Goal: Information Seeking & Learning: Learn about a topic

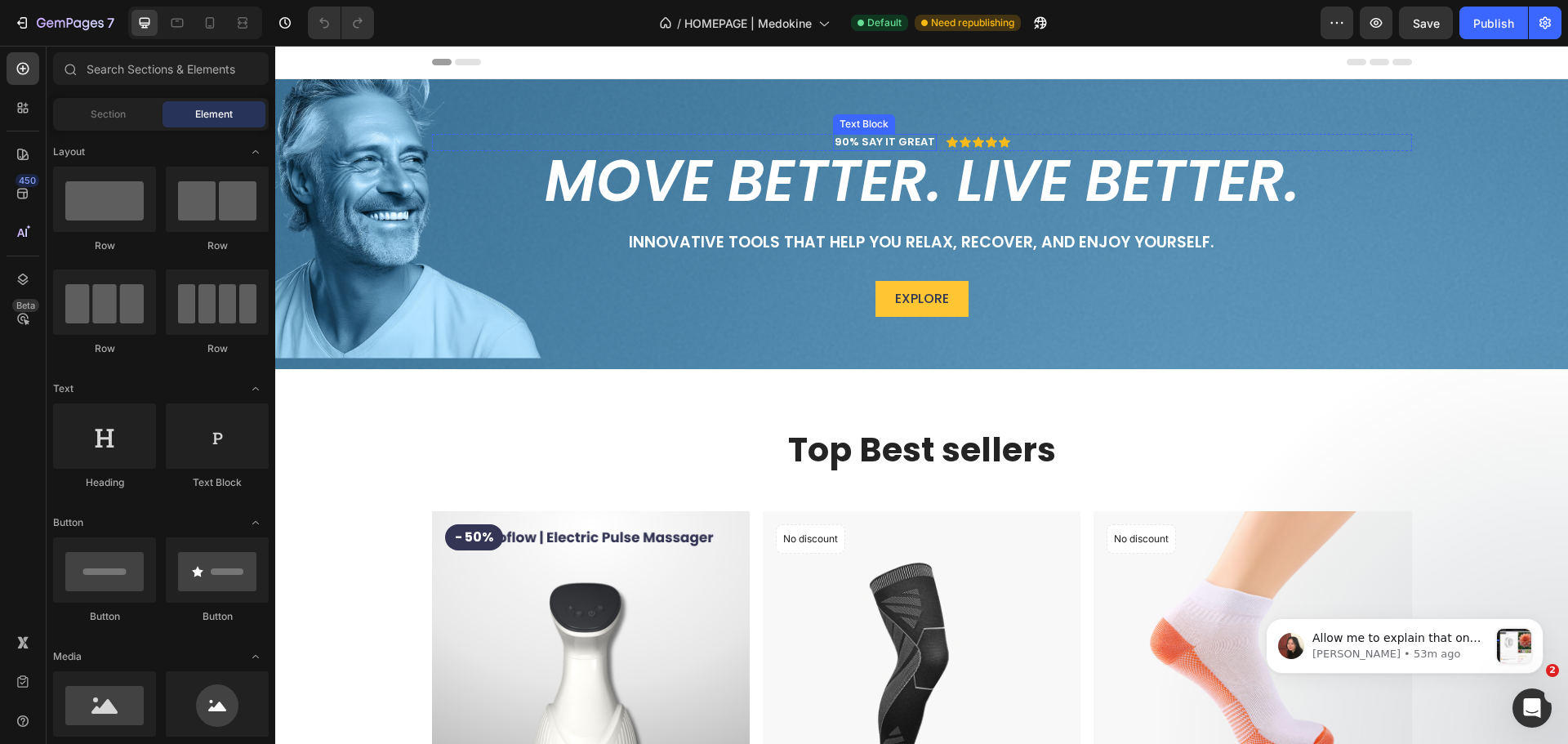
click at [870, 144] on p "90% SAY IT GREAT" at bounding box center [885, 142] width 101 height 14
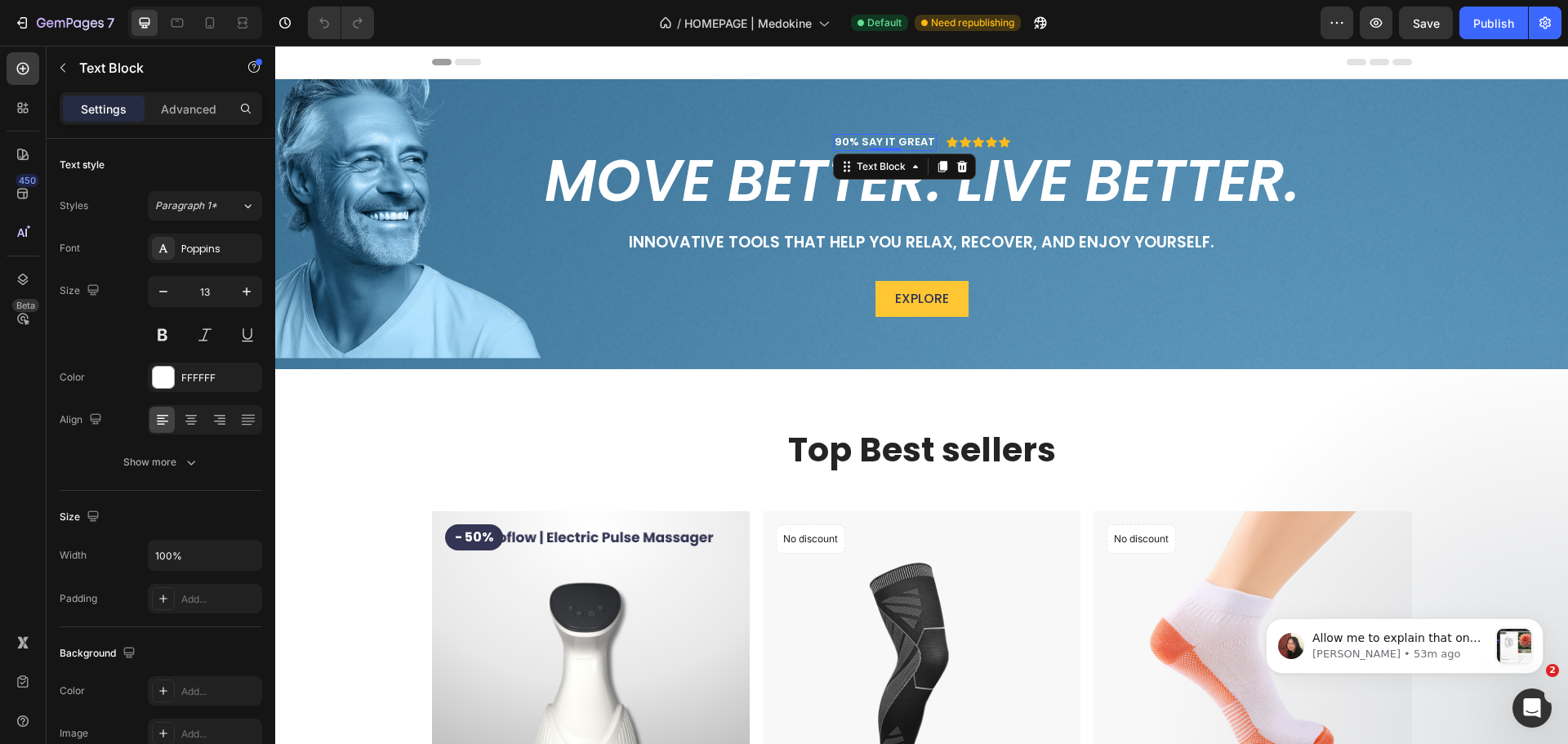
click at [875, 144] on p "90% SAY IT GREAT" at bounding box center [885, 142] width 101 height 14
click at [891, 140] on p "90% SAYs IT GREAT" at bounding box center [885, 142] width 106 height 14
click at [1010, 141] on div "90% SAYs IT;s GREAT Text Block Icon Icon Icon Icon Icon Icon List Row 0" at bounding box center [923, 142] width 981 height 17
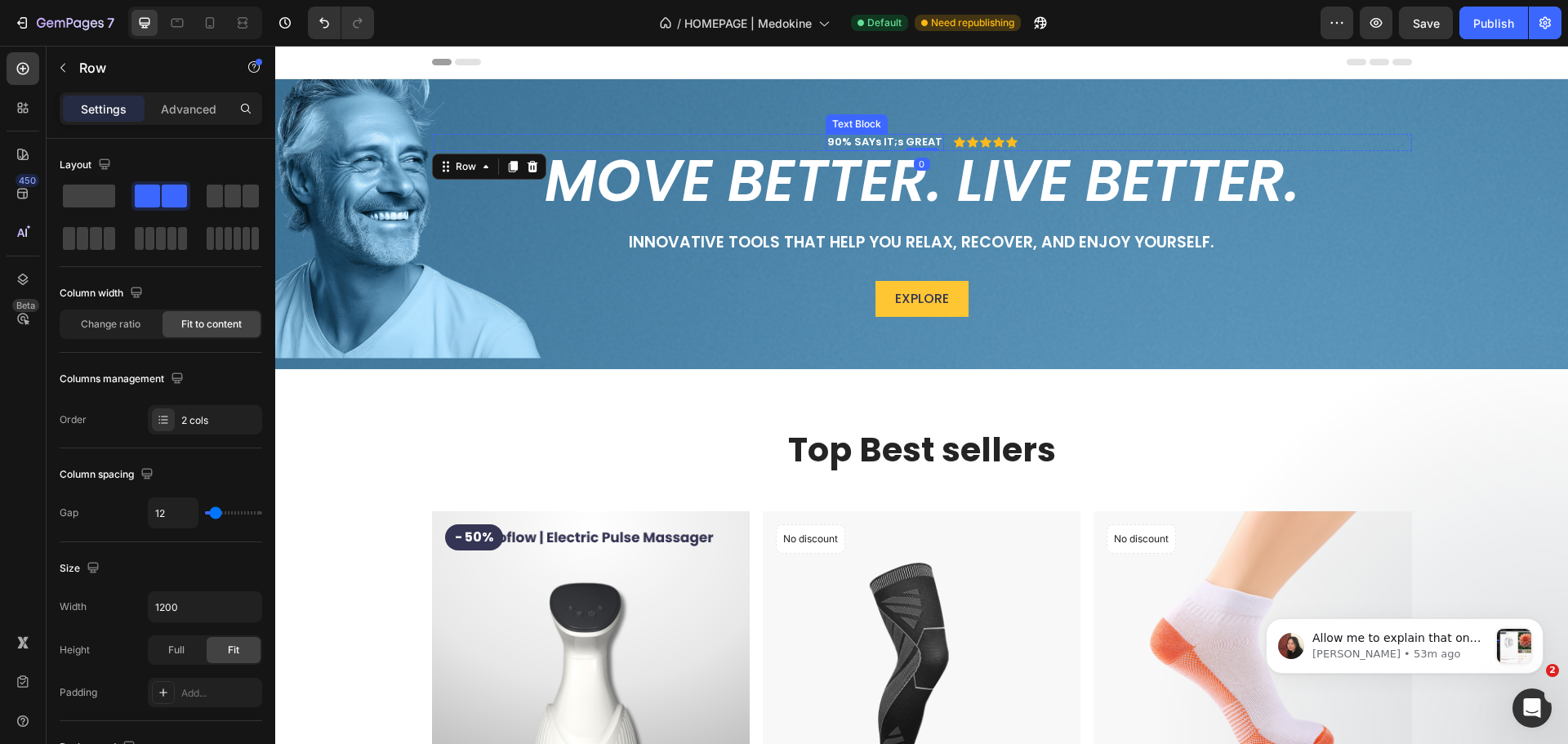
click at [902, 137] on p "90% SAYs IT;s GREAT" at bounding box center [884, 142] width 115 height 14
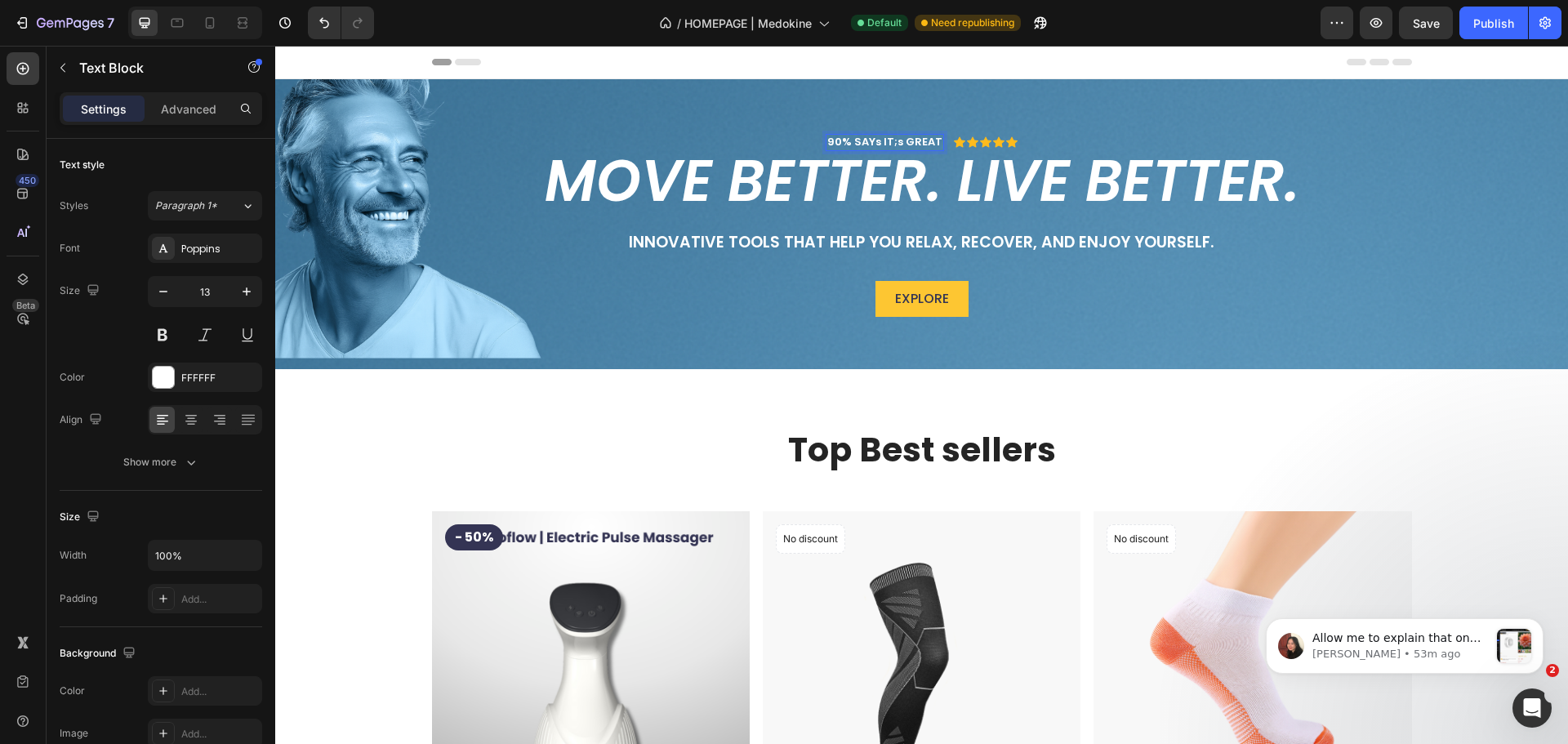
click at [892, 145] on p "90% SAYs IT;s GREAT" at bounding box center [884, 142] width 115 height 14
click at [896, 144] on p "90% SAYs IT's GREAT" at bounding box center [885, 142] width 114 height 14
click at [874, 141] on p "90% SAYs IT'S GREAT" at bounding box center [885, 142] width 116 height 14
click at [864, 124] on div "90% SAYS IT'S GREAT Text Block 0 Icon Icon Icon Icon Icon Icon List Row Move be…" at bounding box center [922, 224] width 1293 height 290
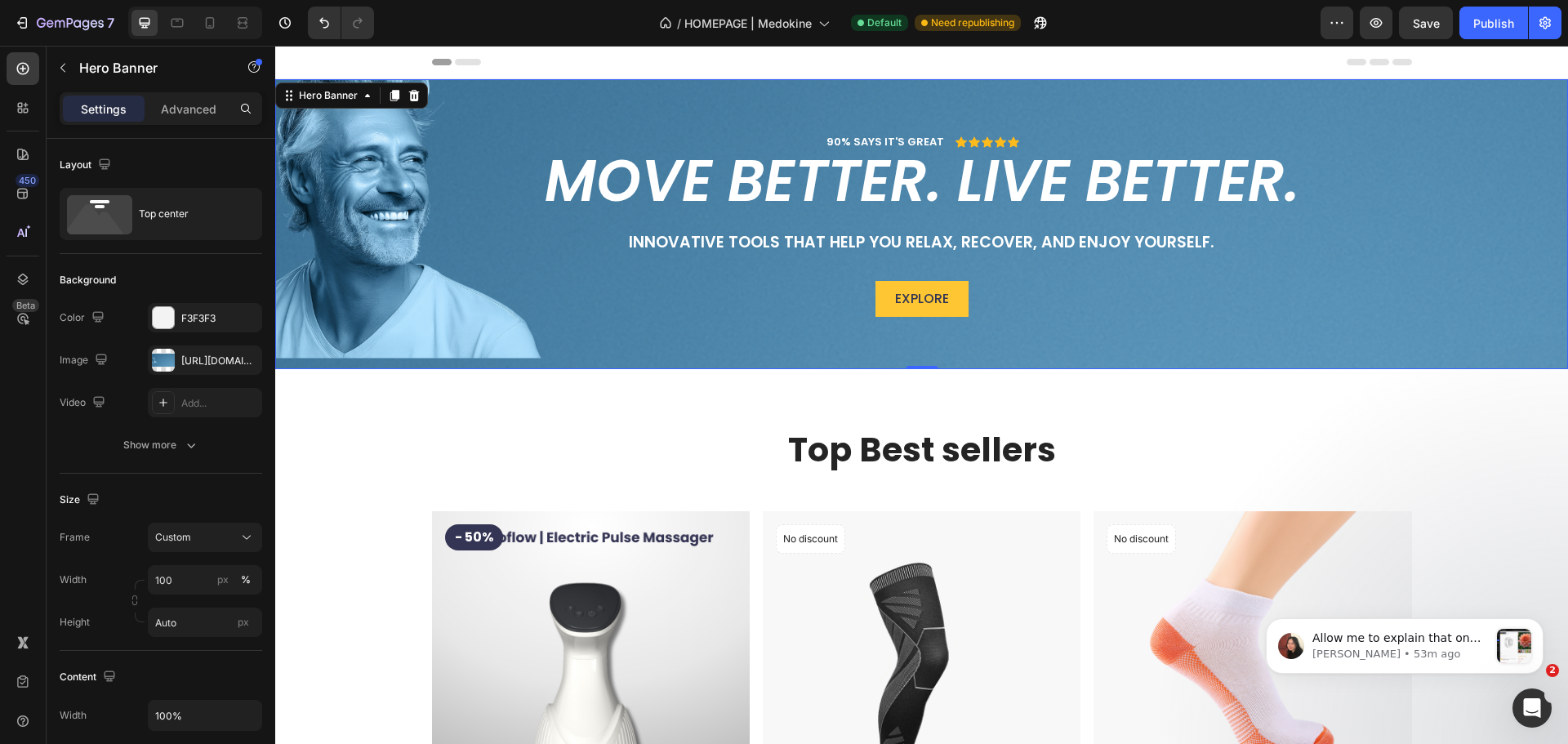
click at [865, 147] on div "90% SAYS IT'S GREAT Text Block" at bounding box center [884, 142] width 120 height 17
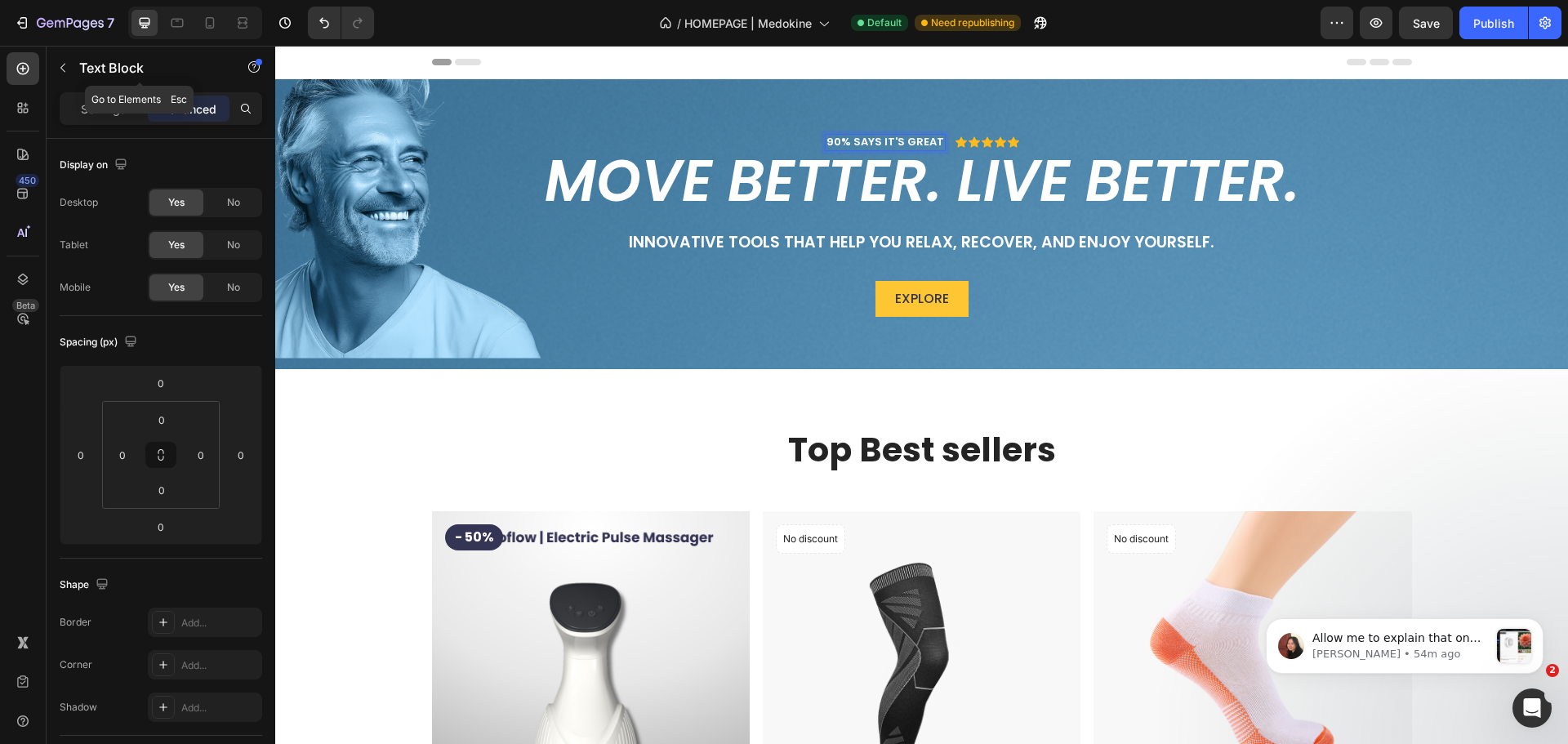
click at [74, 68] on button "button" at bounding box center [63, 68] width 26 height 26
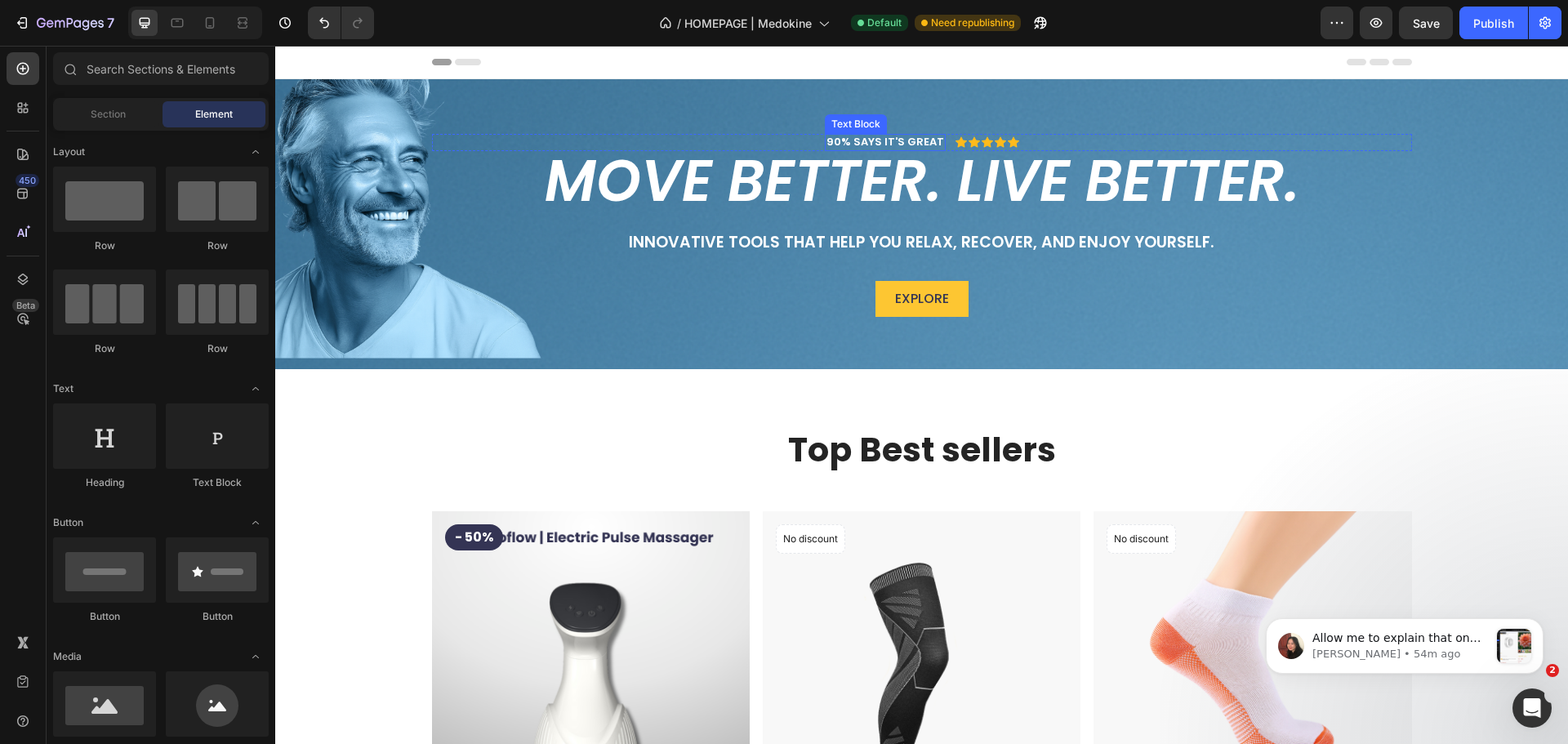
click at [869, 129] on div "90% SAYS IT'S GREAT Text Block Icon Icon Icon Icon Icon Icon List Row Move bett…" at bounding box center [922, 224] width 1293 height 290
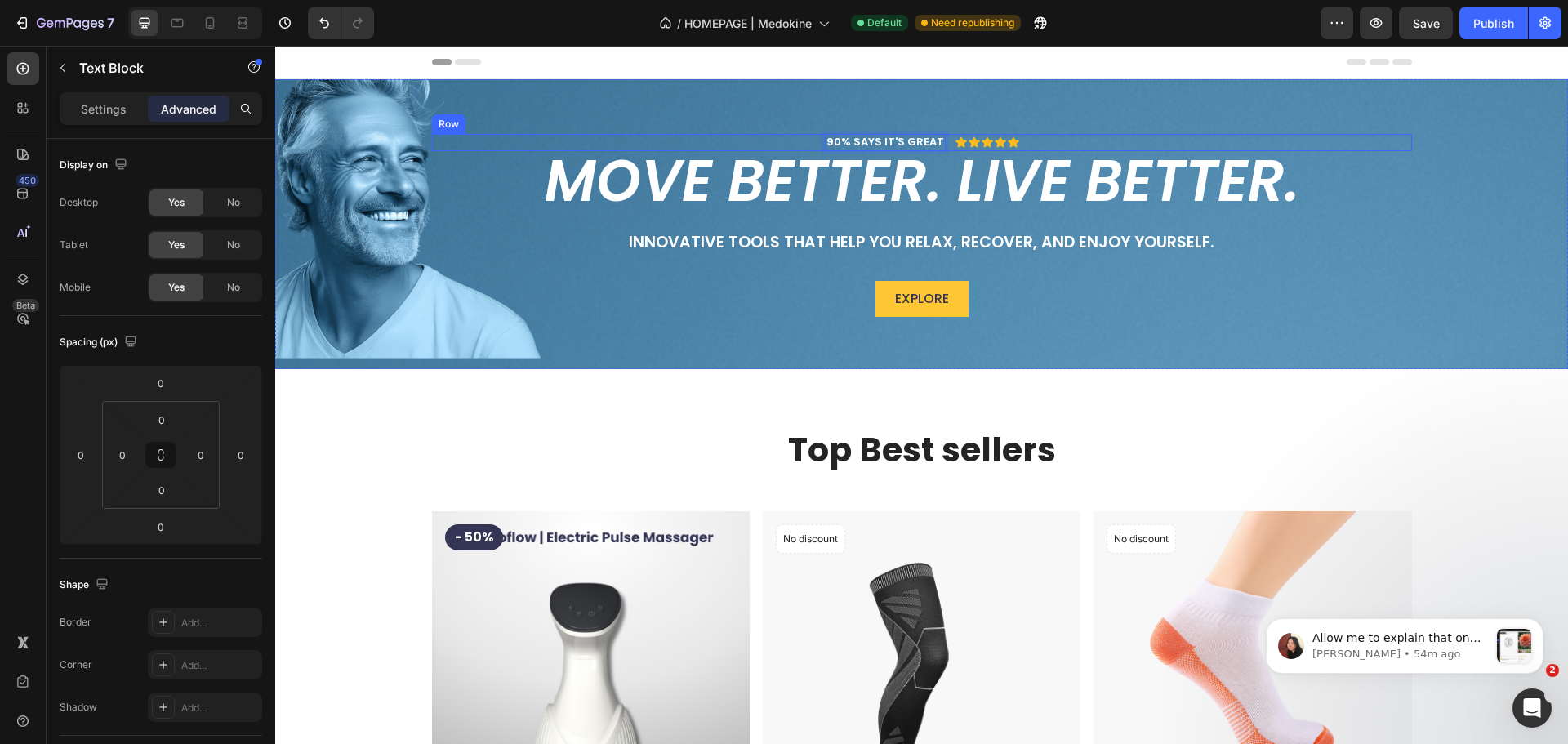
click at [800, 143] on div "90% SAYS IT'S GREAT Text Block 0 Icon Icon Icon Icon Icon Icon List Row" at bounding box center [923, 142] width 981 height 17
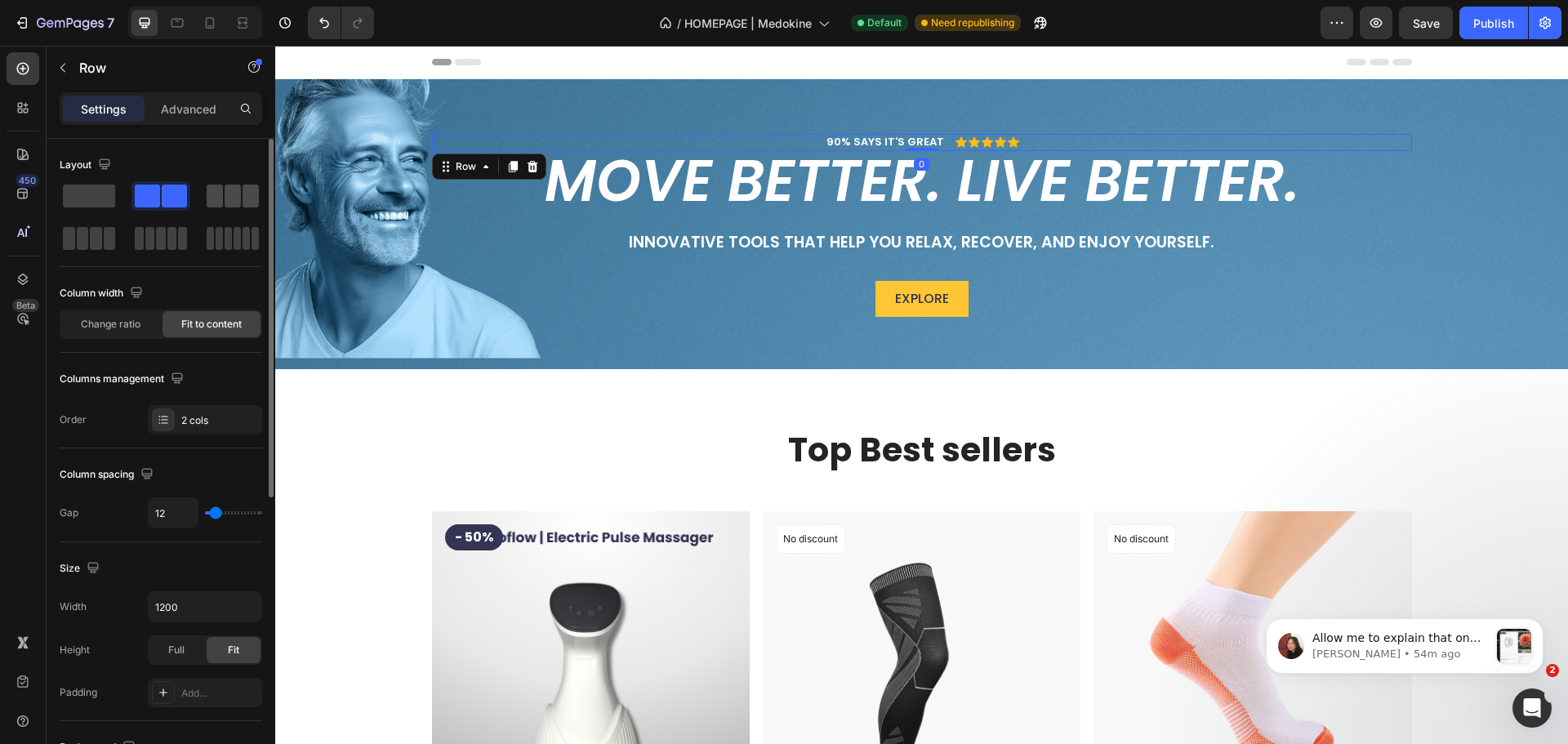
click at [215, 186] on span at bounding box center [214, 196] width 16 height 22
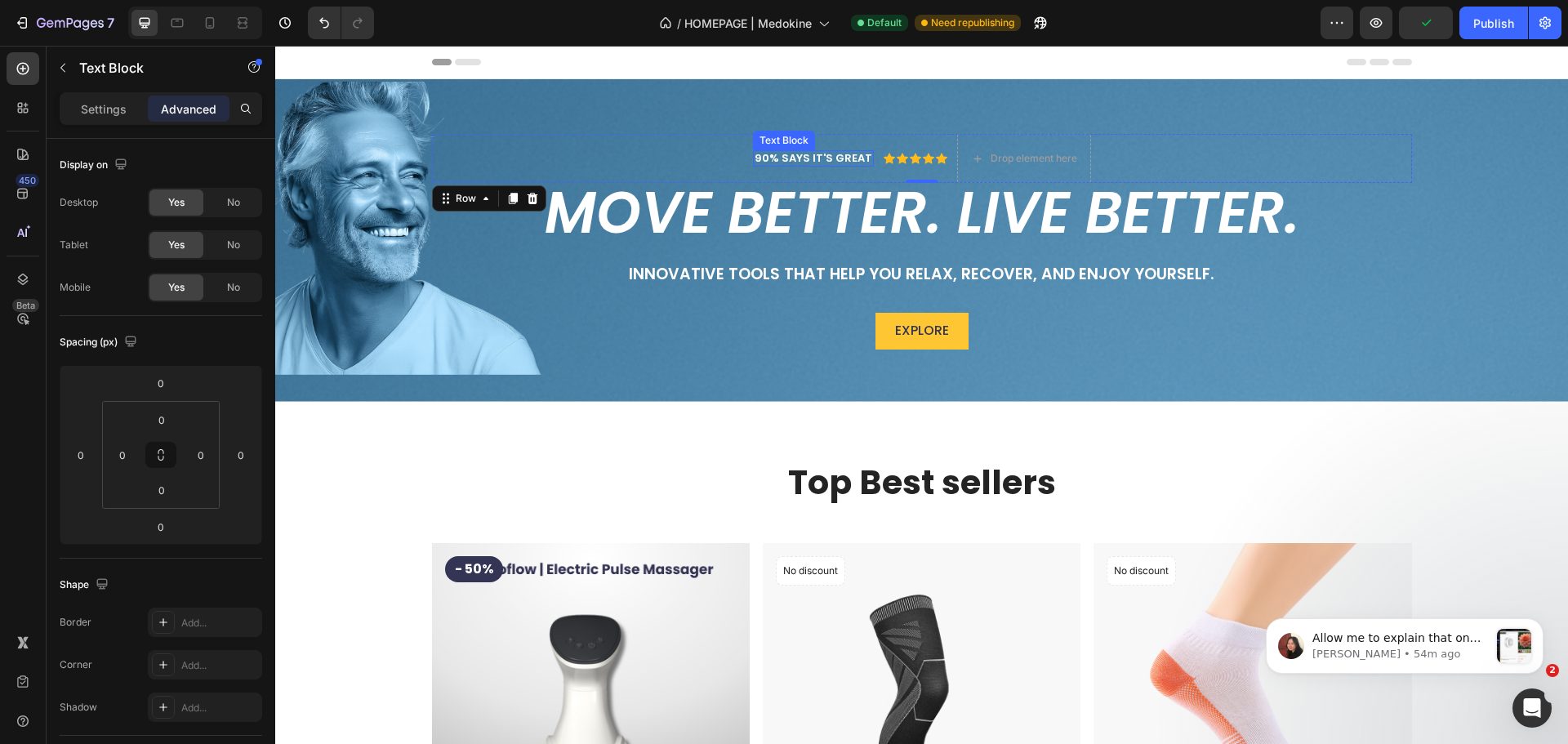
click at [790, 154] on p "90% SAYS IT'S GREAT" at bounding box center [813, 159] width 118 height 14
click at [857, 137] on icon at bounding box center [863, 134] width 13 height 13
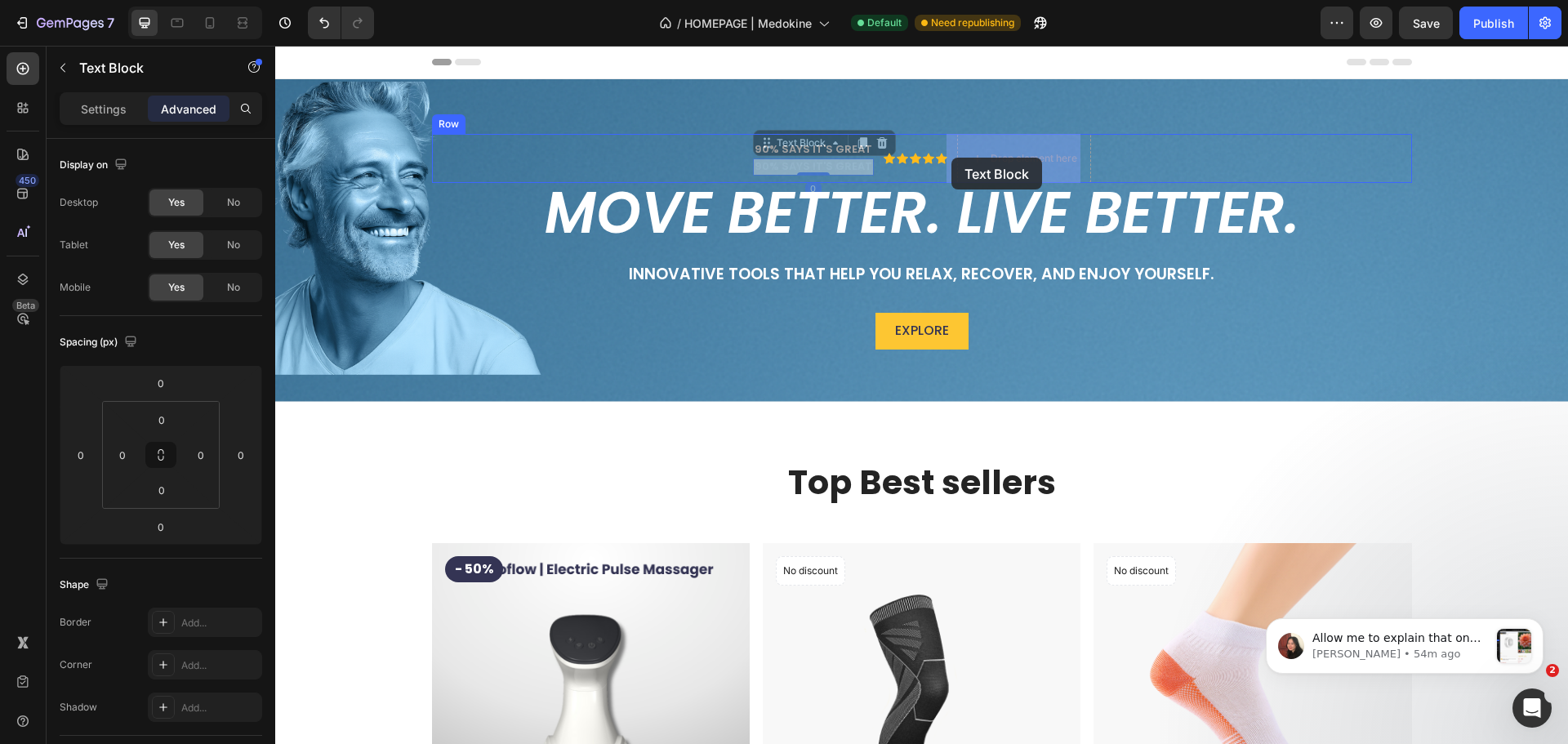
drag, startPoint x: 766, startPoint y: 145, endPoint x: 952, endPoint y: 158, distance: 186.5
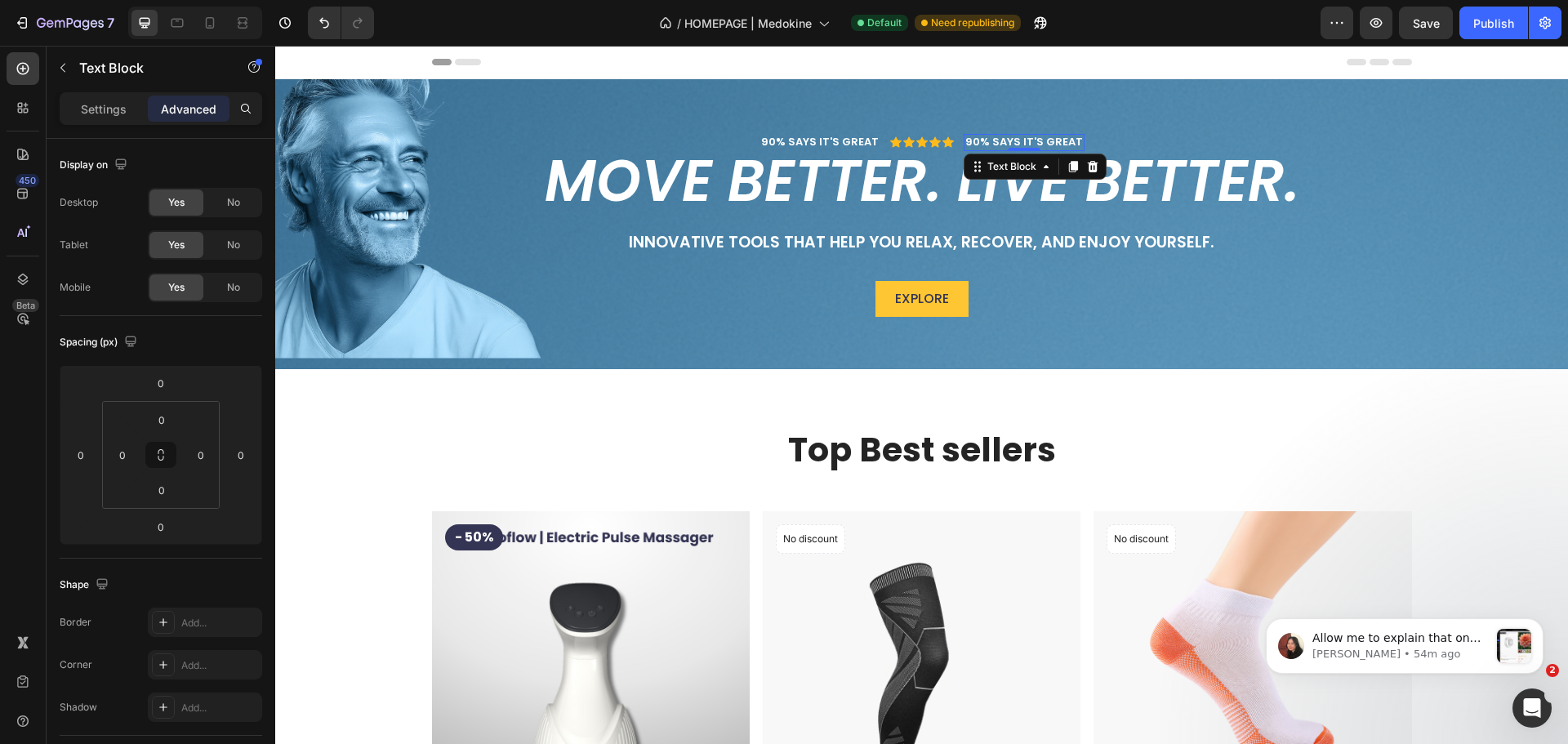
click at [964, 140] on div "90% SAYS IT'S GREAT" at bounding box center [1024, 142] width 120 height 17
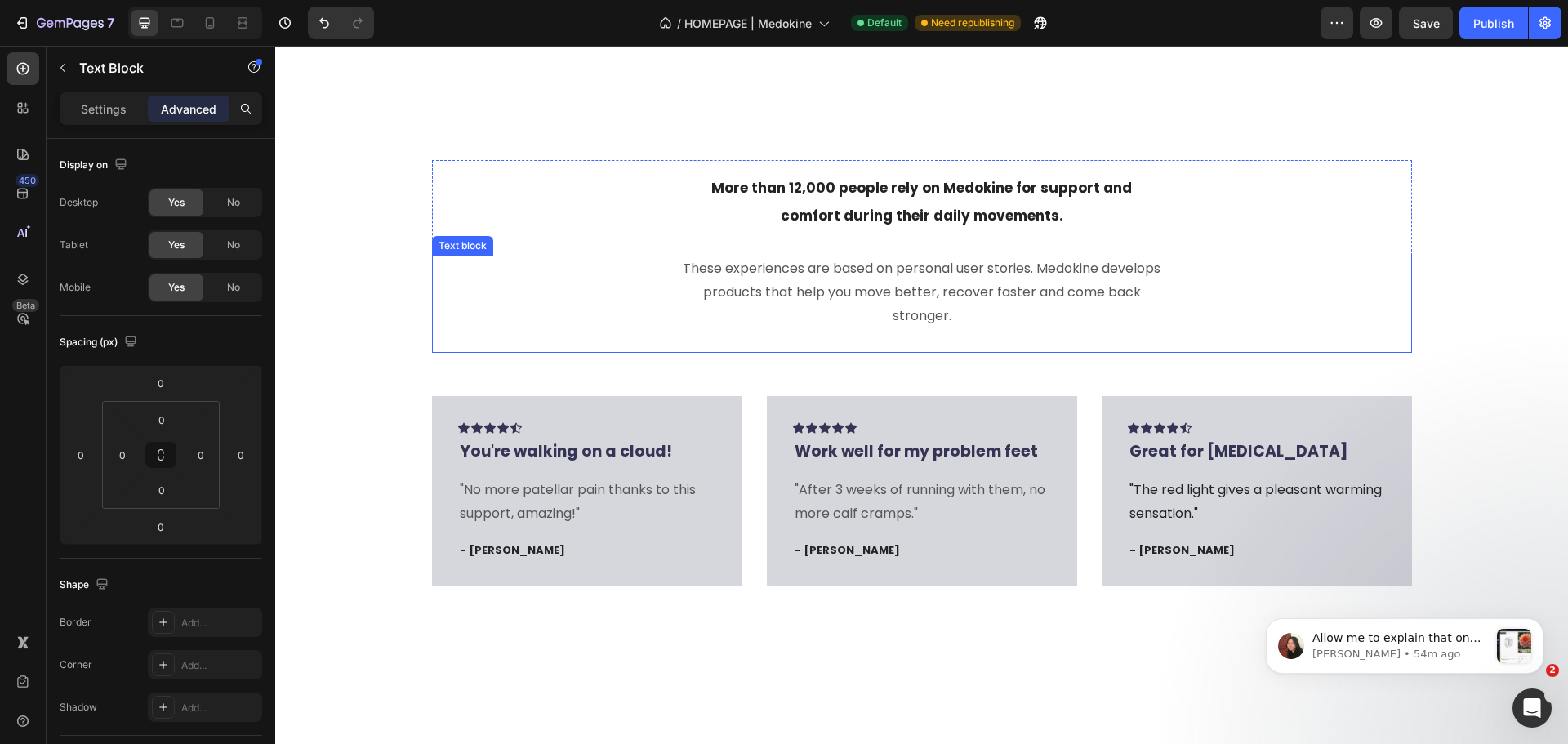
scroll to position [1388, 0]
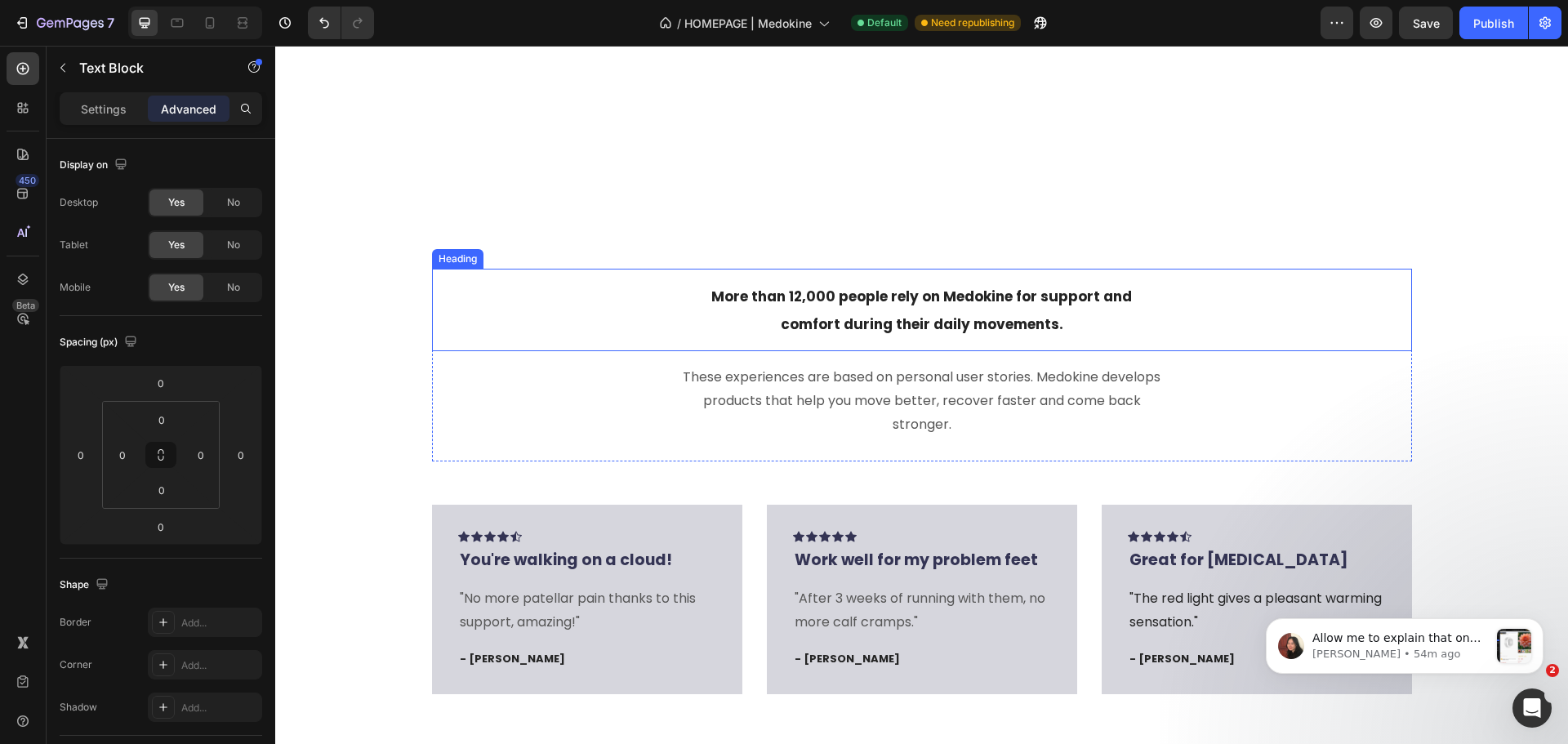
click at [811, 296] on span "More than 12,000 people rely on Medokine for support and comfort during their d…" at bounding box center [922, 311] width 420 height 49
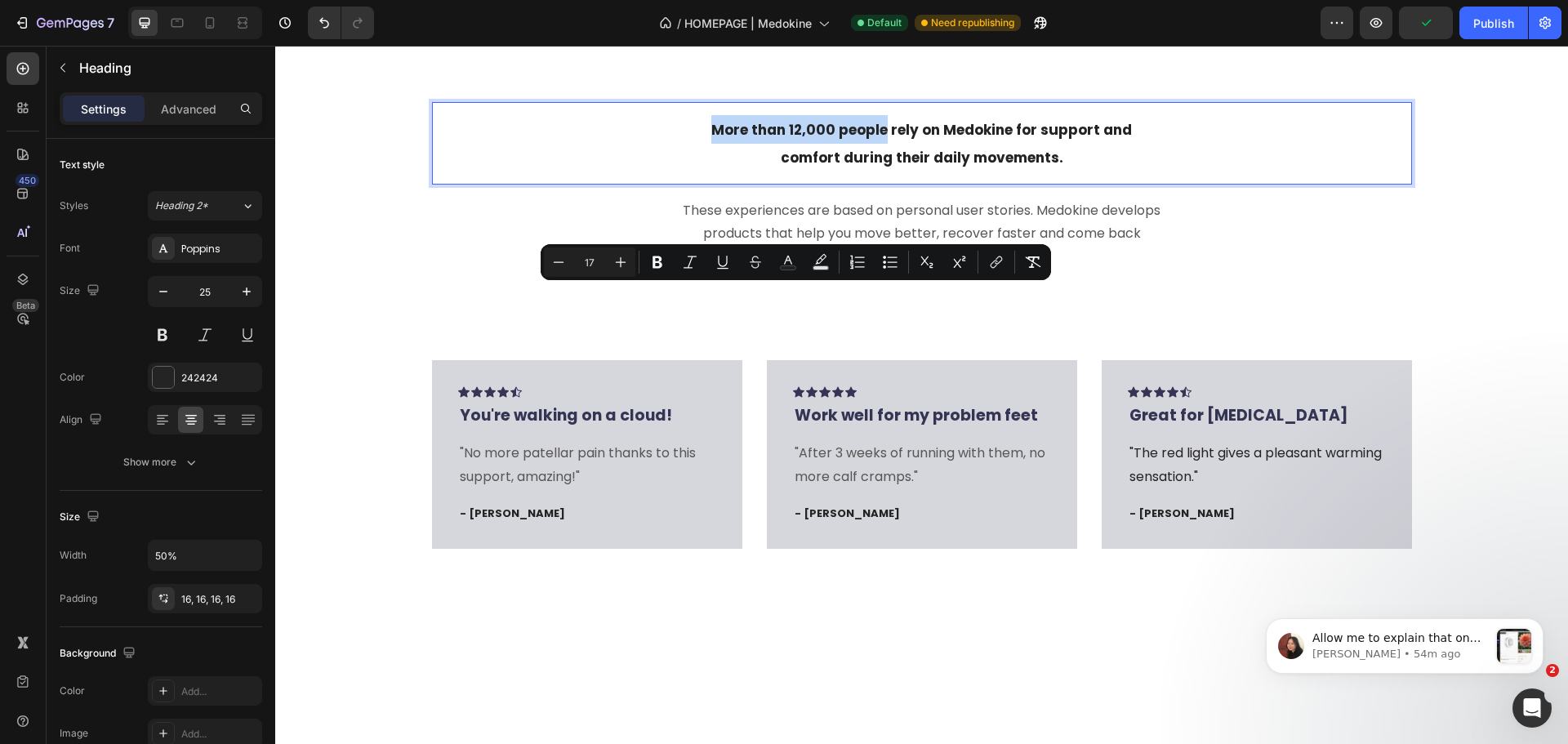
drag, startPoint x: 714, startPoint y: 295, endPoint x: 883, endPoint y: 293, distance: 169.0
click at [883, 172] on p "More than 12,000 people rely on Medokine for support and comfort during their d…" at bounding box center [922, 143] width 464 height 56
copy span "More than 12,000 people"
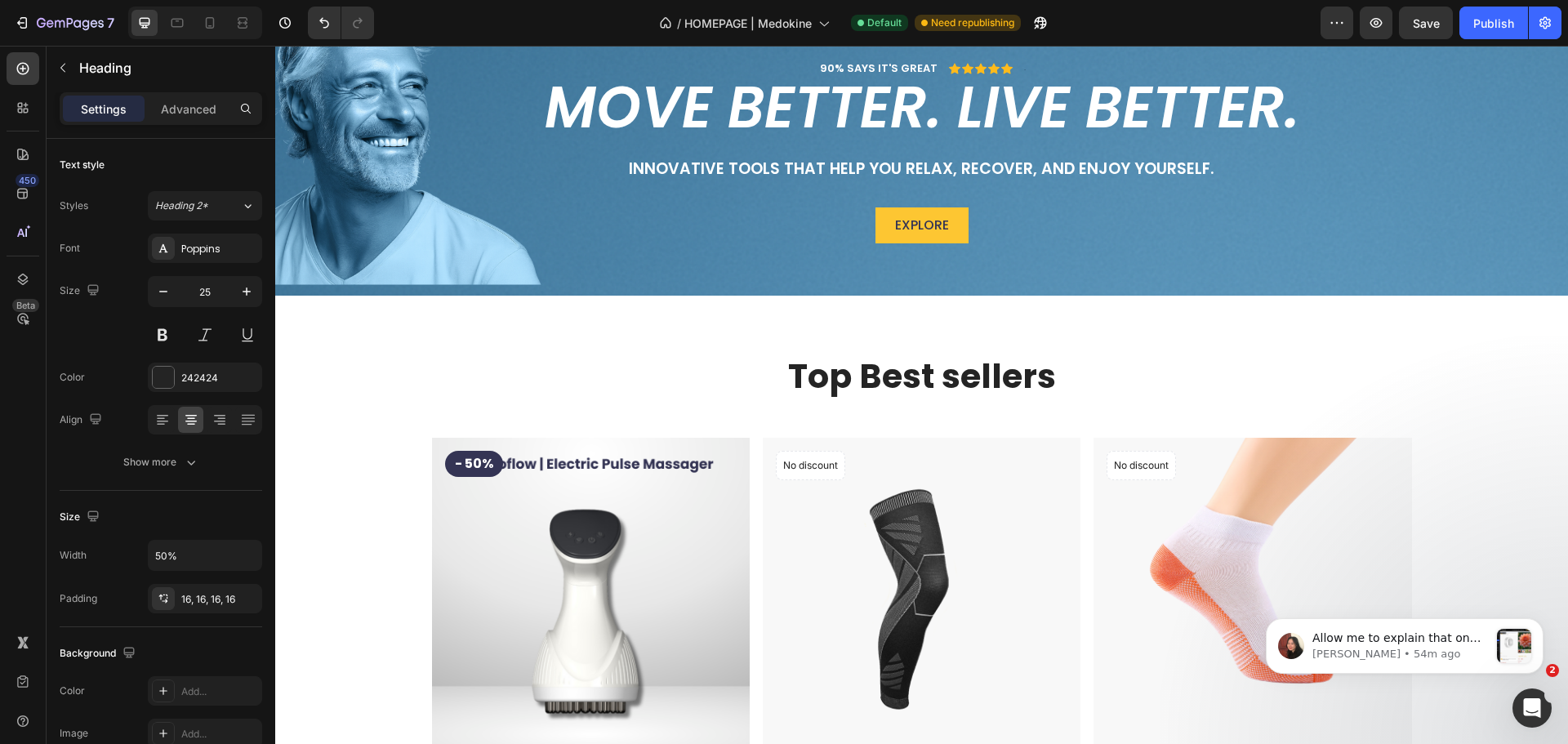
scroll to position [0, 0]
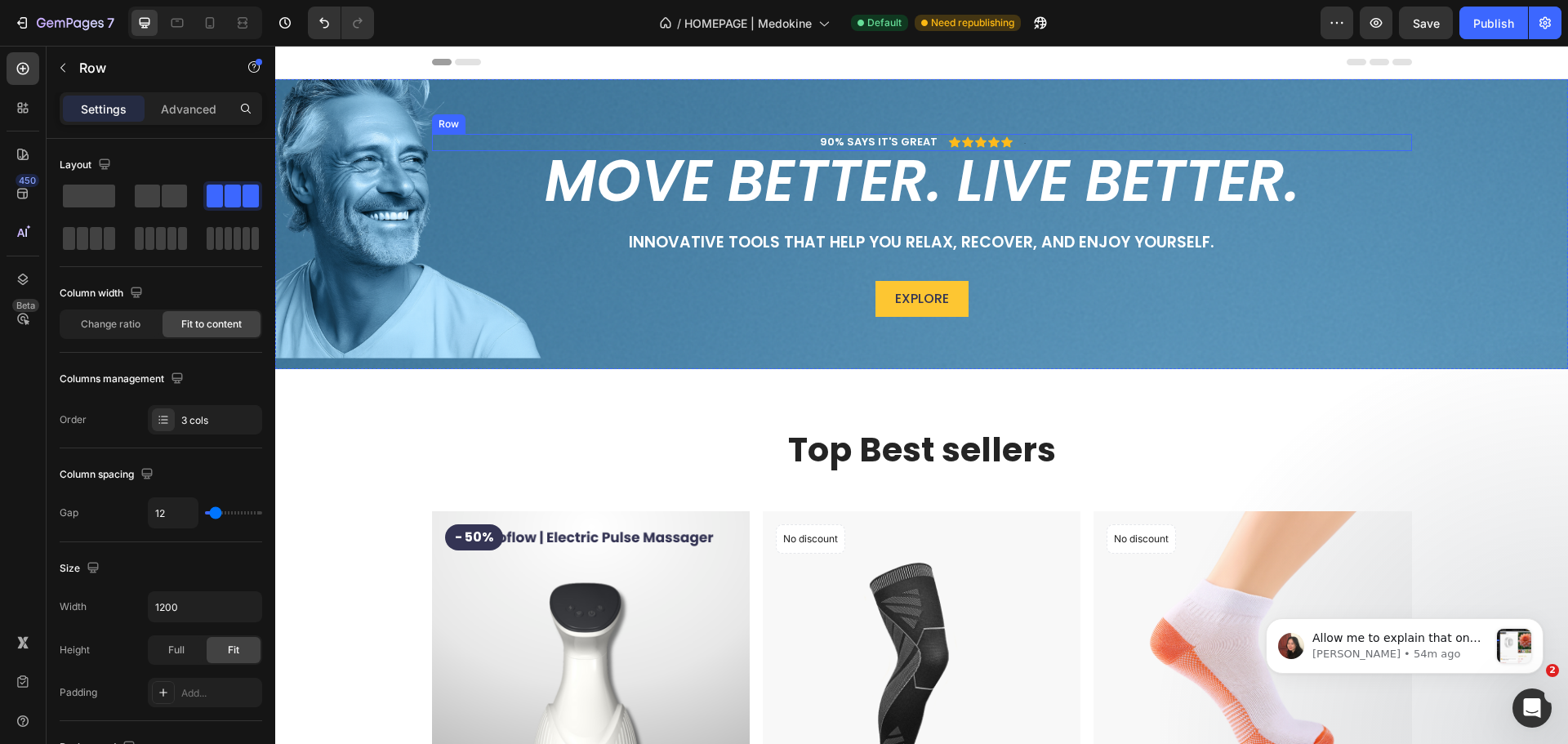
click at [1007, 141] on div "90% SAYS IT'S GREAT Text Block Icon Icon Icon Icon Icon Icon List Text Block Row" at bounding box center [923, 142] width 981 height 17
click at [1023, 140] on div "Text Block" at bounding box center [1024, 141] width 3 height 3
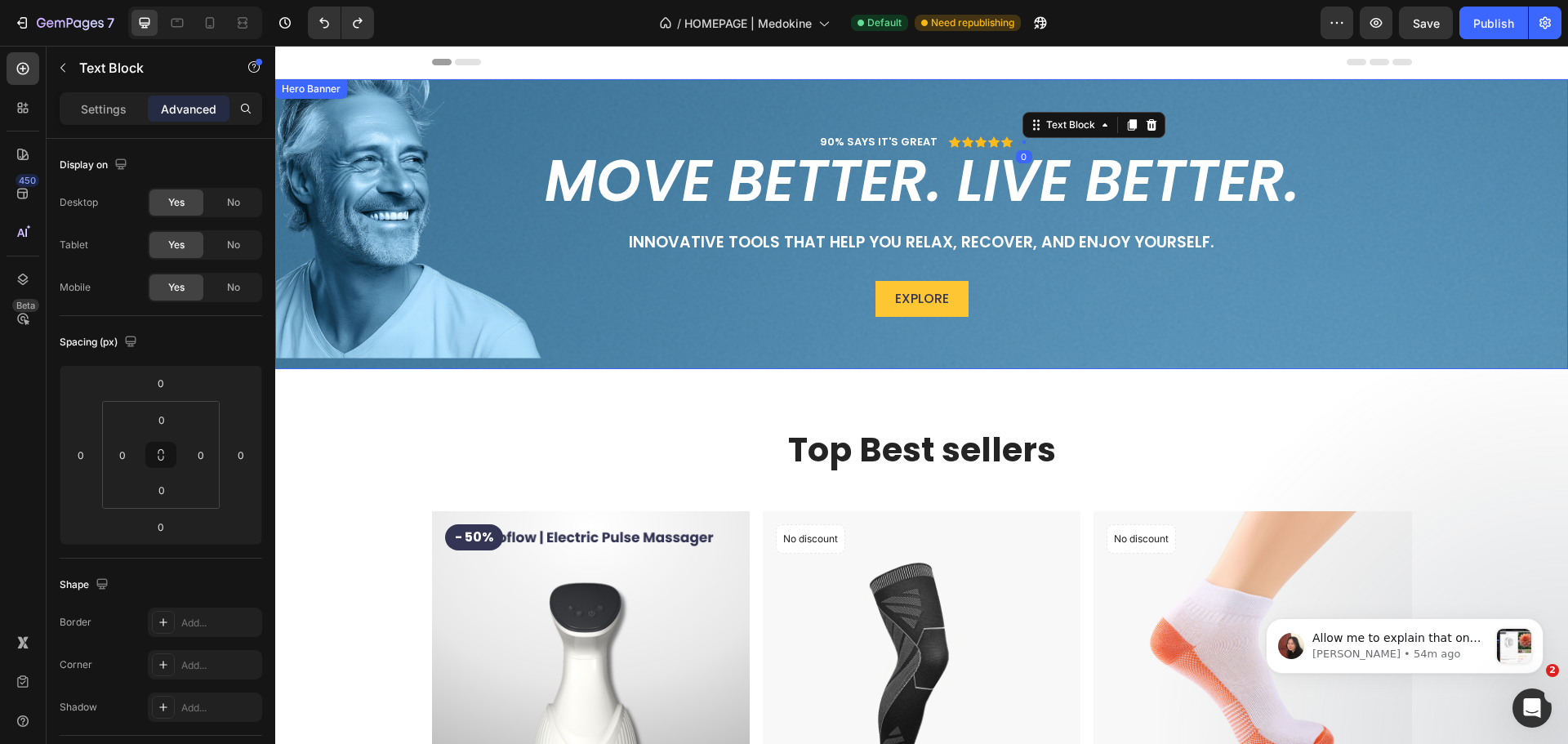
click at [1040, 229] on div "90% SAYS IT'S GREAT Text Block Icon Icon Icon Icon Icon Icon List Text Block 0 …" at bounding box center [922, 238] width 1268 height 209
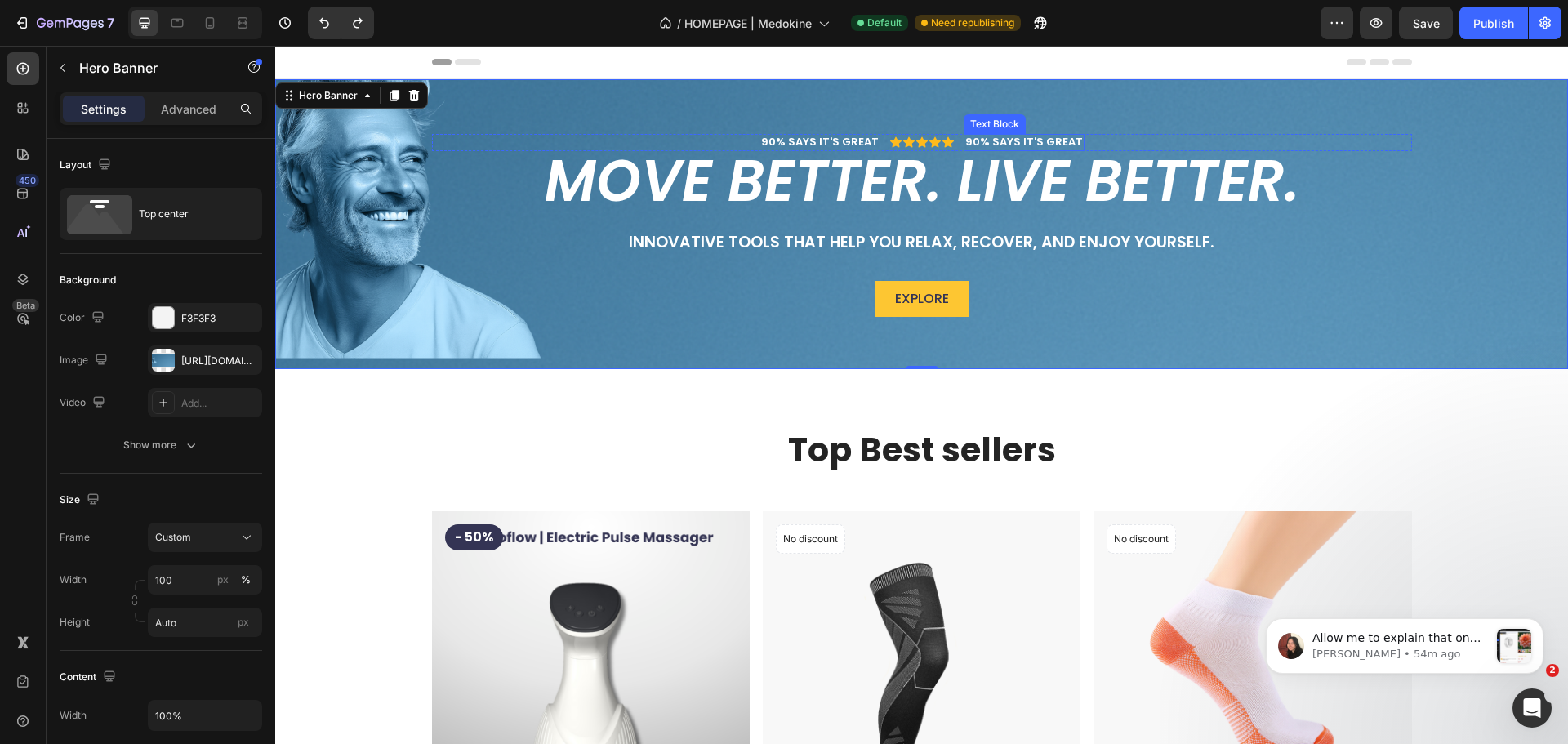
click at [1010, 142] on p "90% SAYS IT'S GREAT" at bounding box center [1024, 142] width 118 height 14
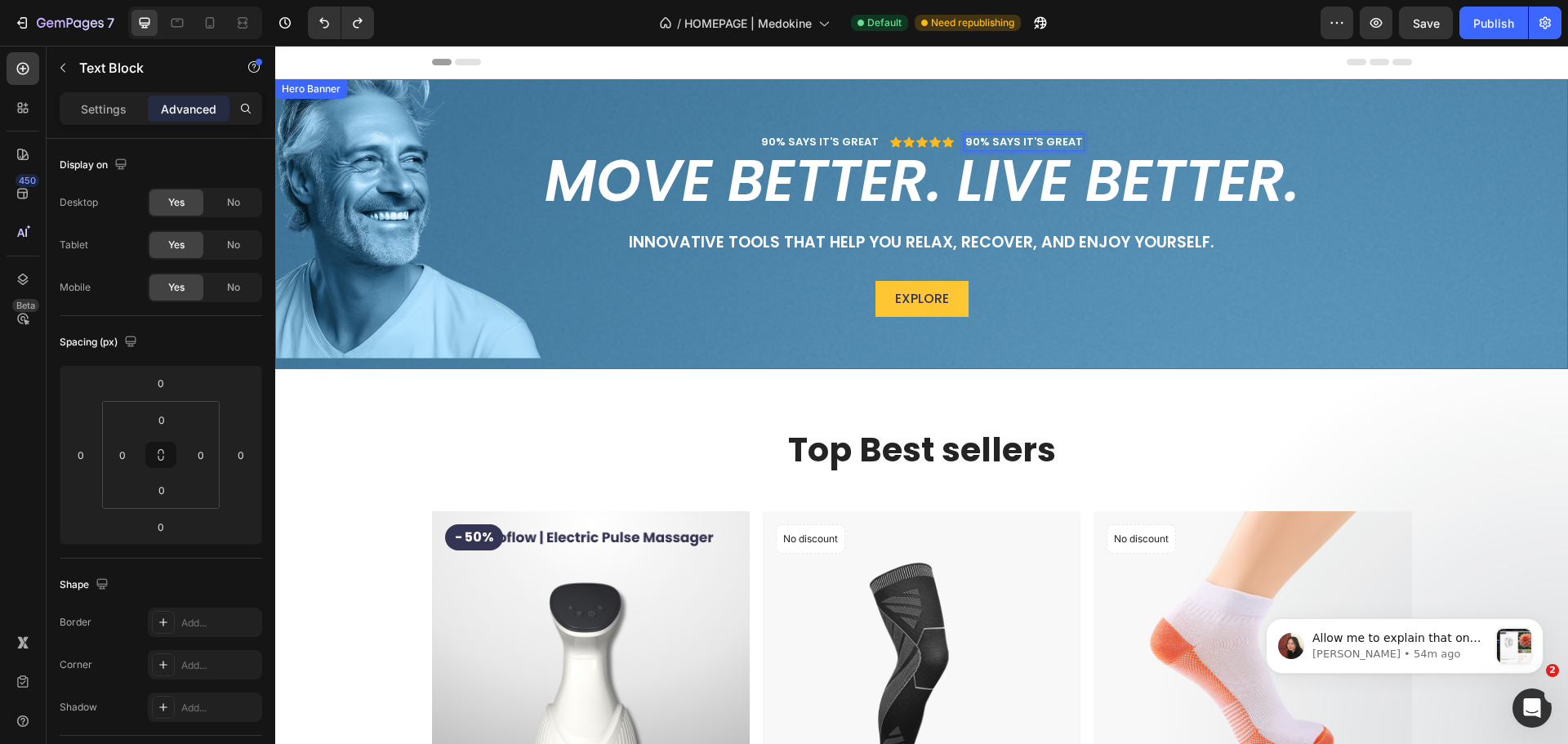
click at [897, 221] on div "90% SAYS IT'S GREAT Text Block Icon Icon Icon Icon Icon Icon List 90% SAYS IT'S…" at bounding box center [922, 238] width 1268 height 209
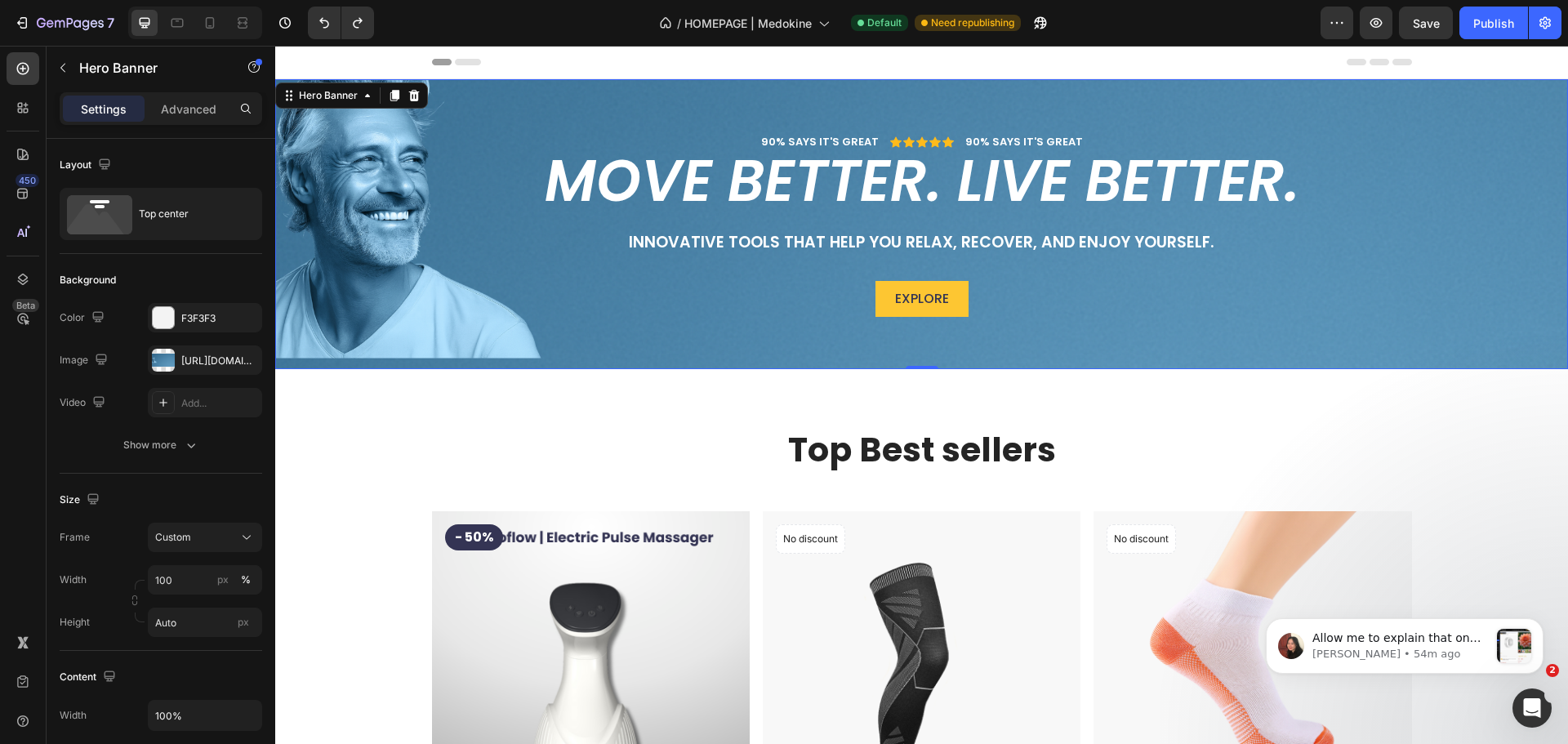
click at [897, 221] on div "90% SAYS IT'S GREAT Text Block Icon Icon Icon Icon Icon Icon List 90% SAYS IT'S…" at bounding box center [922, 238] width 1268 height 209
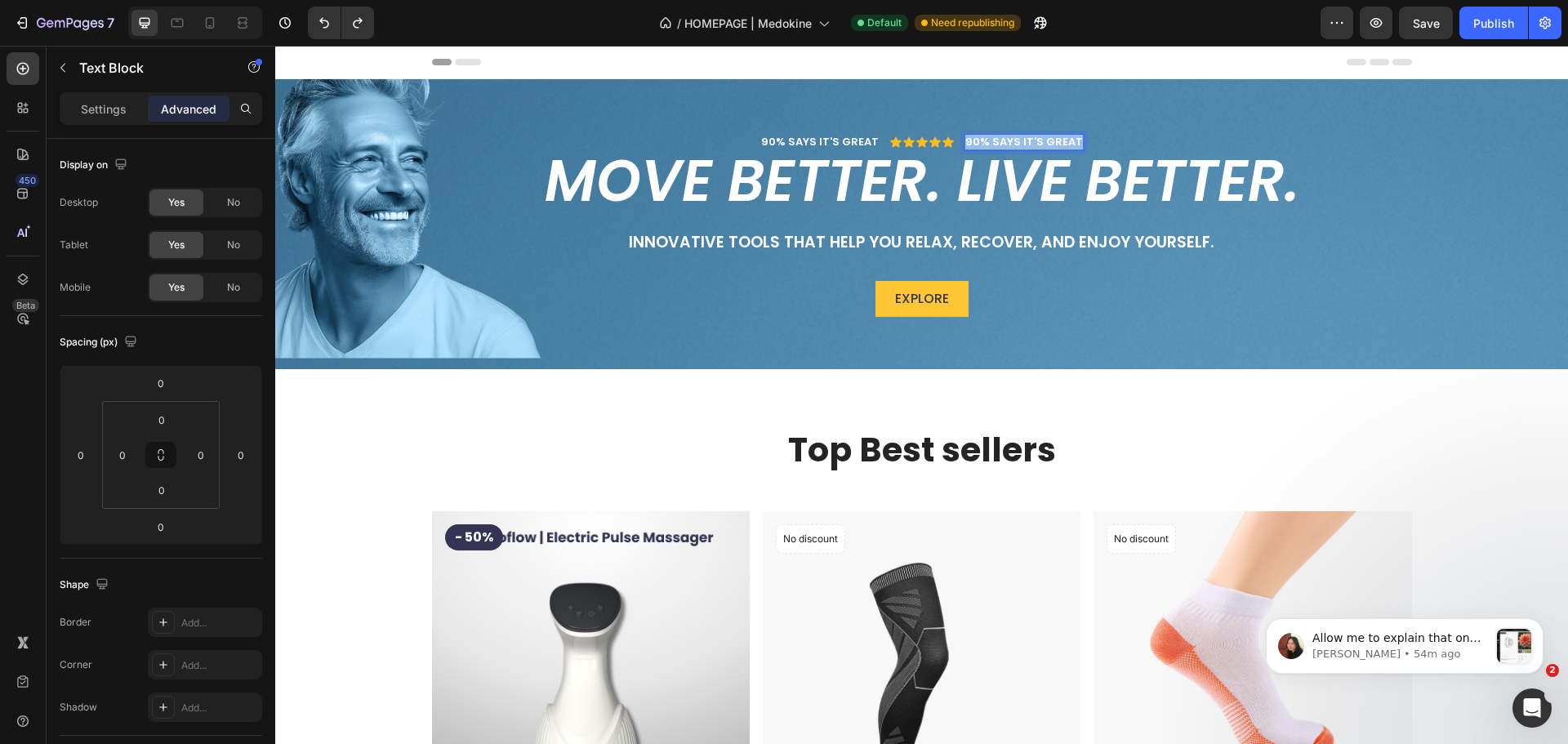
click at [982, 137] on p "90% SAYS IT'S GREAT" at bounding box center [1024, 142] width 118 height 14
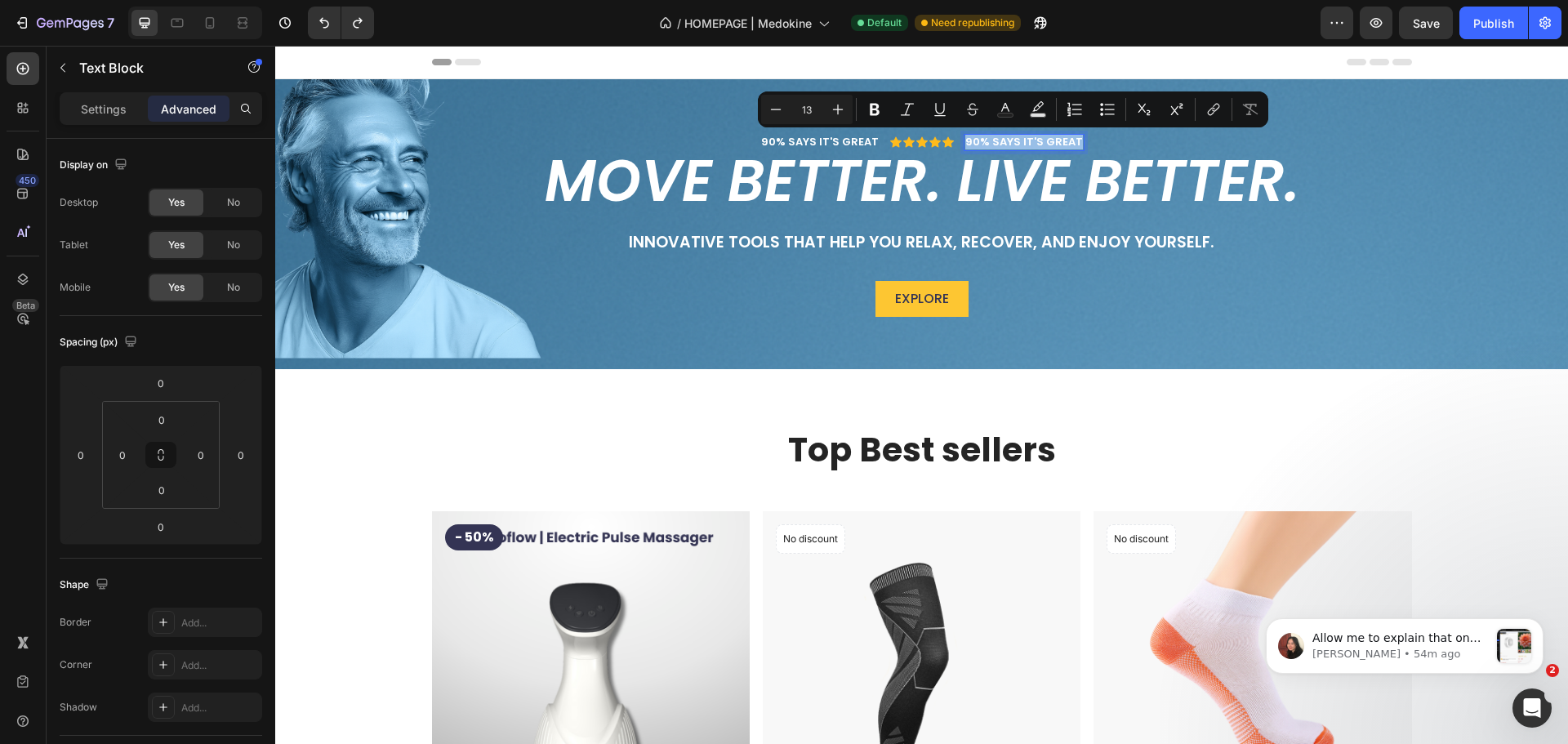
click at [982, 137] on p "90% SAYS IT'S GREAT" at bounding box center [1024, 142] width 118 height 14
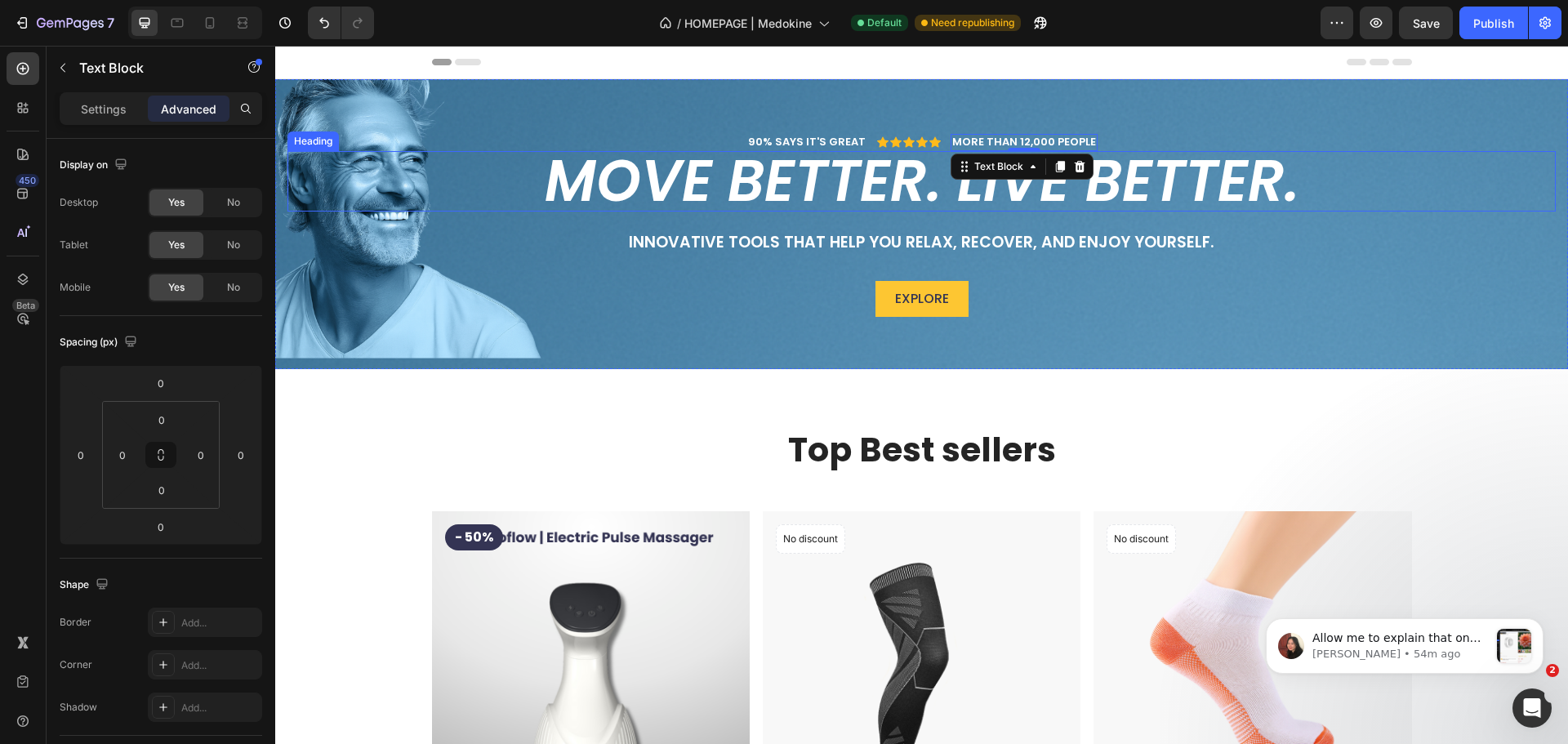
click at [1286, 235] on p "Innovative tools that help you relax, recover, and enjoy yourself." at bounding box center [922, 243] width 1265 height 21
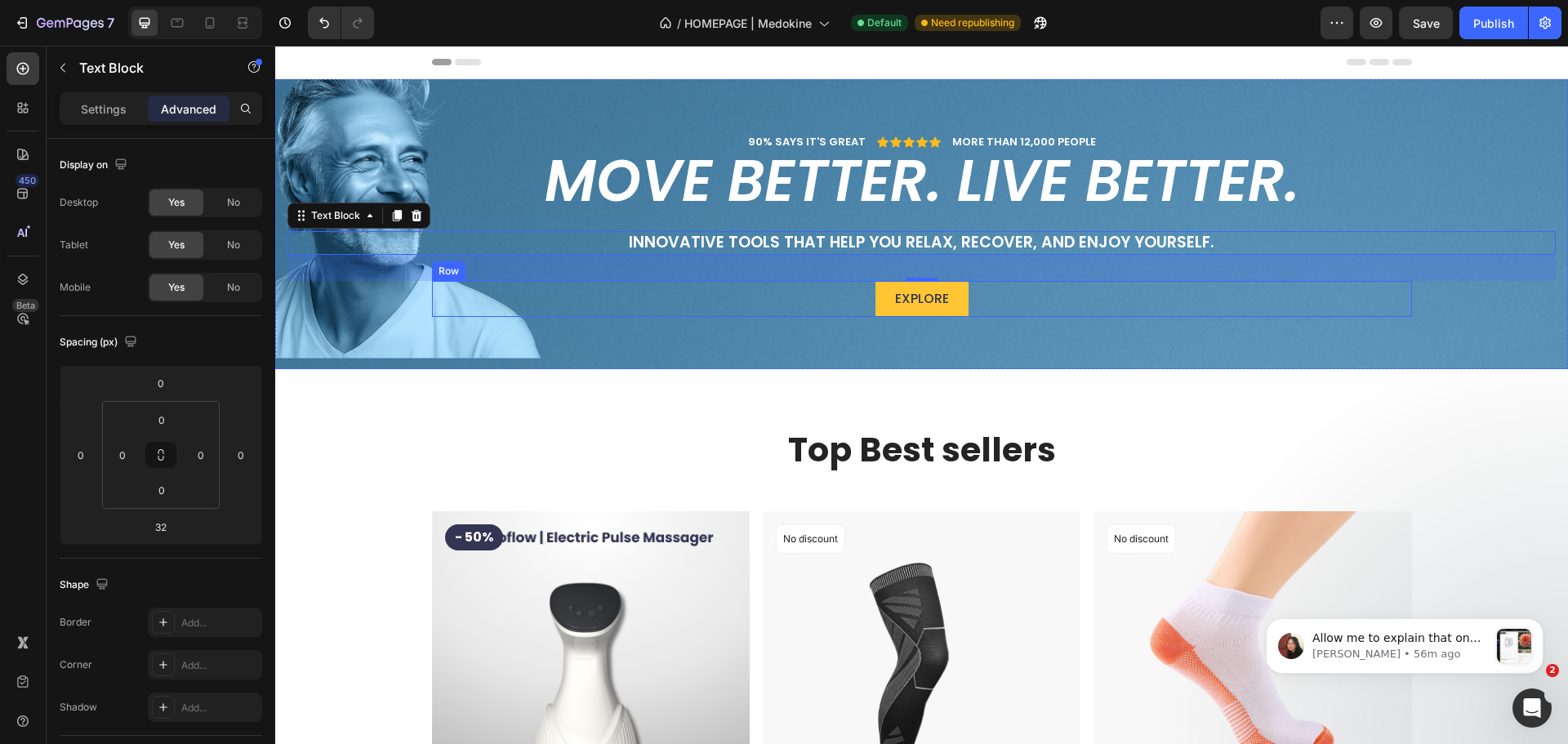
click at [1047, 278] on div "32" at bounding box center [922, 268] width 1268 height 26
click at [967, 299] on div "Explore Button Row" at bounding box center [923, 299] width 981 height 36
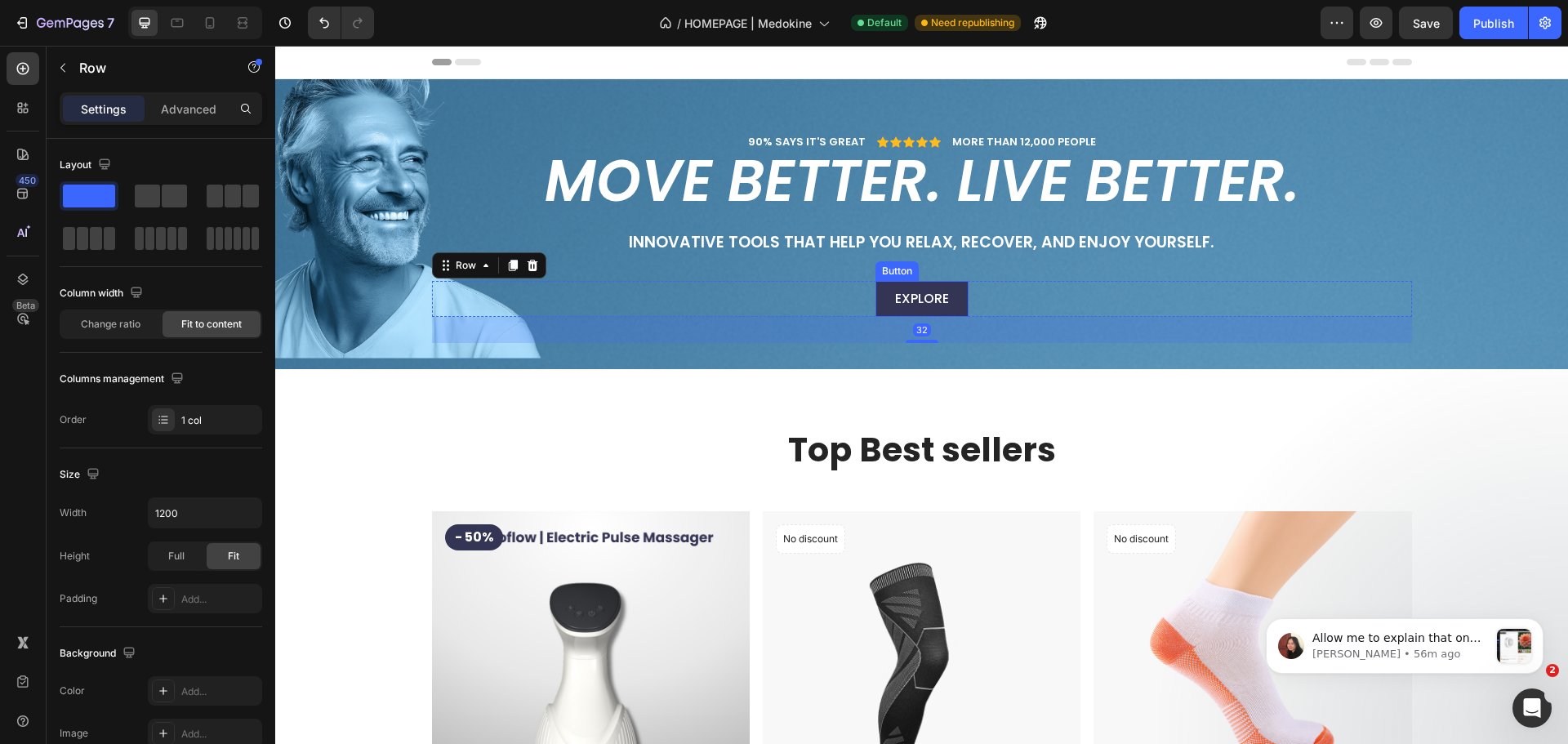
click at [948, 301] on link "Explore" at bounding box center [923, 299] width 93 height 36
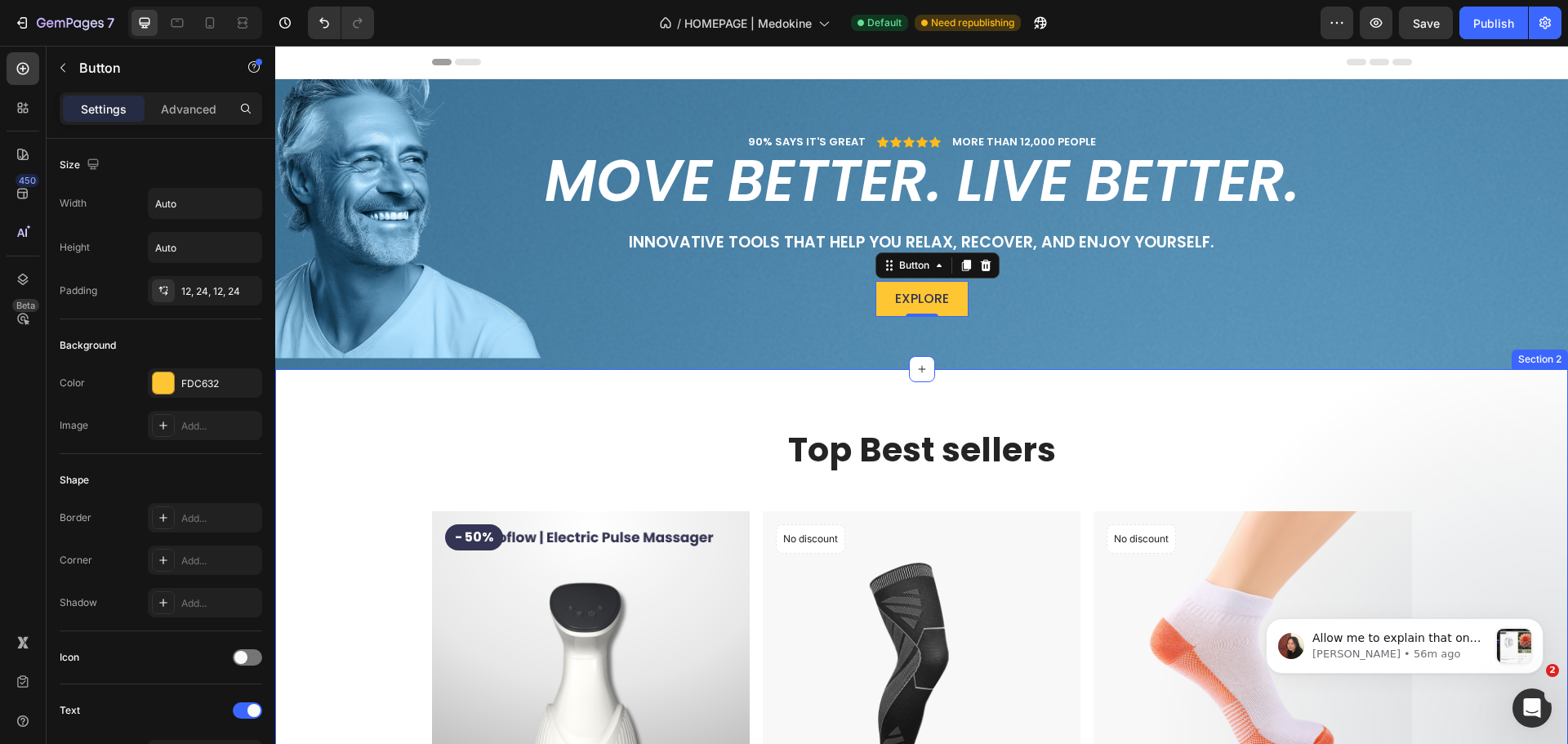
click at [624, 383] on div "Top Best sellers Heading Row - 50% Product Badge Product Images & Gallery Neuro…" at bounding box center [922, 728] width 1293 height 720
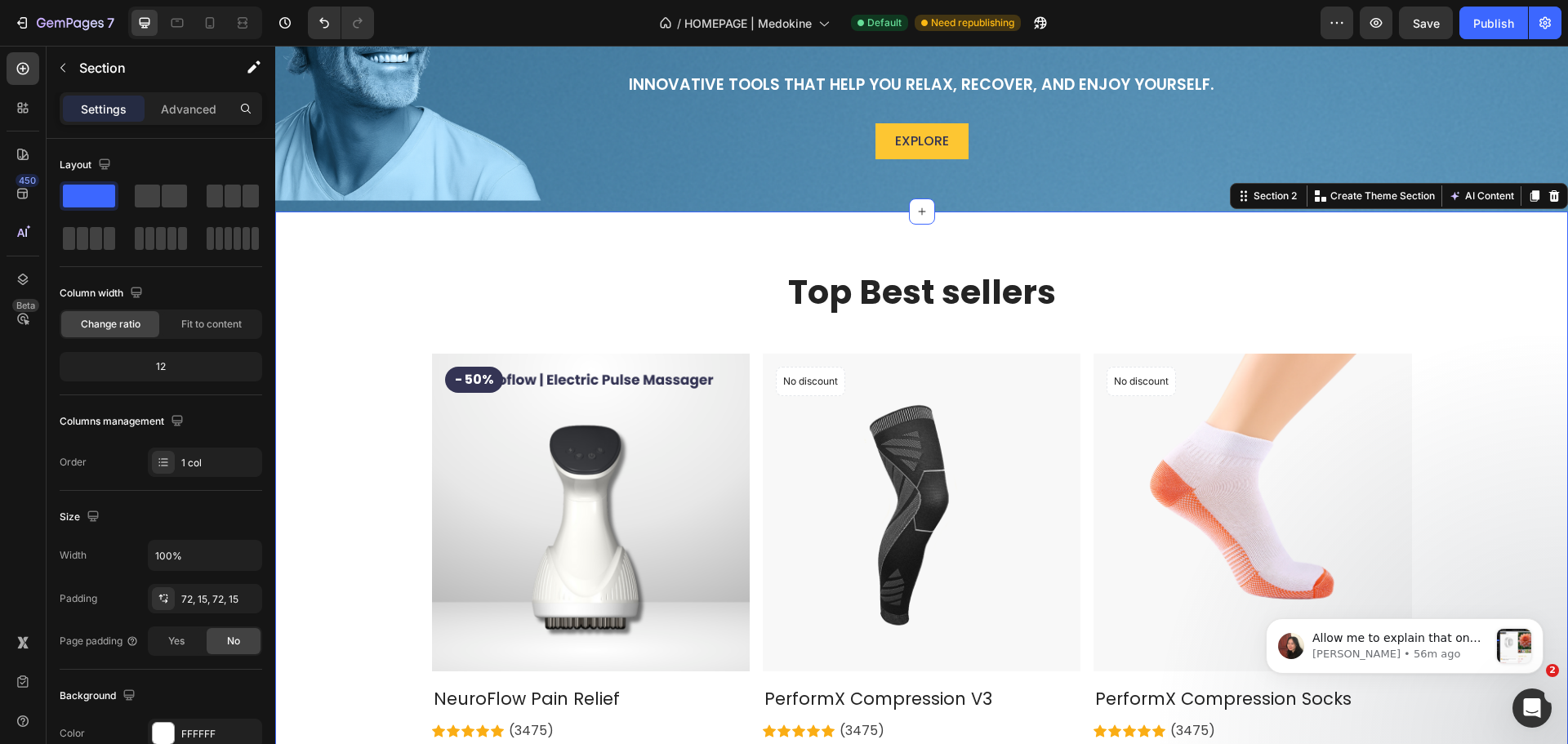
scroll to position [163, 0]
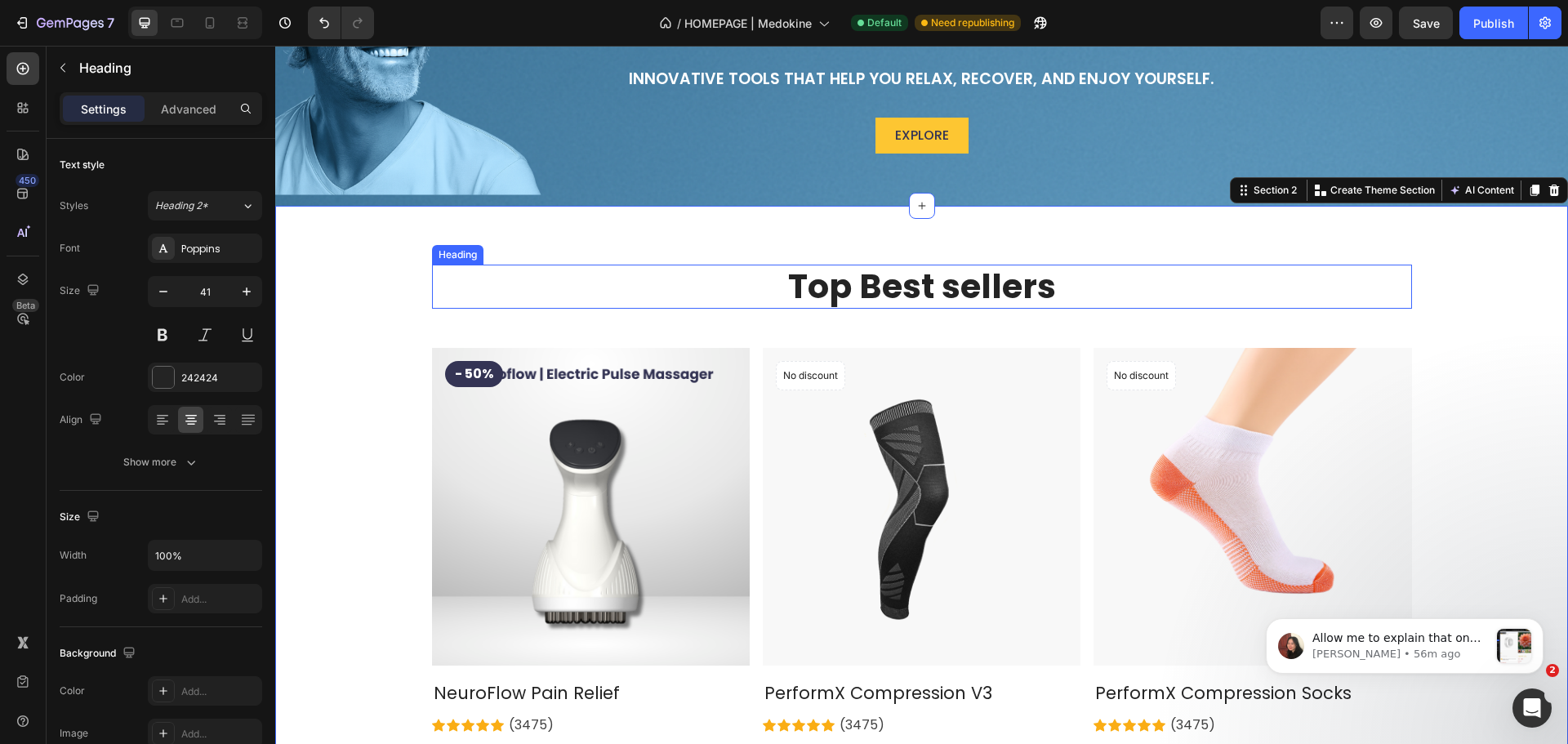
click at [841, 294] on h2 "Top Best sellers" at bounding box center [923, 286] width 981 height 43
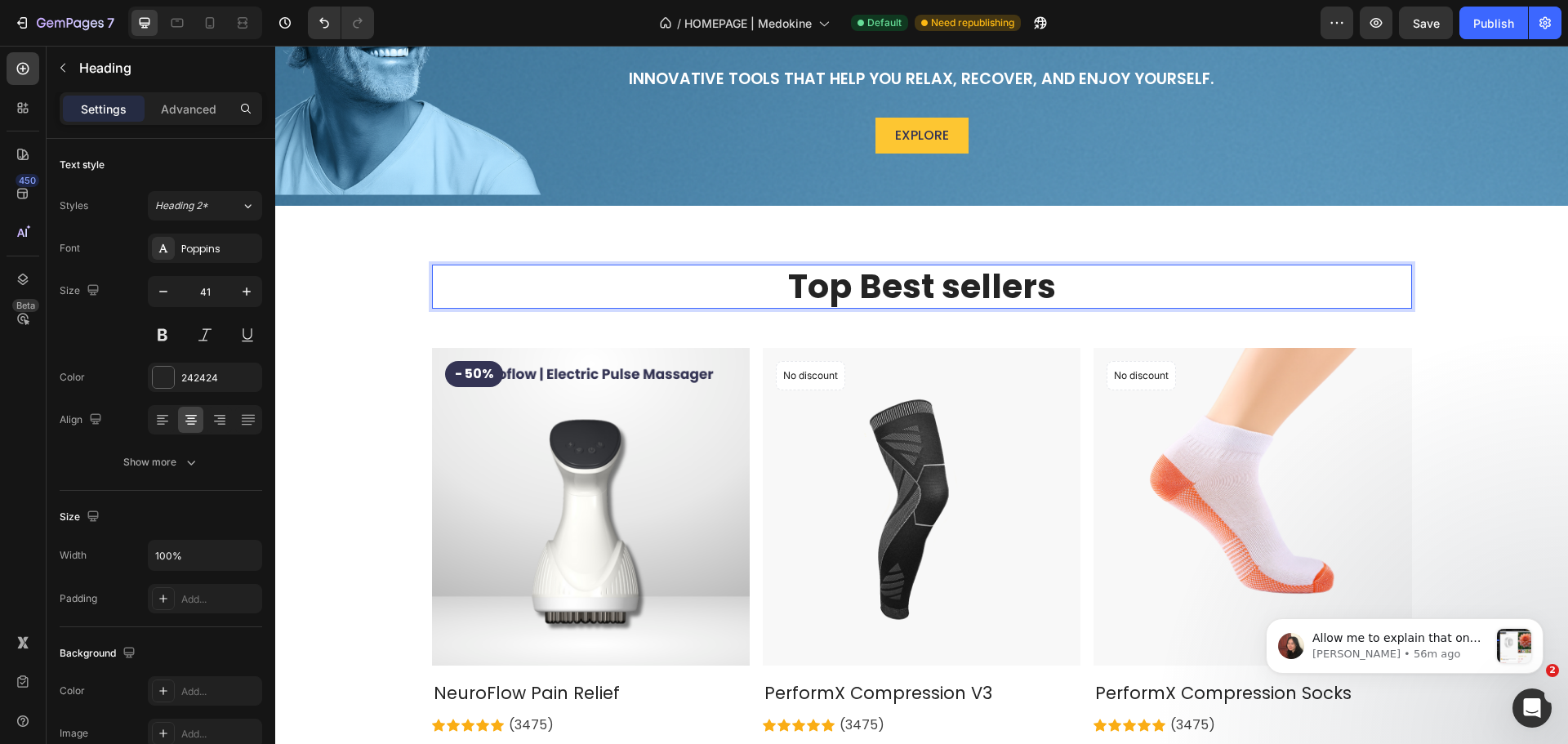
click at [926, 296] on h2 "Top Best sellers" at bounding box center [923, 286] width 981 height 43
click at [926, 296] on p "Top Best sellers" at bounding box center [922, 286] width 977 height 40
click at [735, 284] on p "discover our bestsellers" at bounding box center [922, 286] width 977 height 40
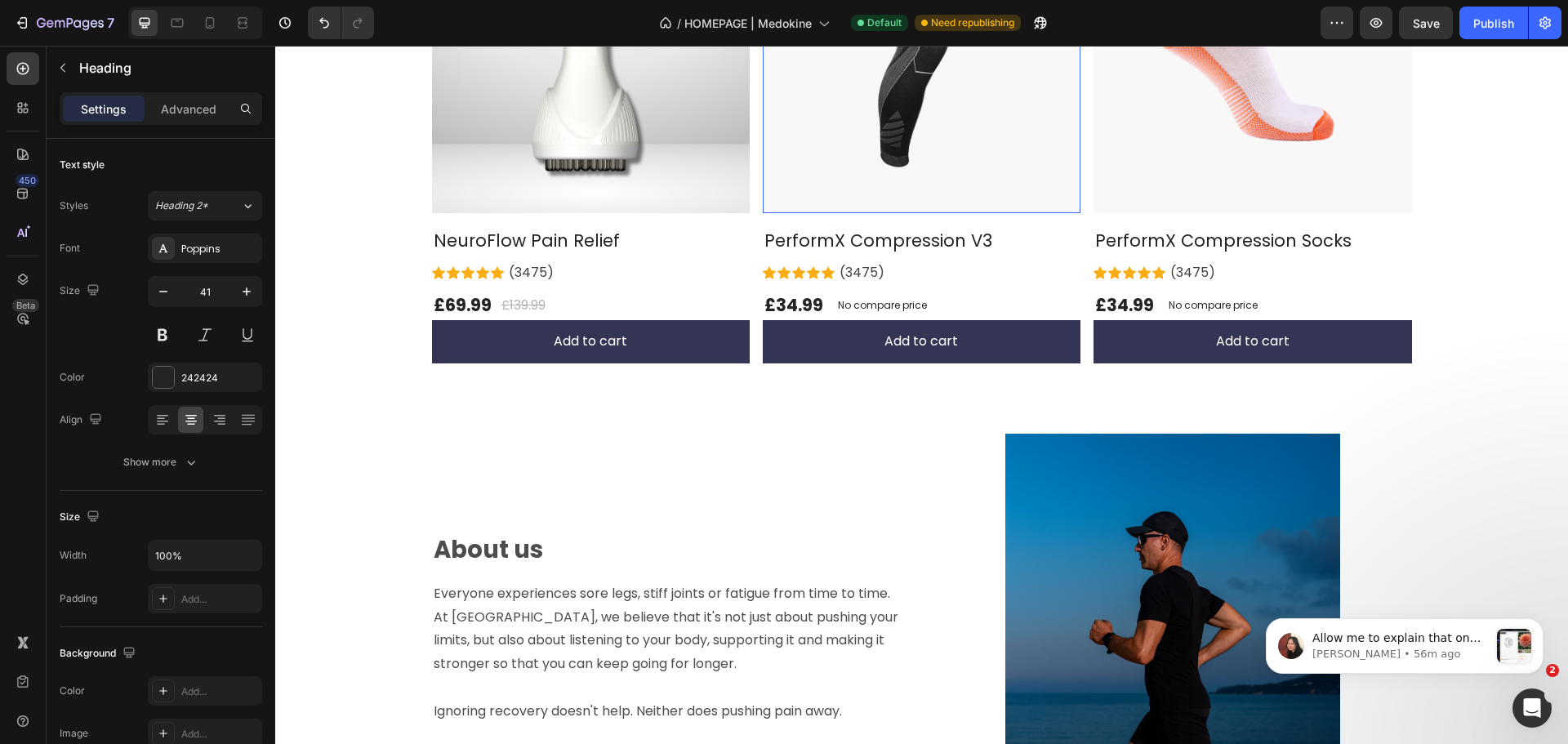
scroll to position [898, 0]
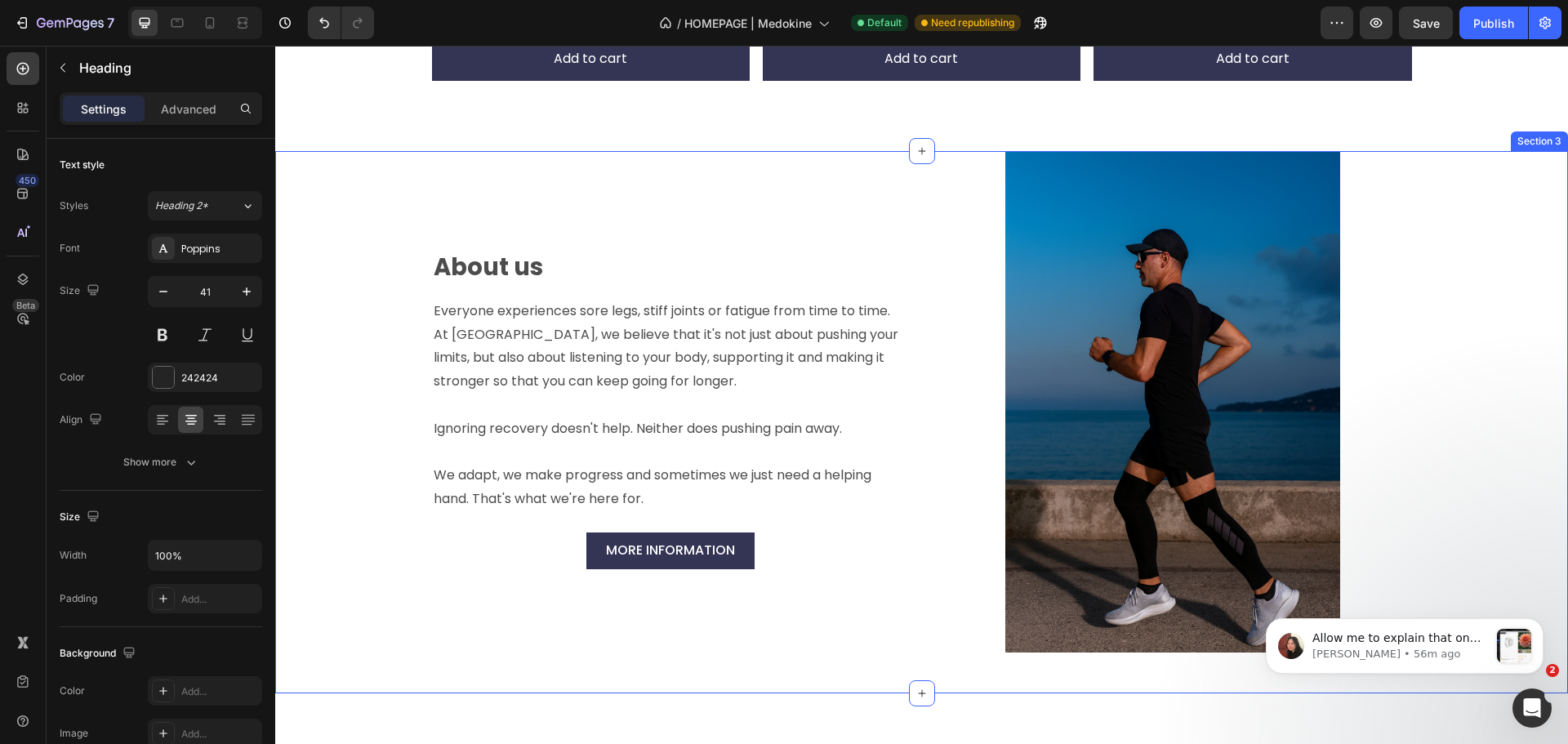
click at [388, 189] on div "About us Text Block Everyone experiences sore legs, stiff joints or fatigue fro…" at bounding box center [922, 401] width 1163 height 501
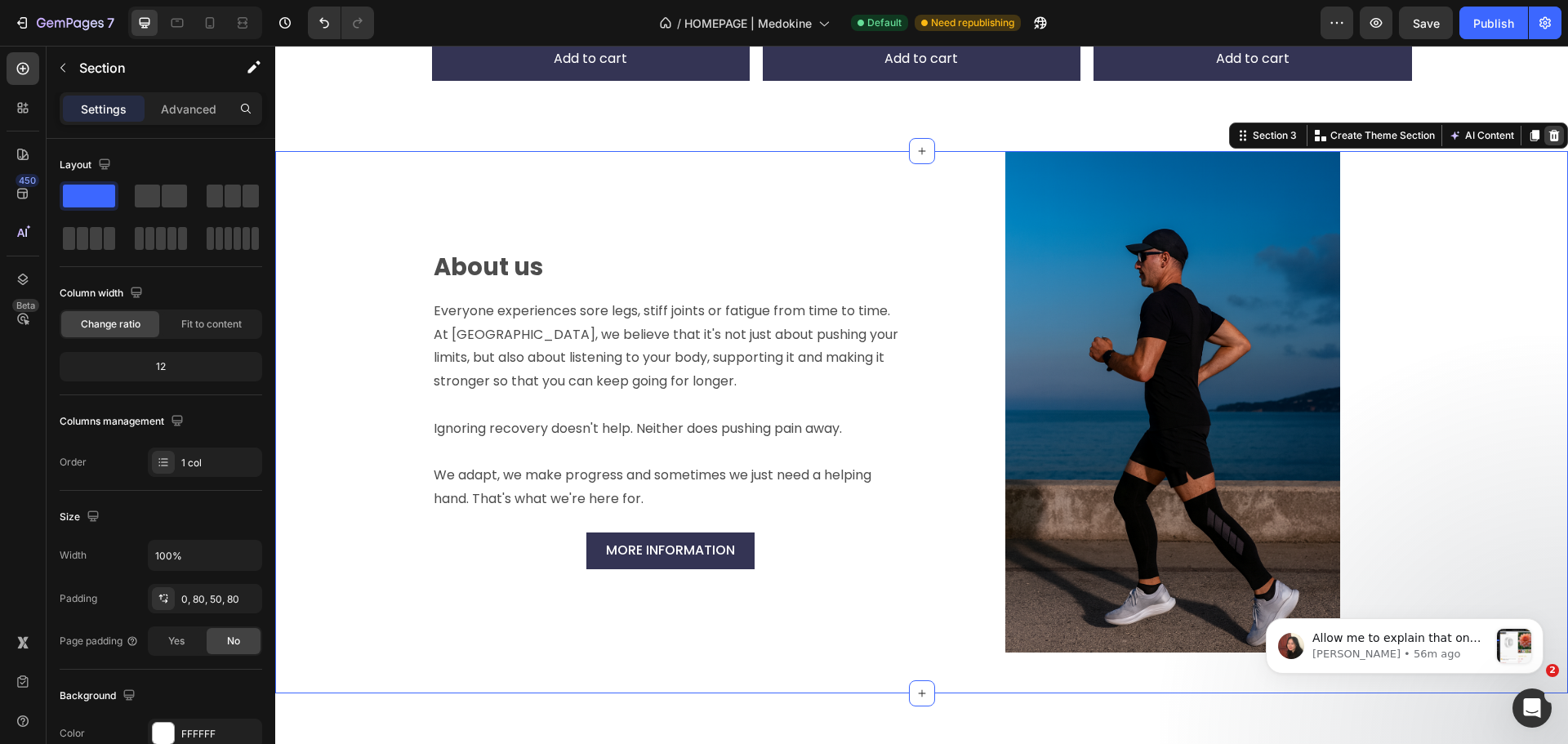
click at [1549, 136] on icon at bounding box center [1554, 135] width 10 height 11
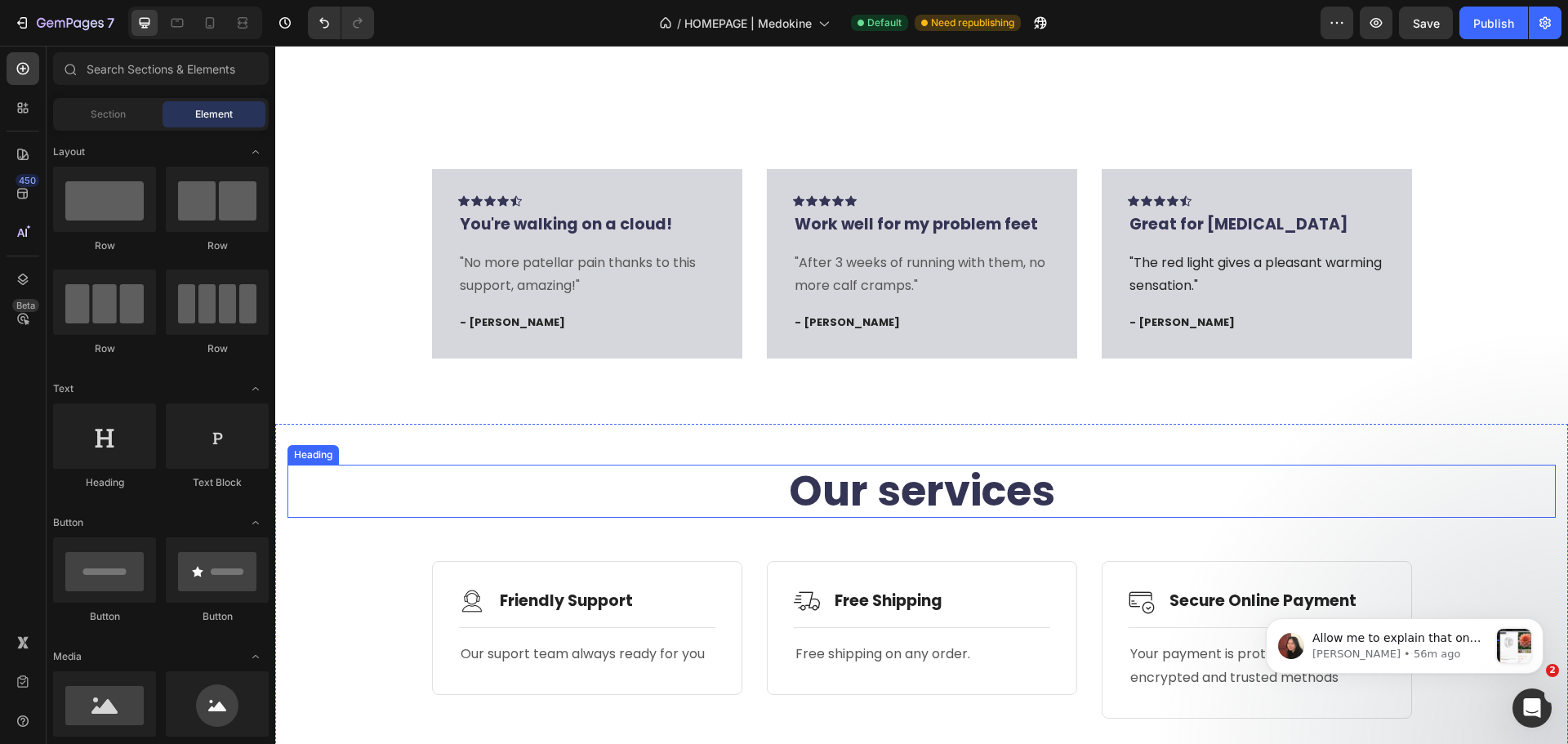
scroll to position [1469, 0]
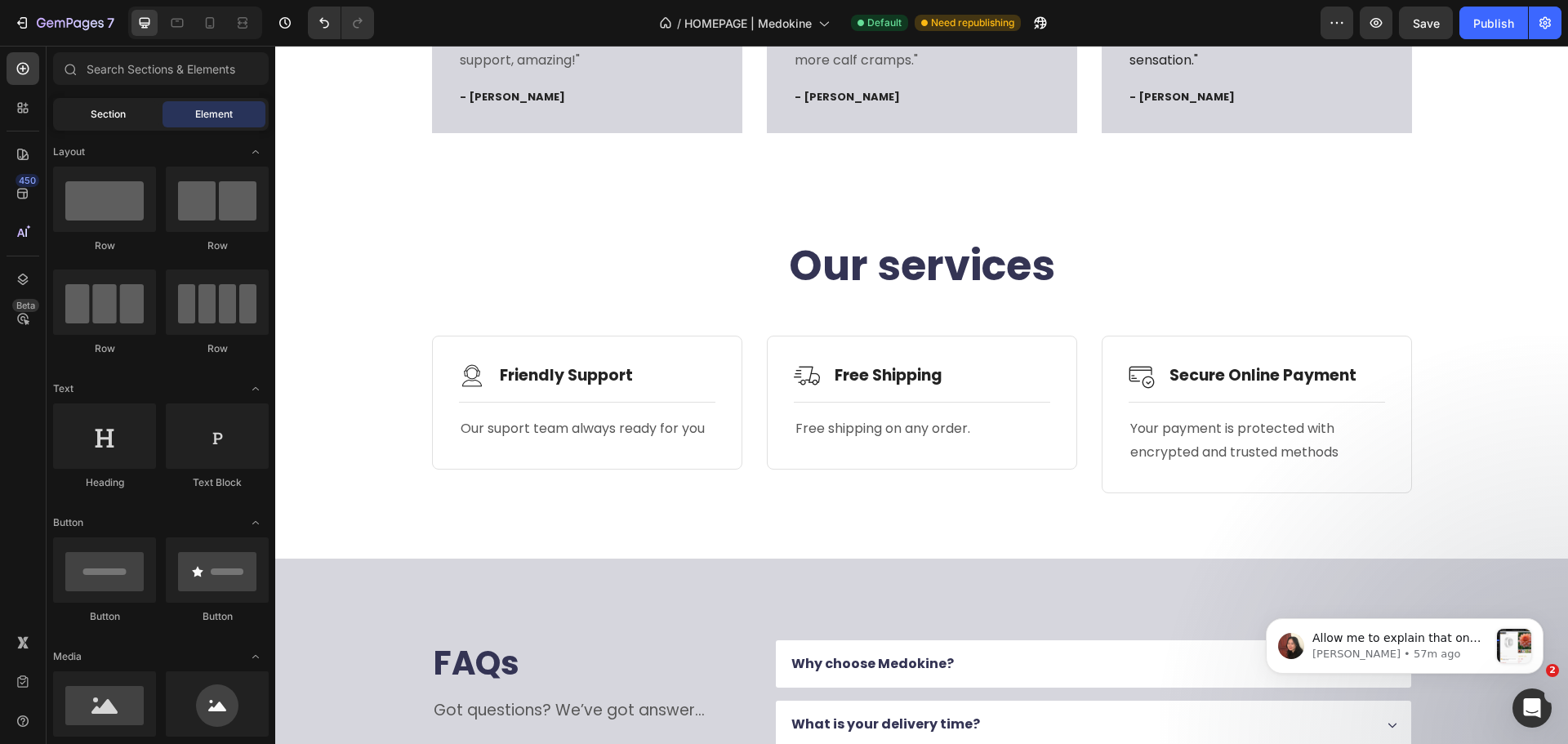
click at [104, 119] on span "Section" at bounding box center [108, 115] width 35 height 15
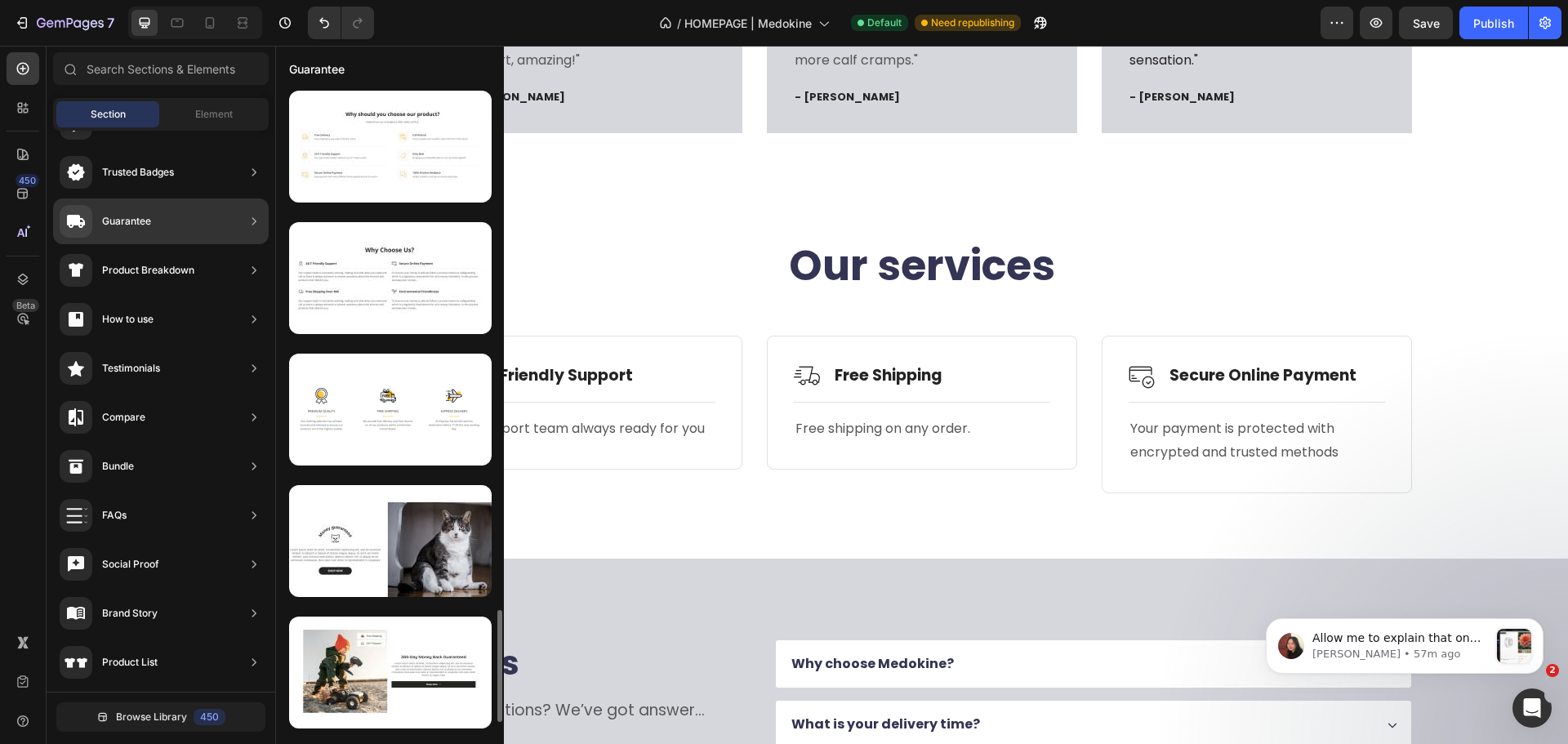
scroll to position [3109, 0]
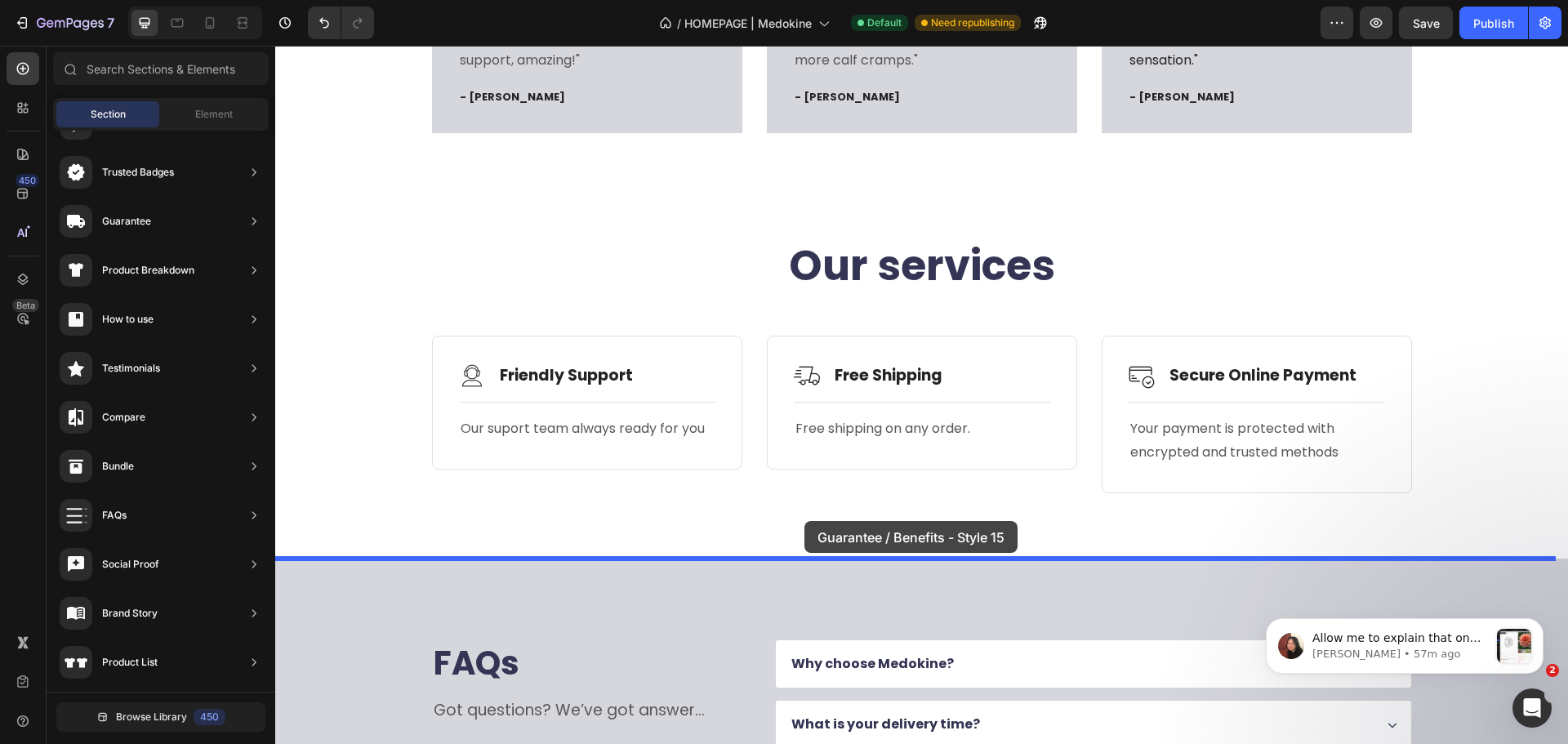
drag, startPoint x: 647, startPoint y: 384, endPoint x: 805, endPoint y: 521, distance: 209.1
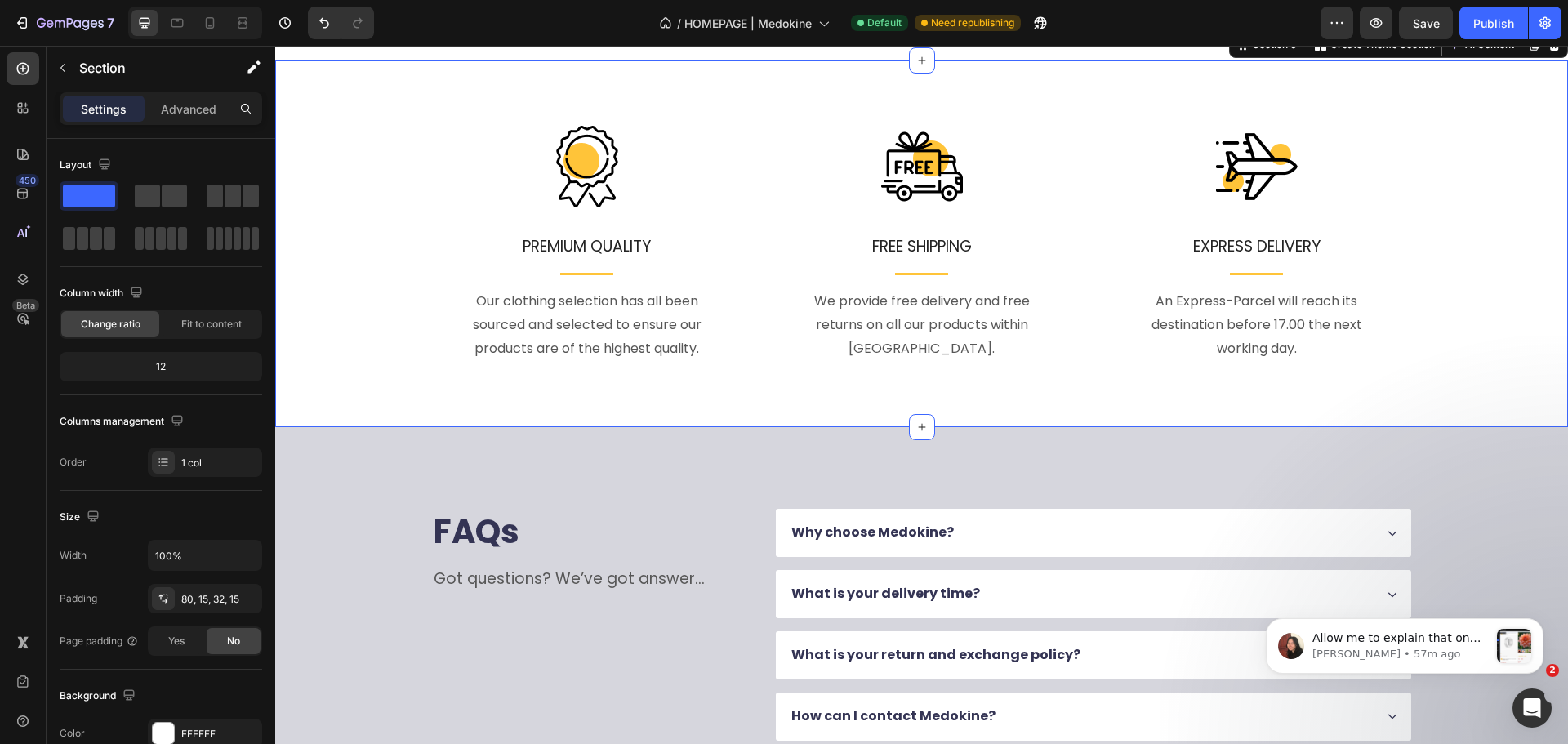
scroll to position [1997, 0]
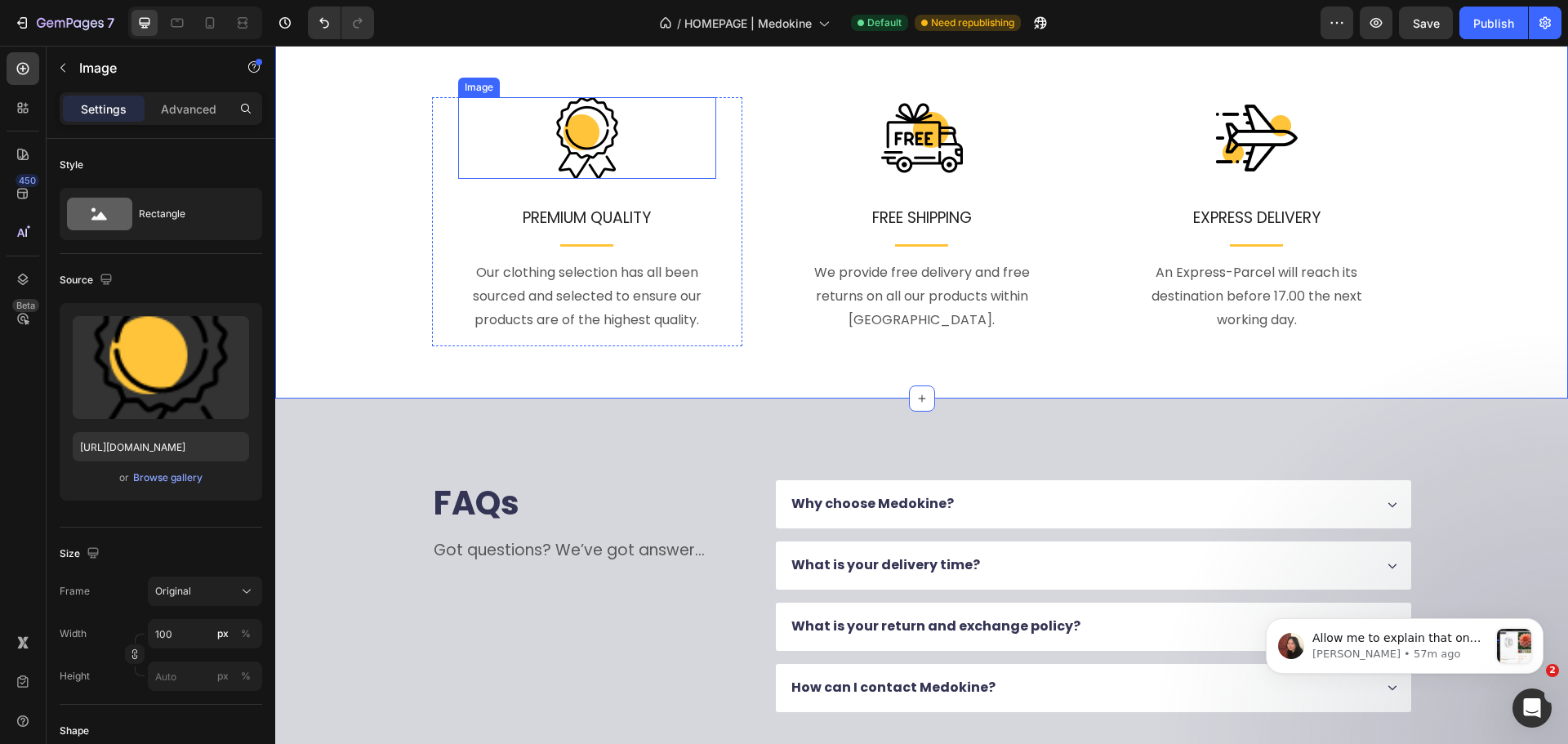
click at [590, 111] on img at bounding box center [586, 137] width 81 height 81
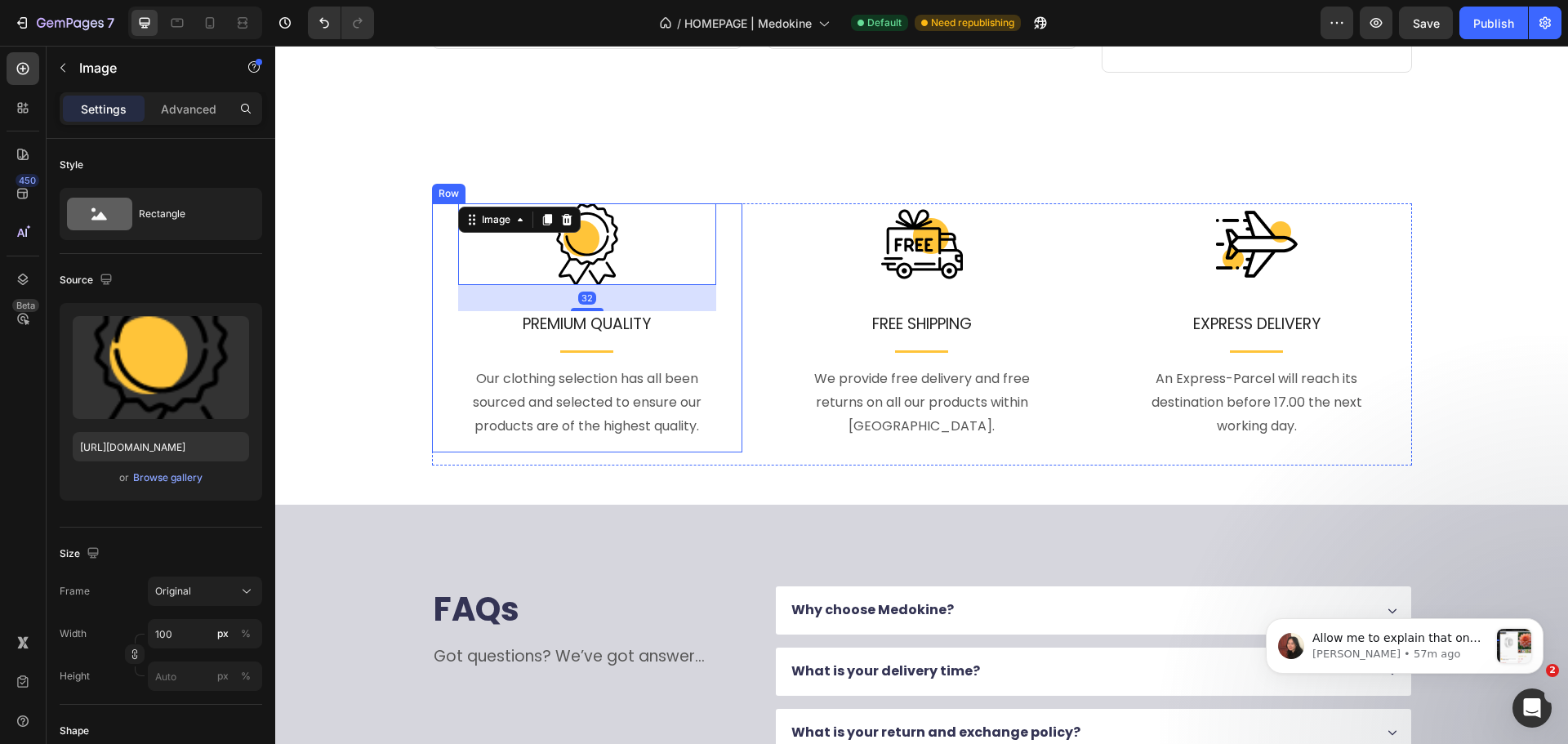
scroll to position [1833, 0]
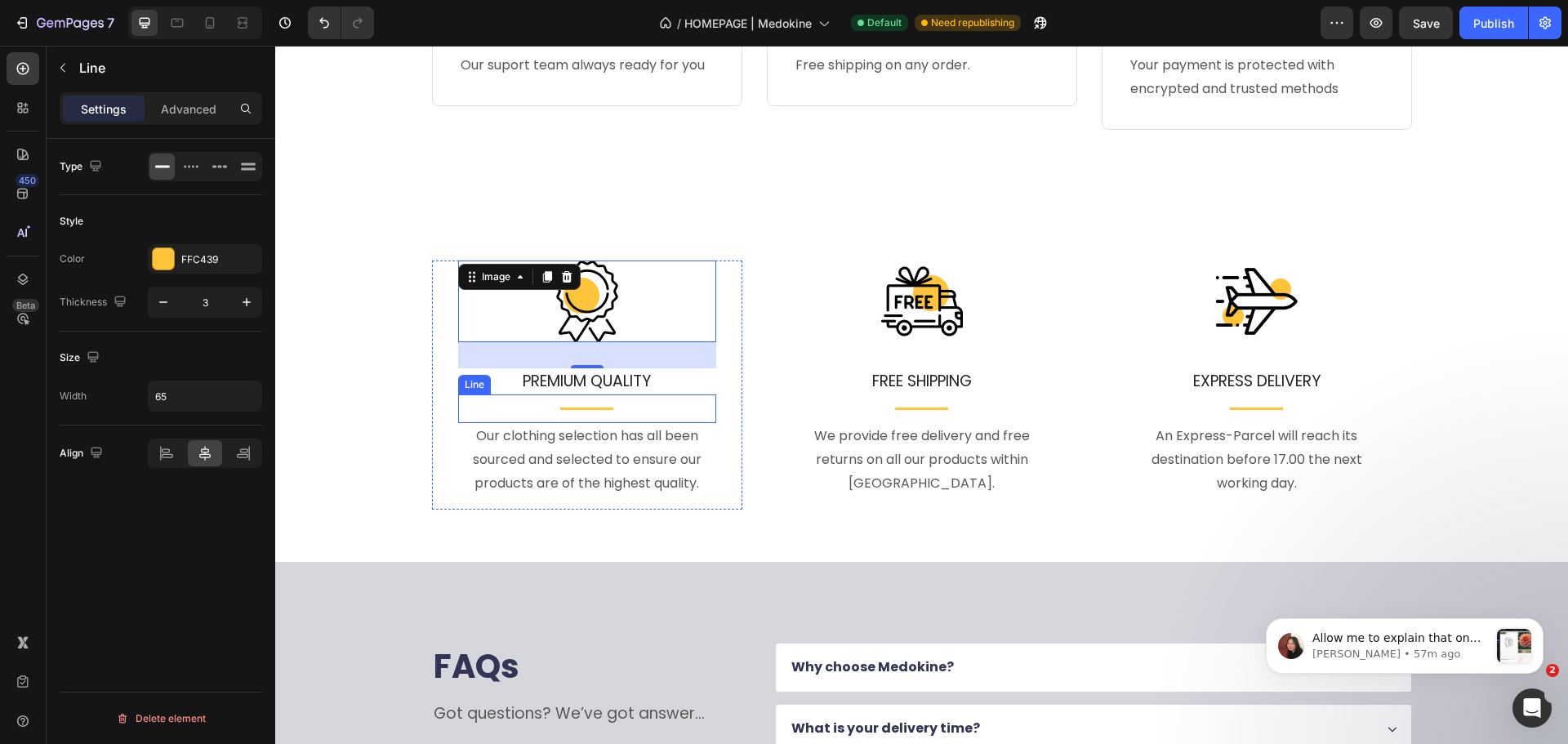
click at [588, 408] on div at bounding box center [586, 408] width 53 height 3
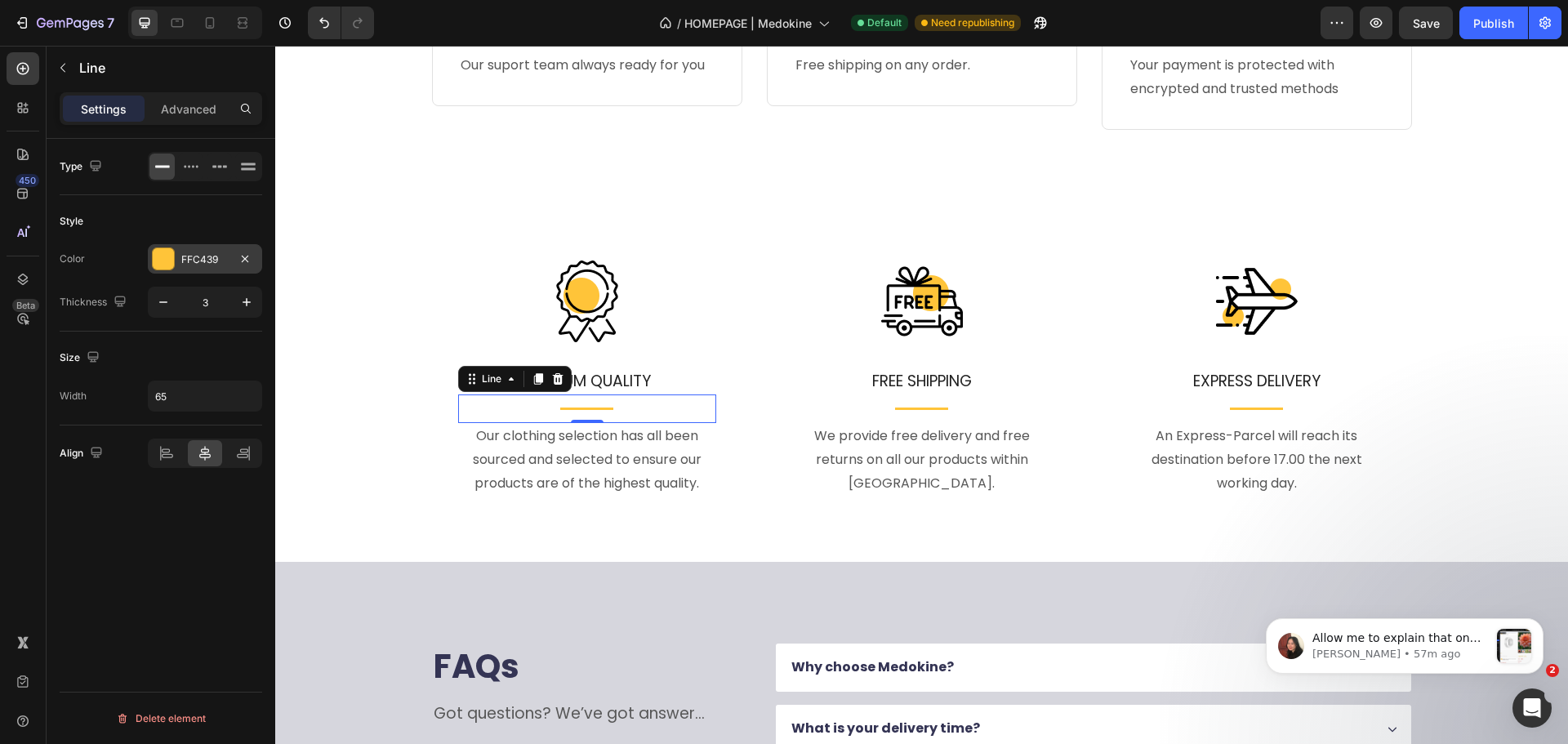
click at [191, 262] on div "FFC439" at bounding box center [205, 260] width 48 height 15
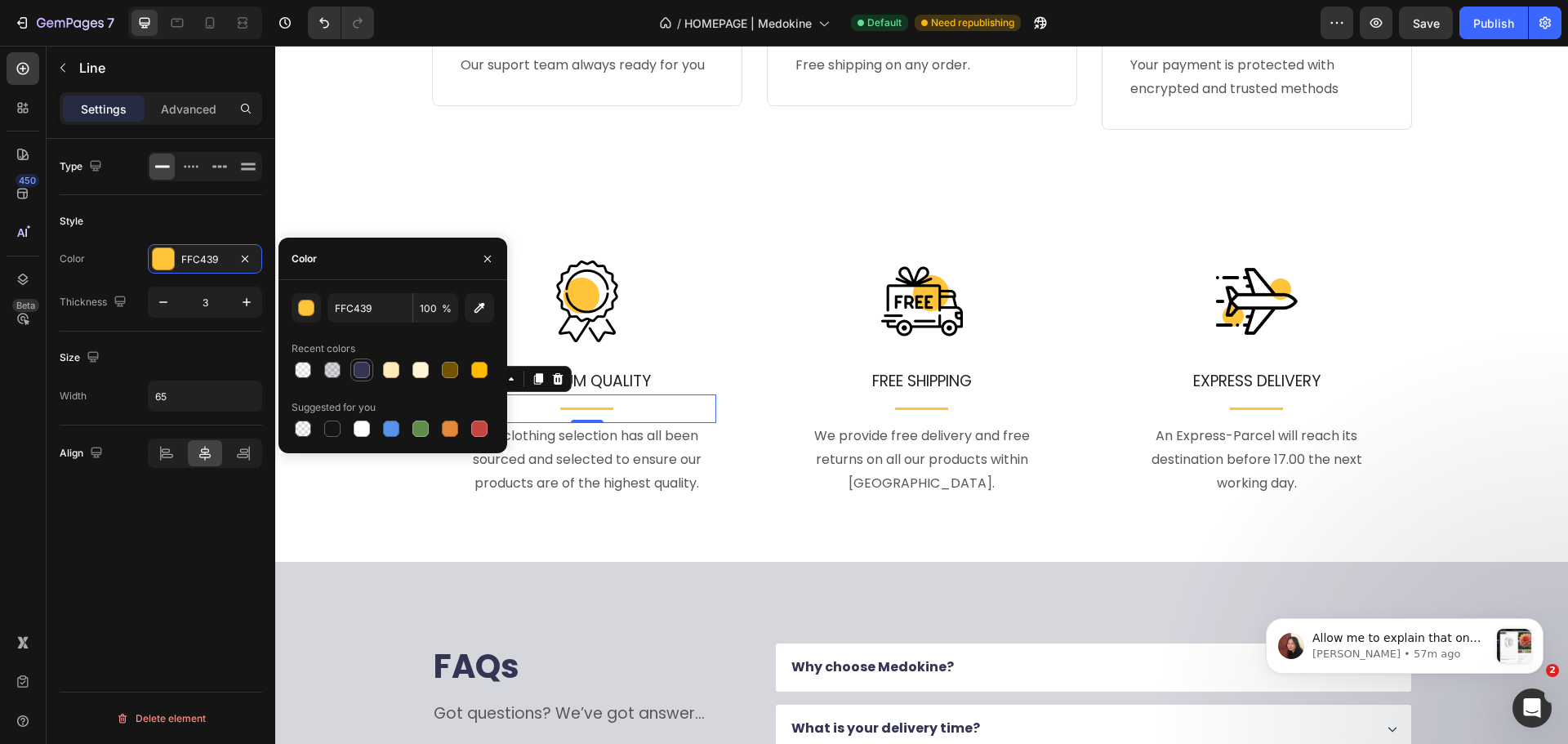
click at [366, 370] on div at bounding box center [361, 369] width 16 height 16
type input "343454"
click at [937, 410] on div at bounding box center [922, 408] width 53 height 3
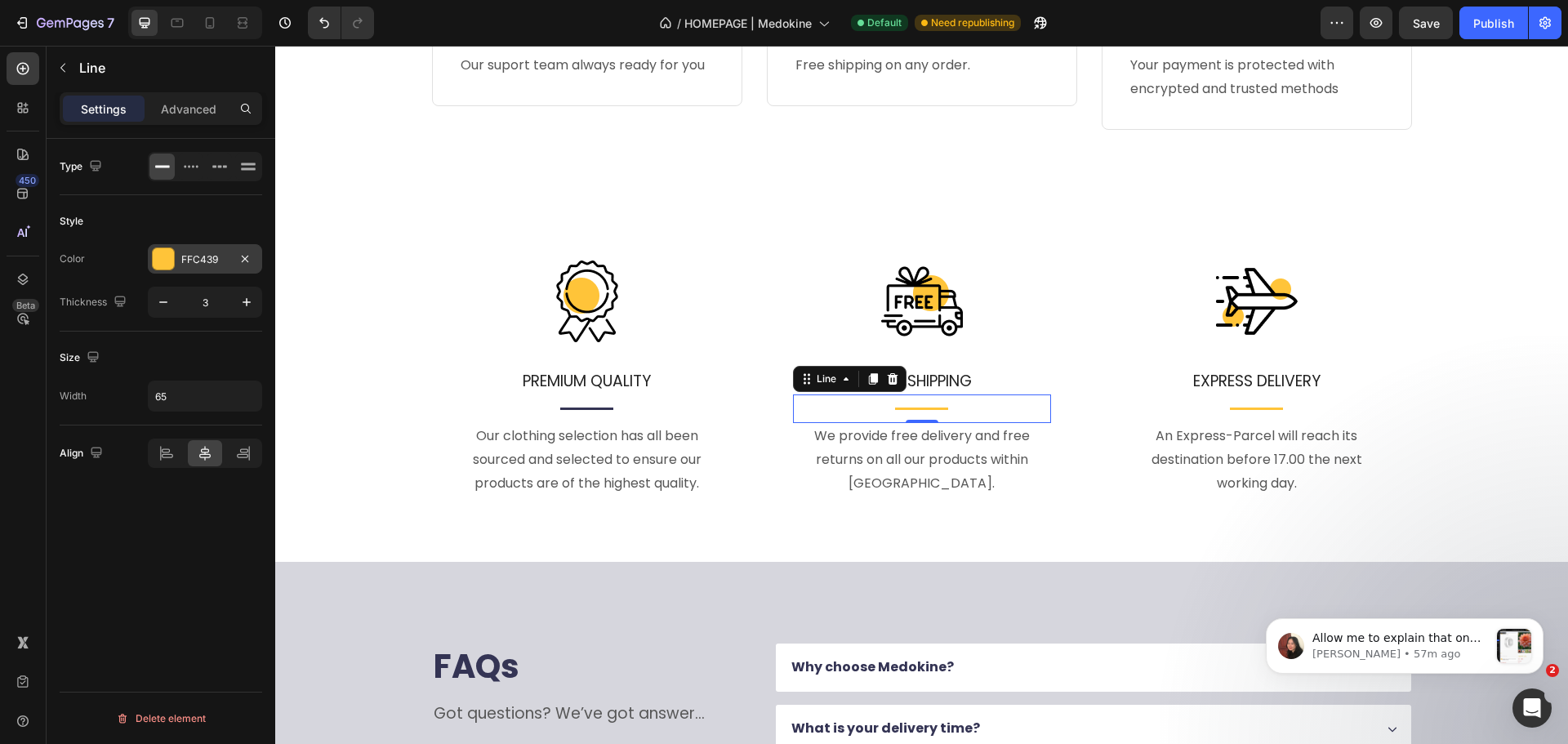
click at [171, 257] on div at bounding box center [163, 259] width 21 height 21
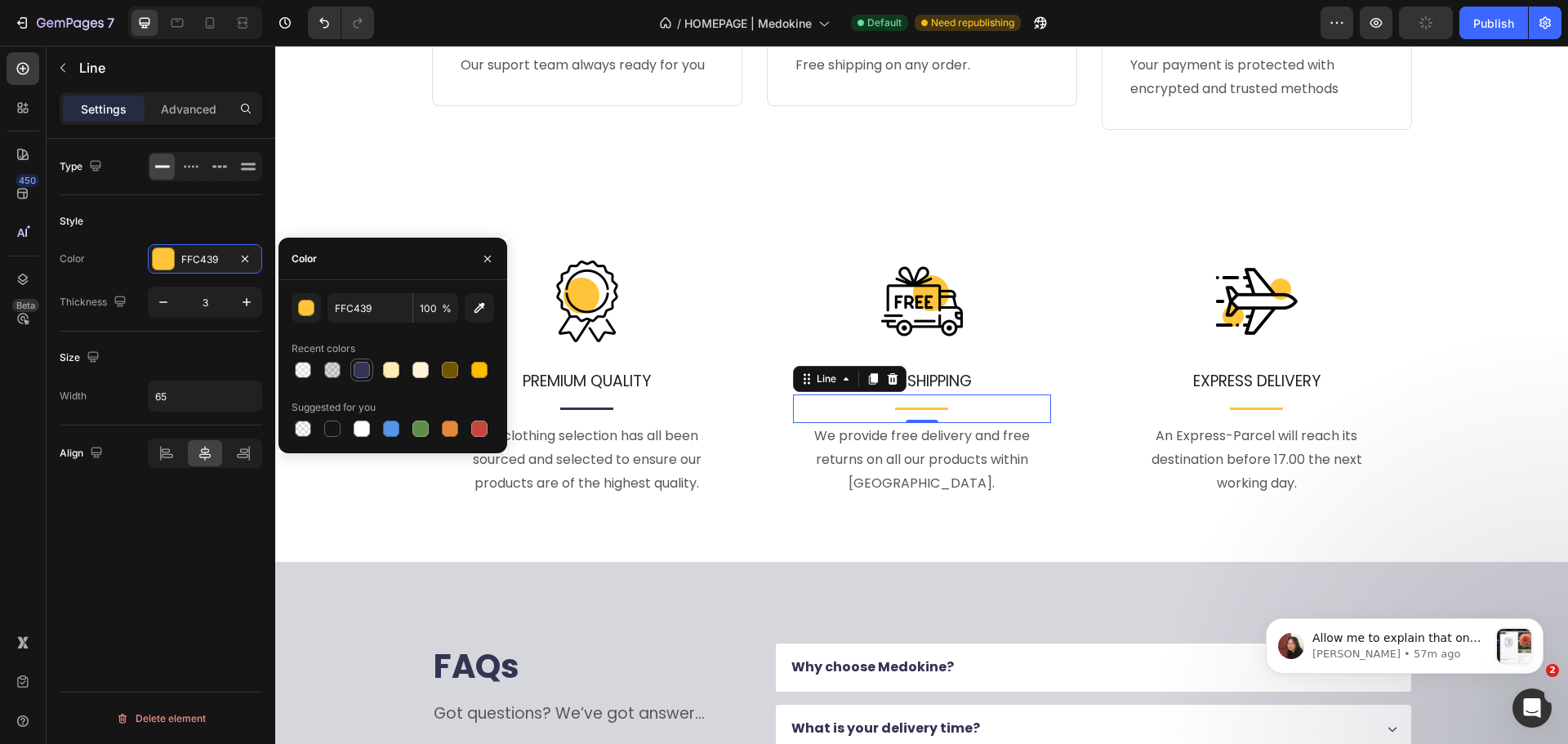
click at [361, 368] on div at bounding box center [361, 369] width 16 height 16
type input "343454"
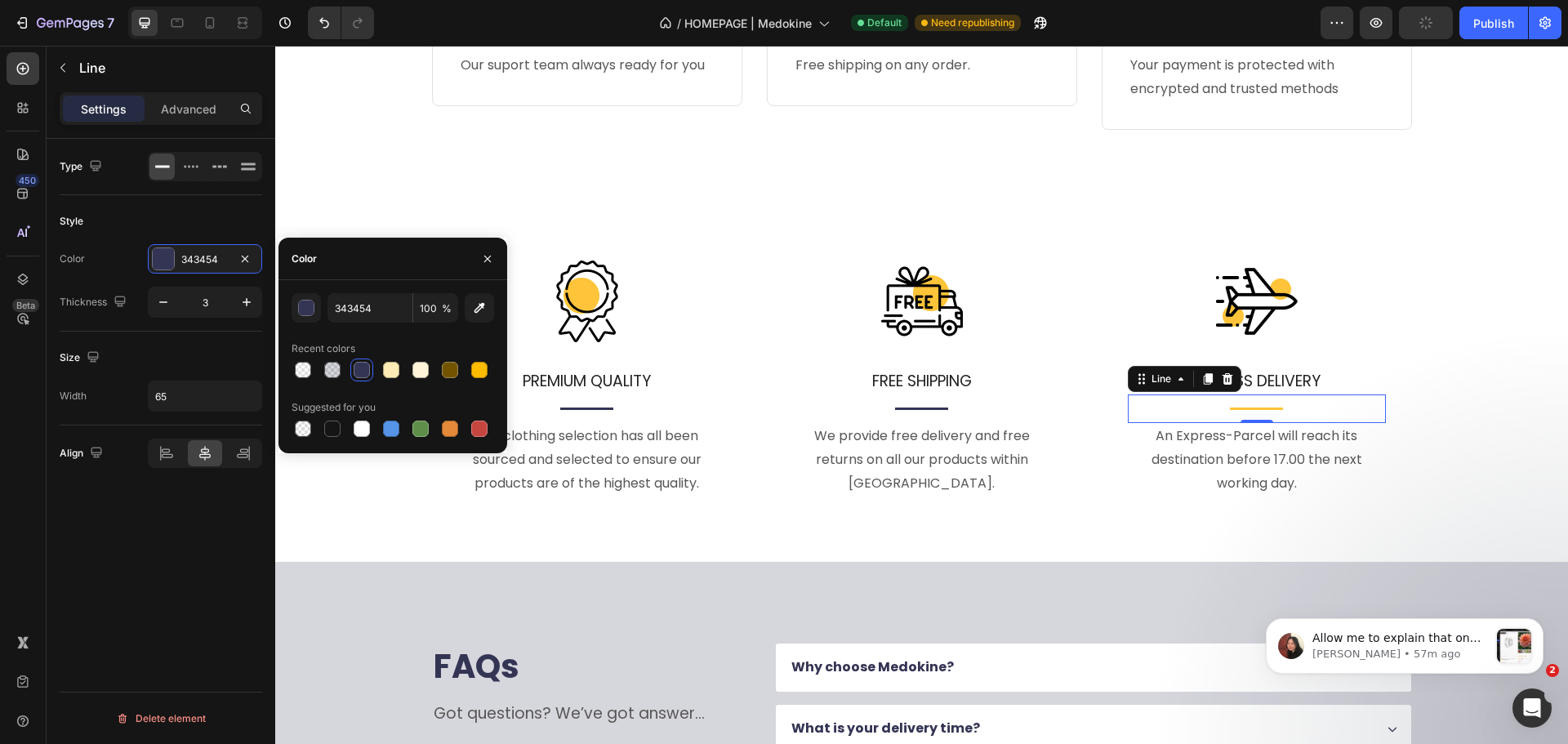
click at [1244, 407] on div "Title Line 0" at bounding box center [1257, 408] width 258 height 29
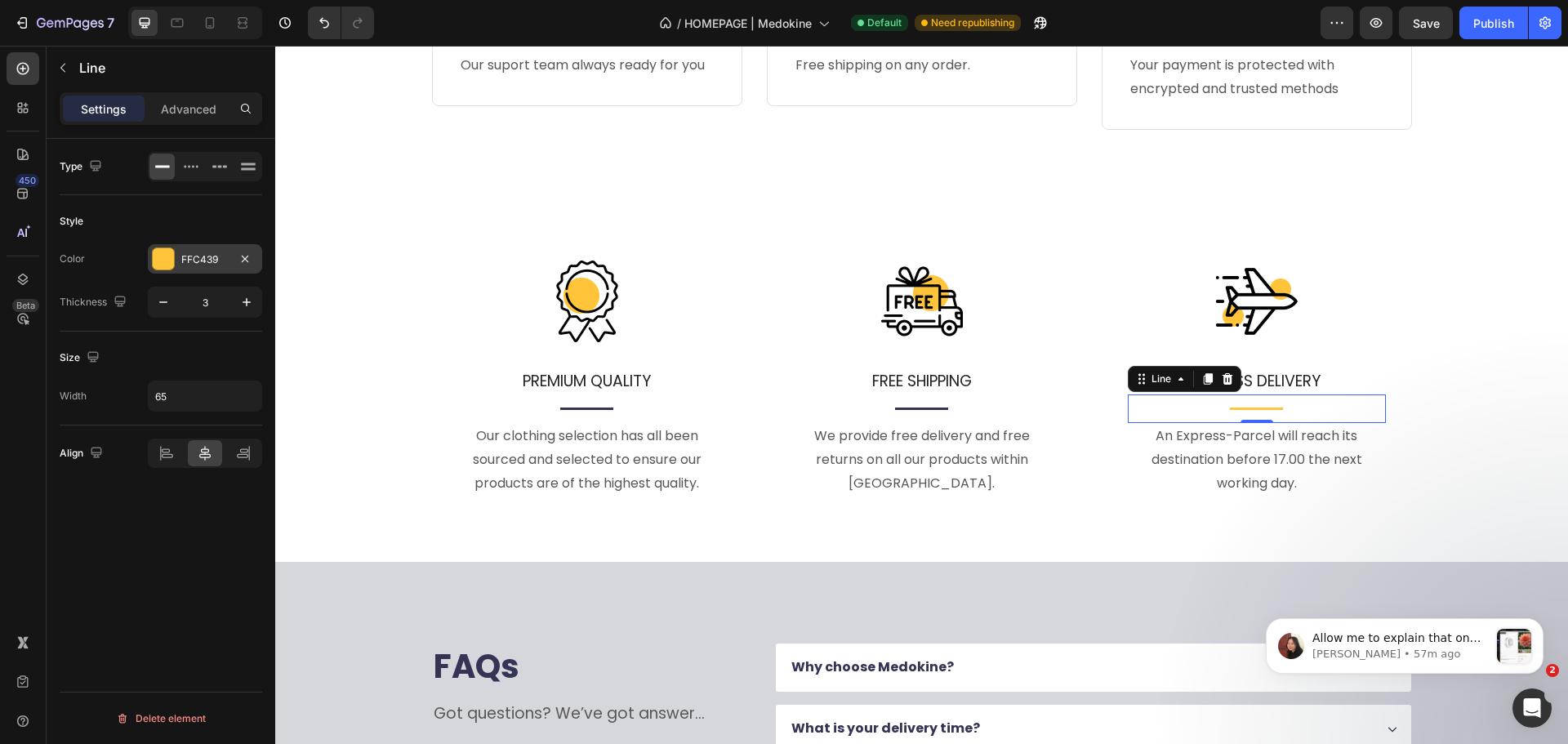
click at [153, 258] on div at bounding box center [163, 259] width 21 height 21
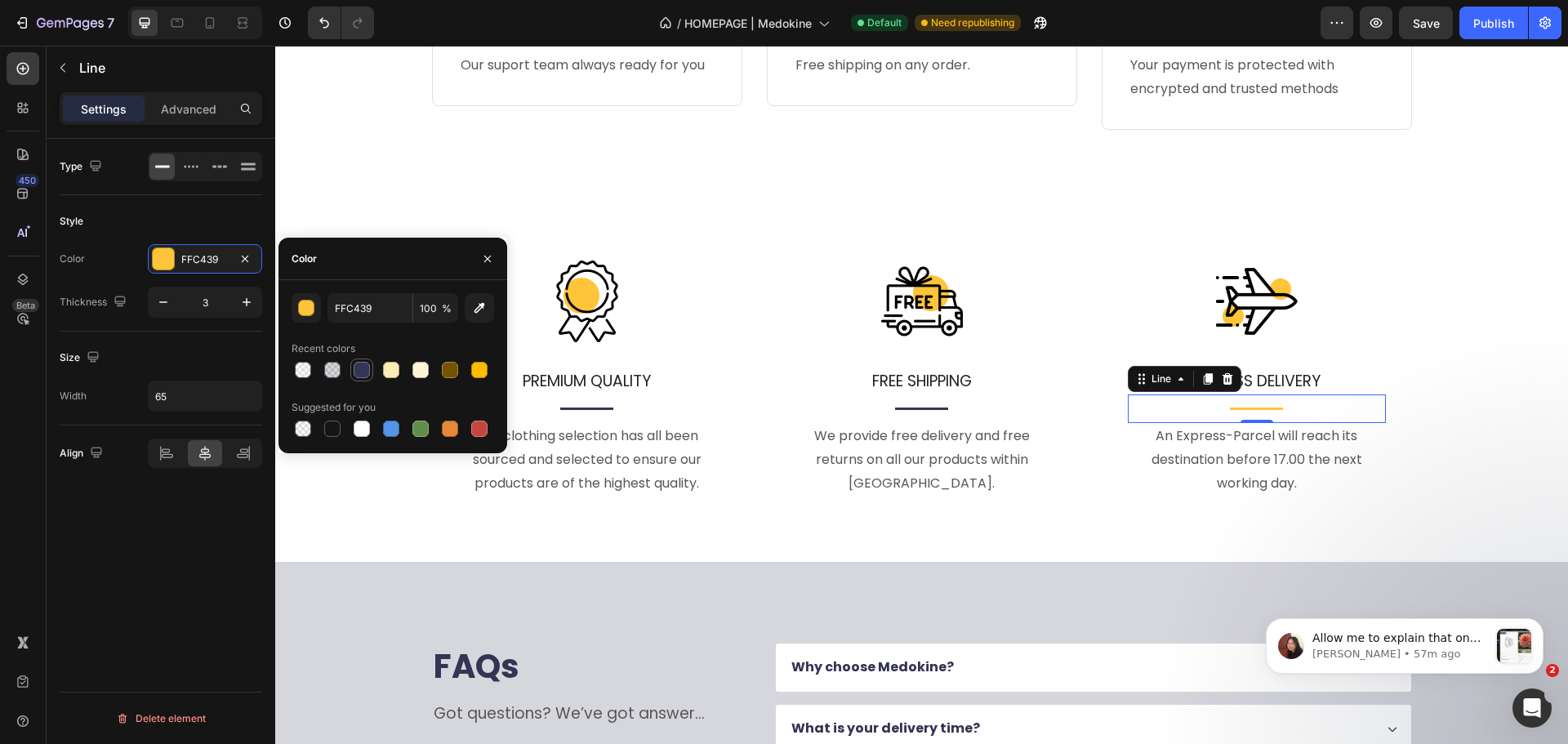
click at [366, 363] on div at bounding box center [361, 369] width 16 height 16
type input "343454"
click at [564, 495] on p "Our clothing selection has all been sourced and selected to ensure our products…" at bounding box center [586, 459] width 255 height 70
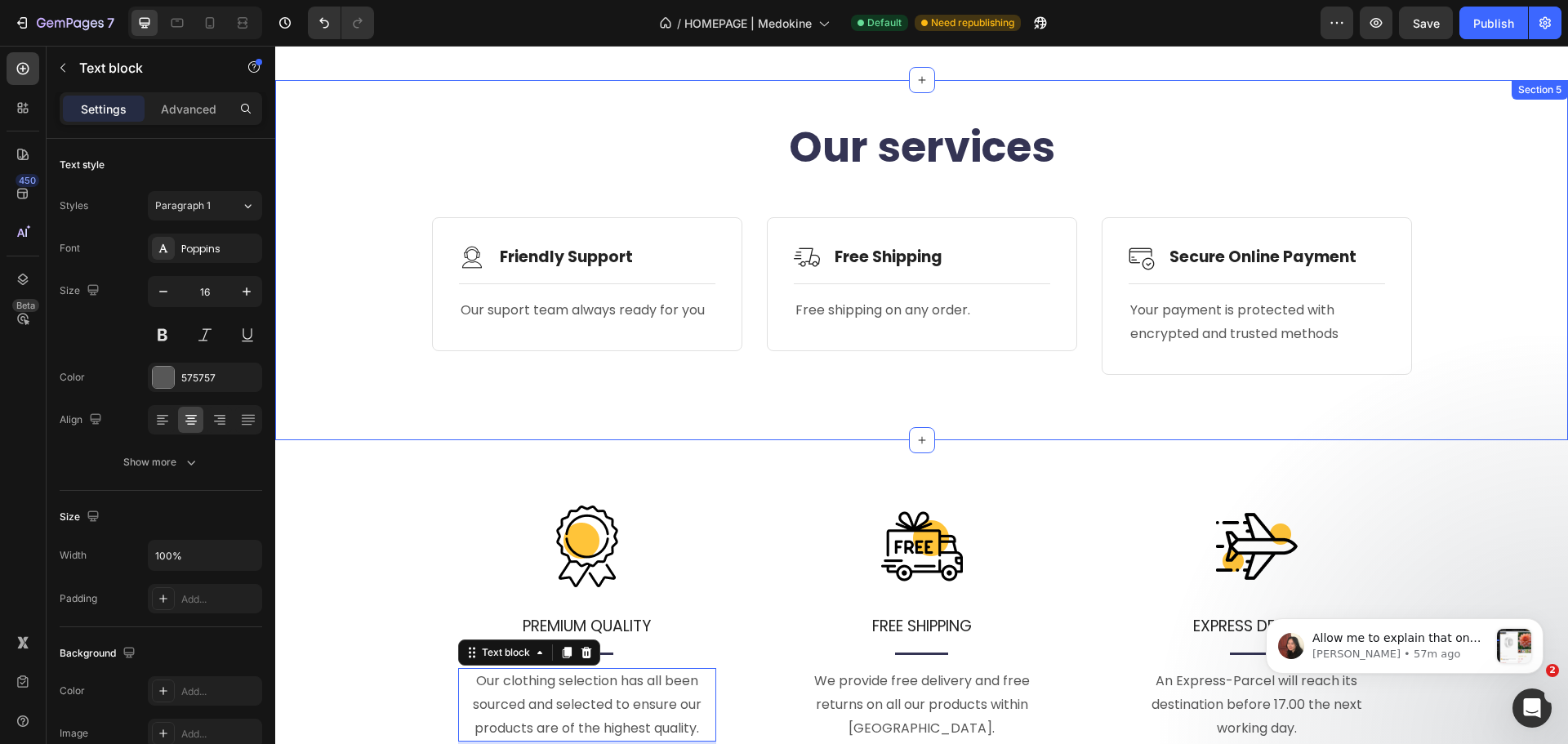
scroll to position [1751, 0]
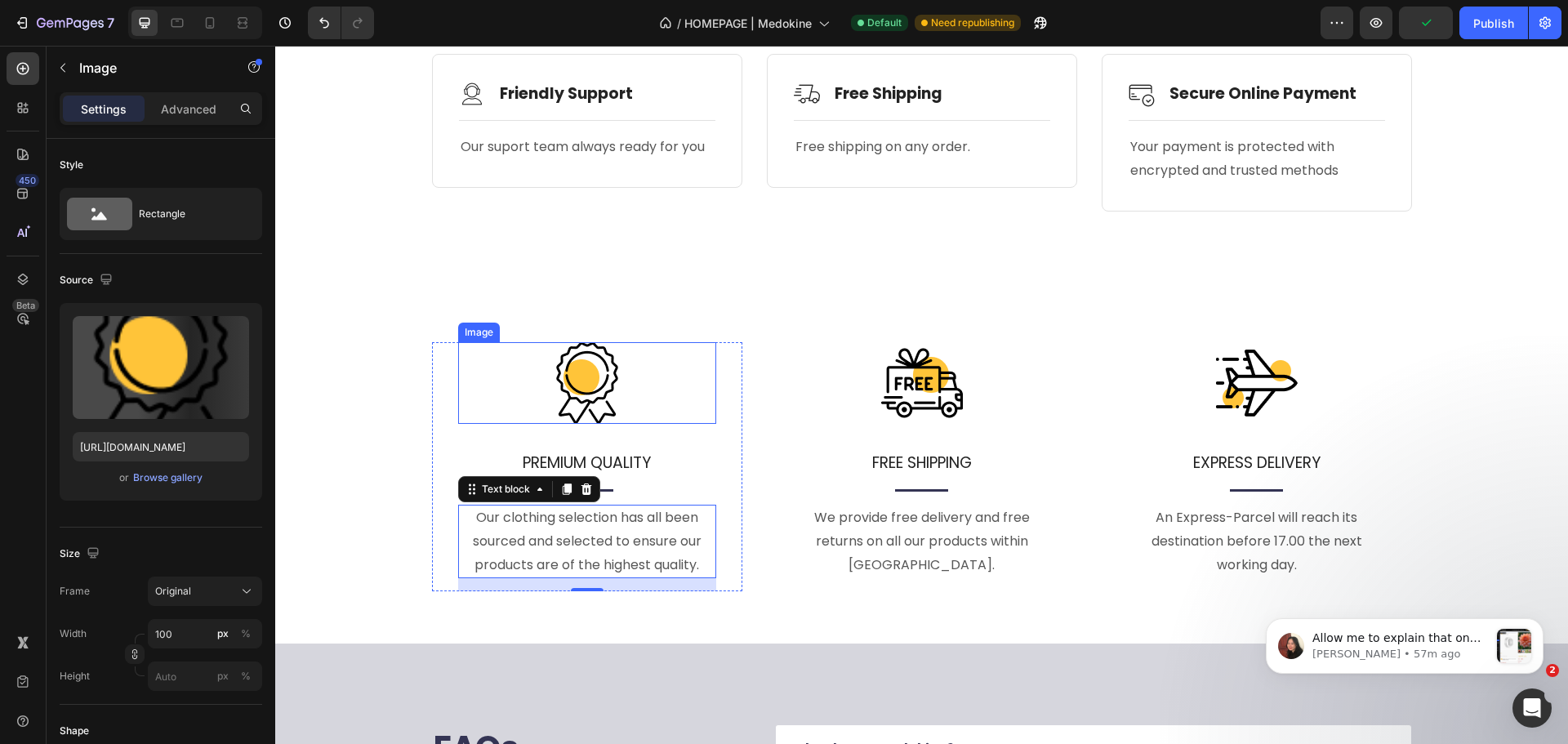
click at [594, 357] on img at bounding box center [586, 382] width 81 height 81
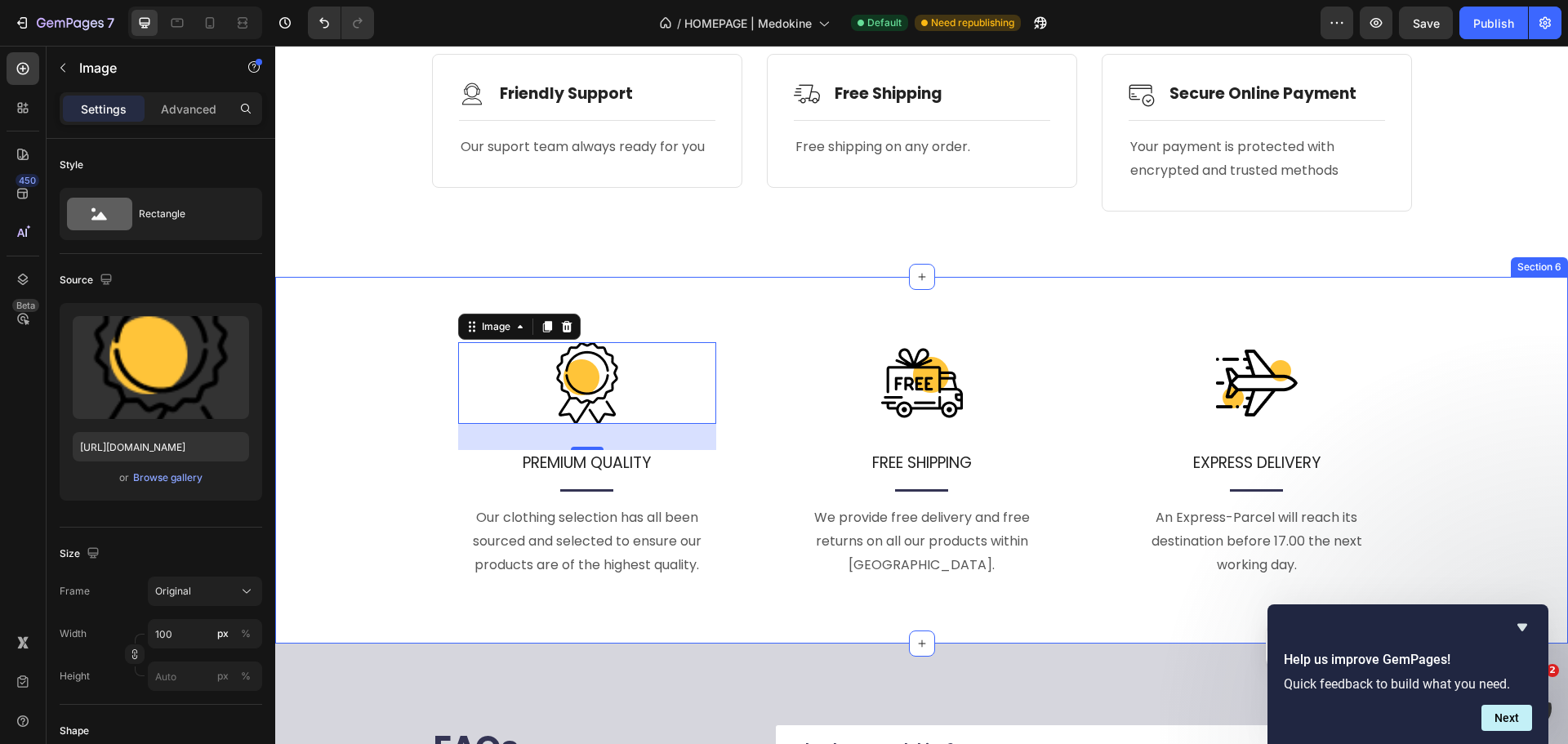
click at [388, 476] on div "Image 32 PREMIUM QUALITY Text block Title Line Our clothing selection has all b…" at bounding box center [922, 480] width 1268 height 276
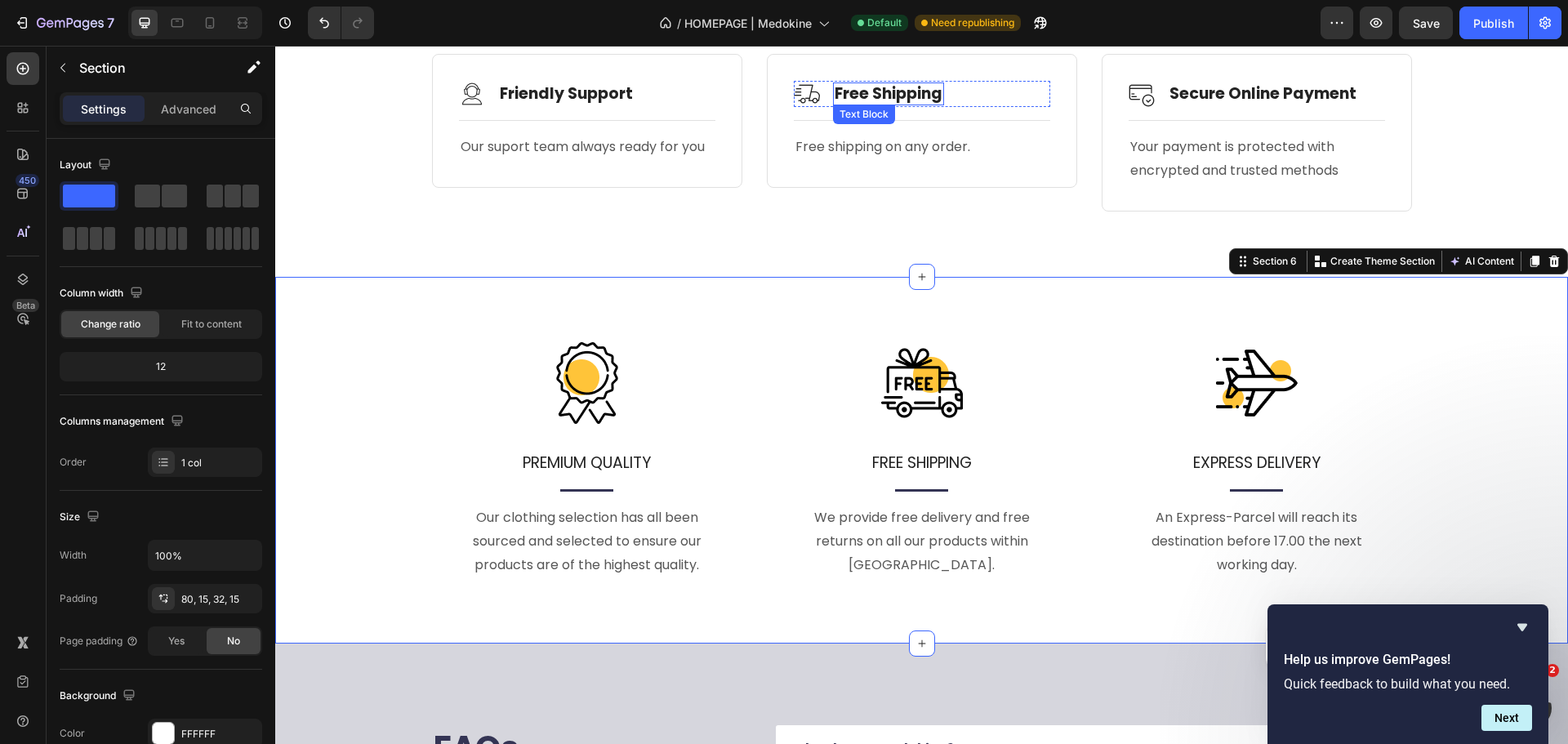
click at [878, 91] on p "Free Shipping" at bounding box center [888, 94] width 107 height 21
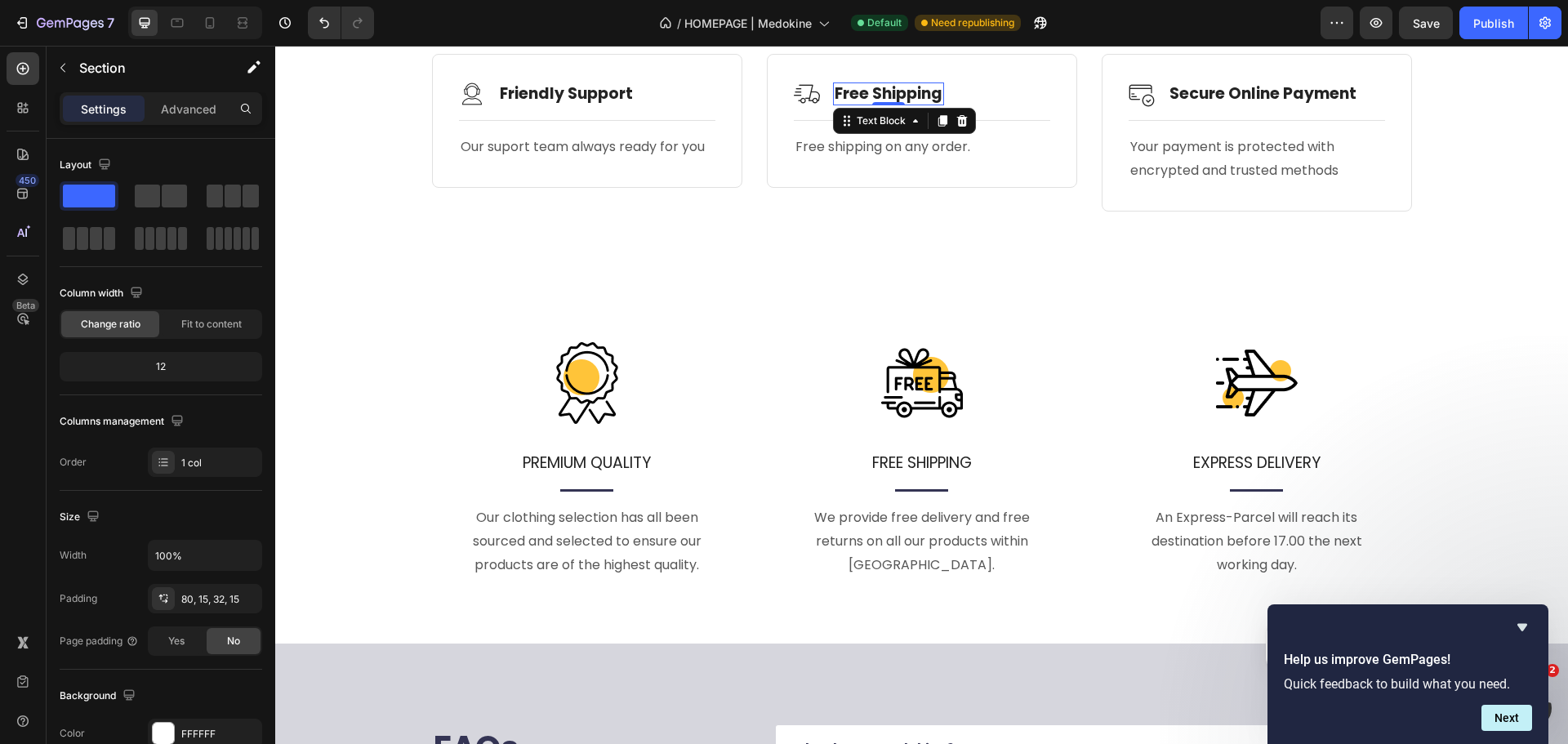
click at [878, 91] on p "Free Shipping" at bounding box center [888, 94] width 107 height 21
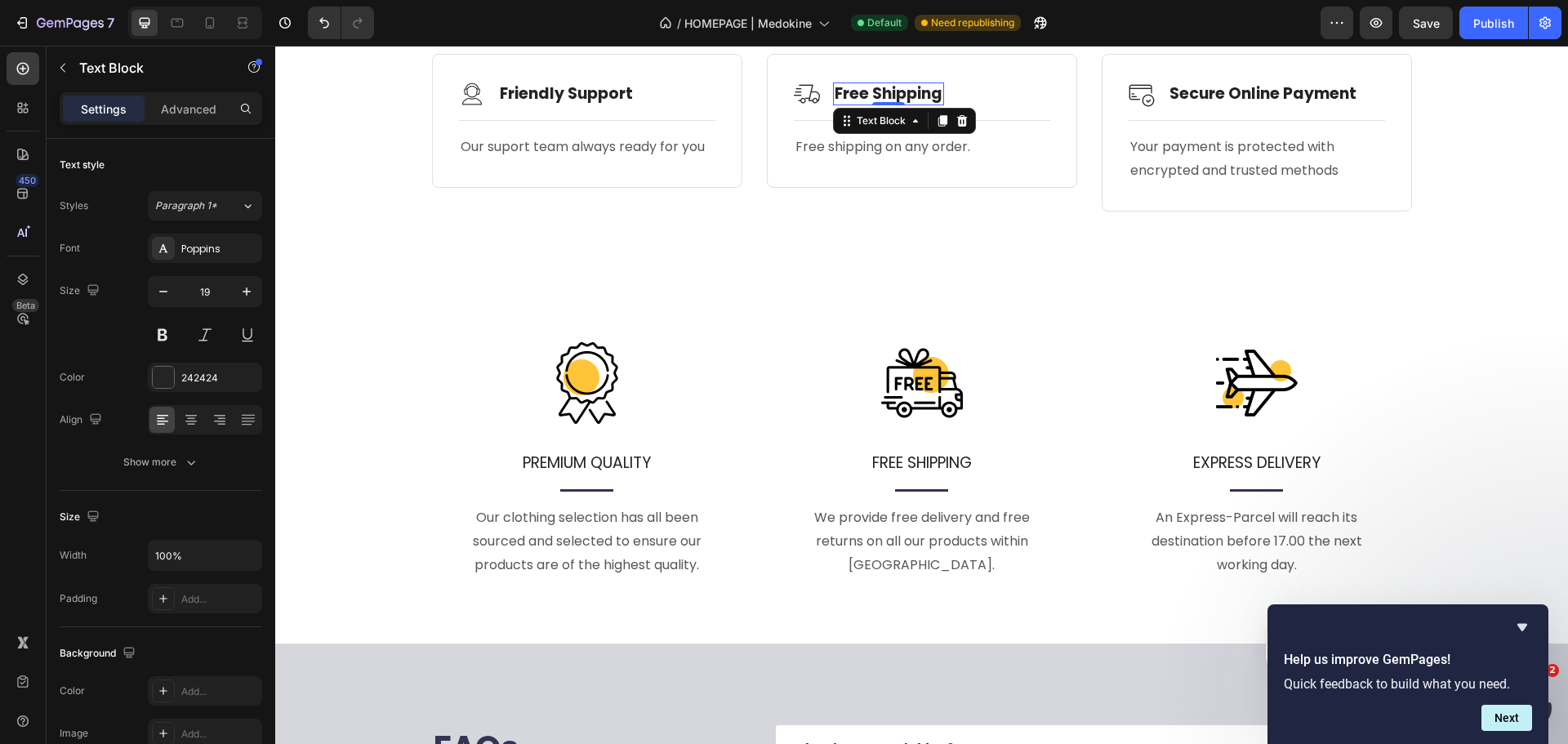
click at [878, 91] on p "Free Shipping" at bounding box center [888, 94] width 107 height 21
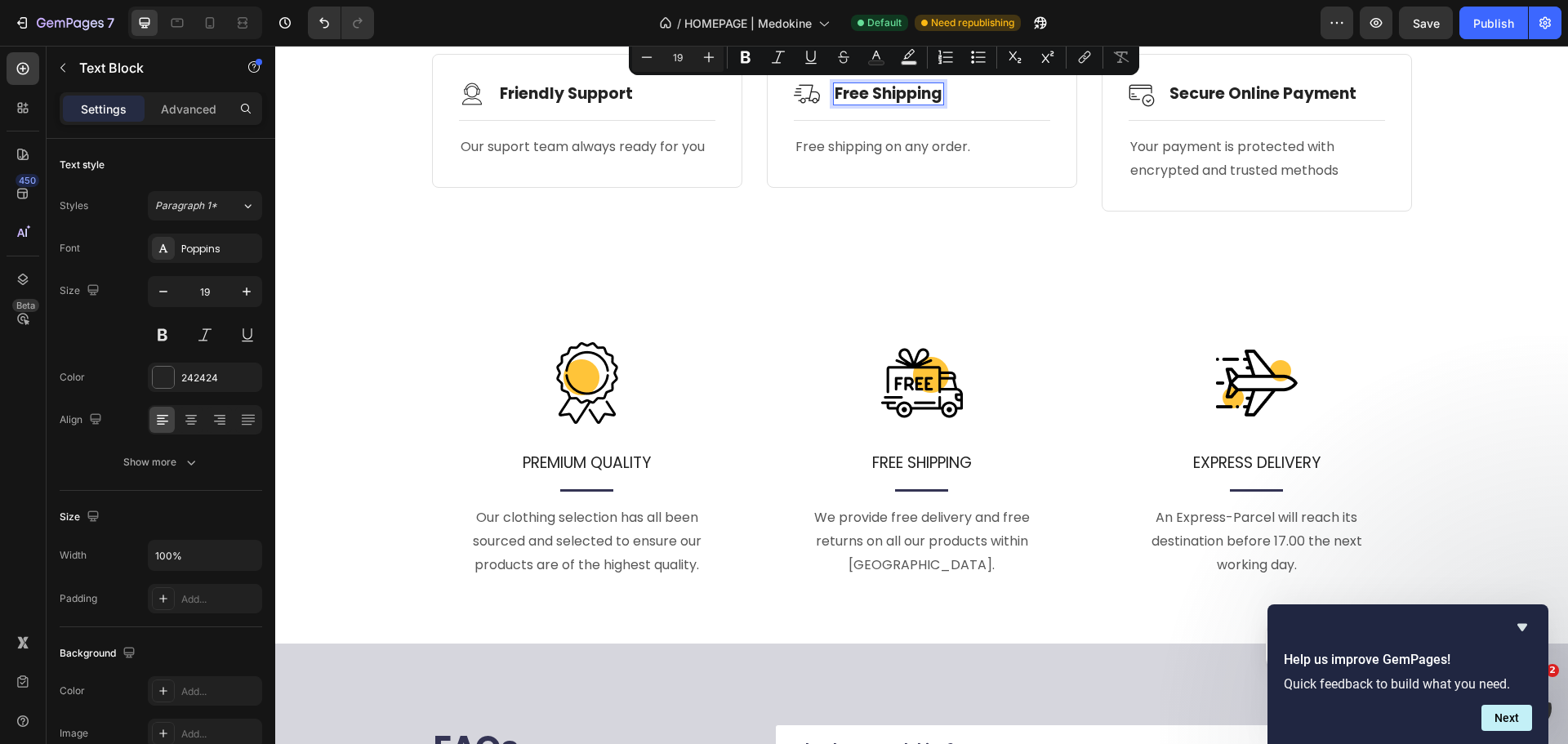
copy p "Free Shipping"
click at [912, 457] on p "FREE SHIPPING" at bounding box center [922, 463] width 255 height 23
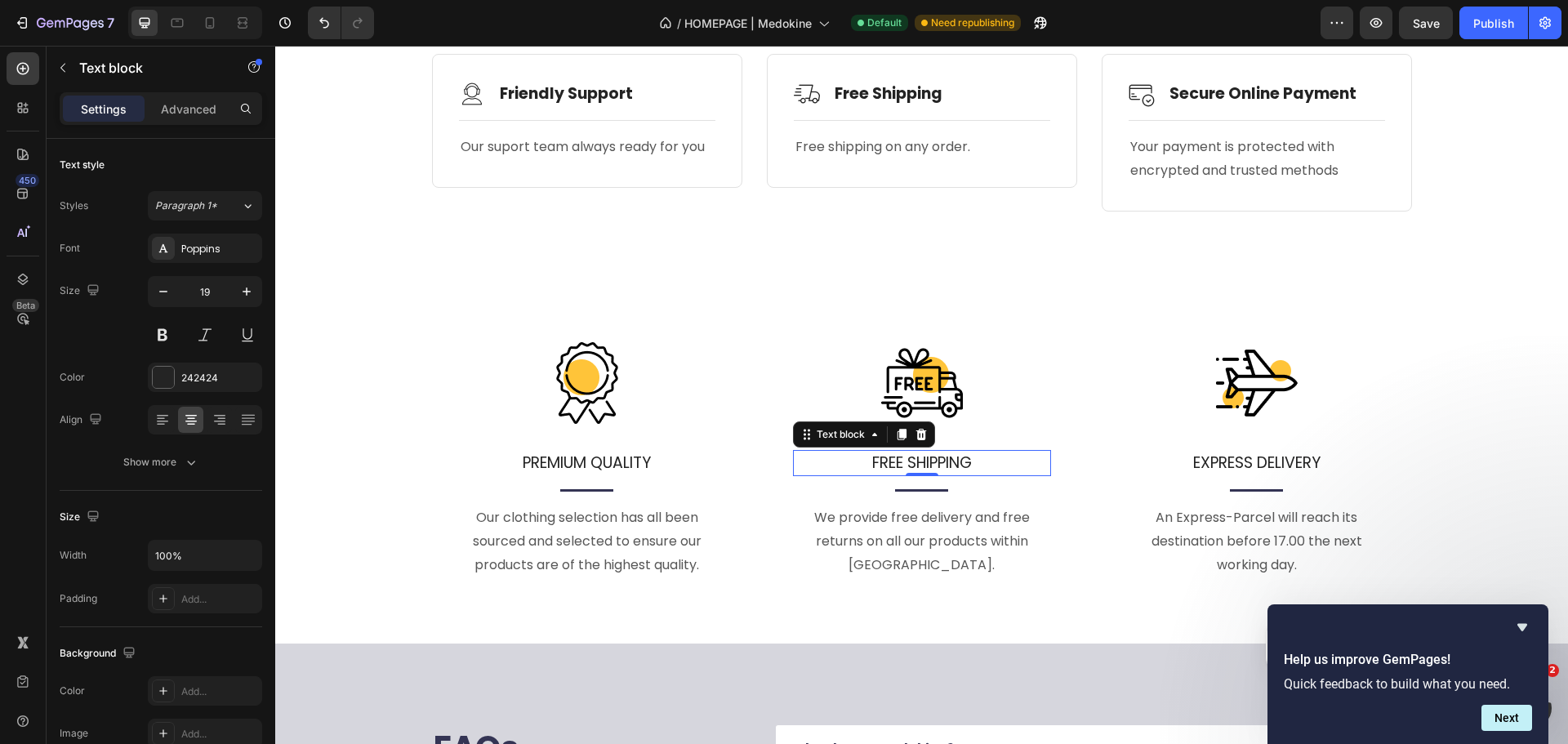
click at [912, 457] on p "FREE SHIPPING" at bounding box center [922, 463] width 255 height 23
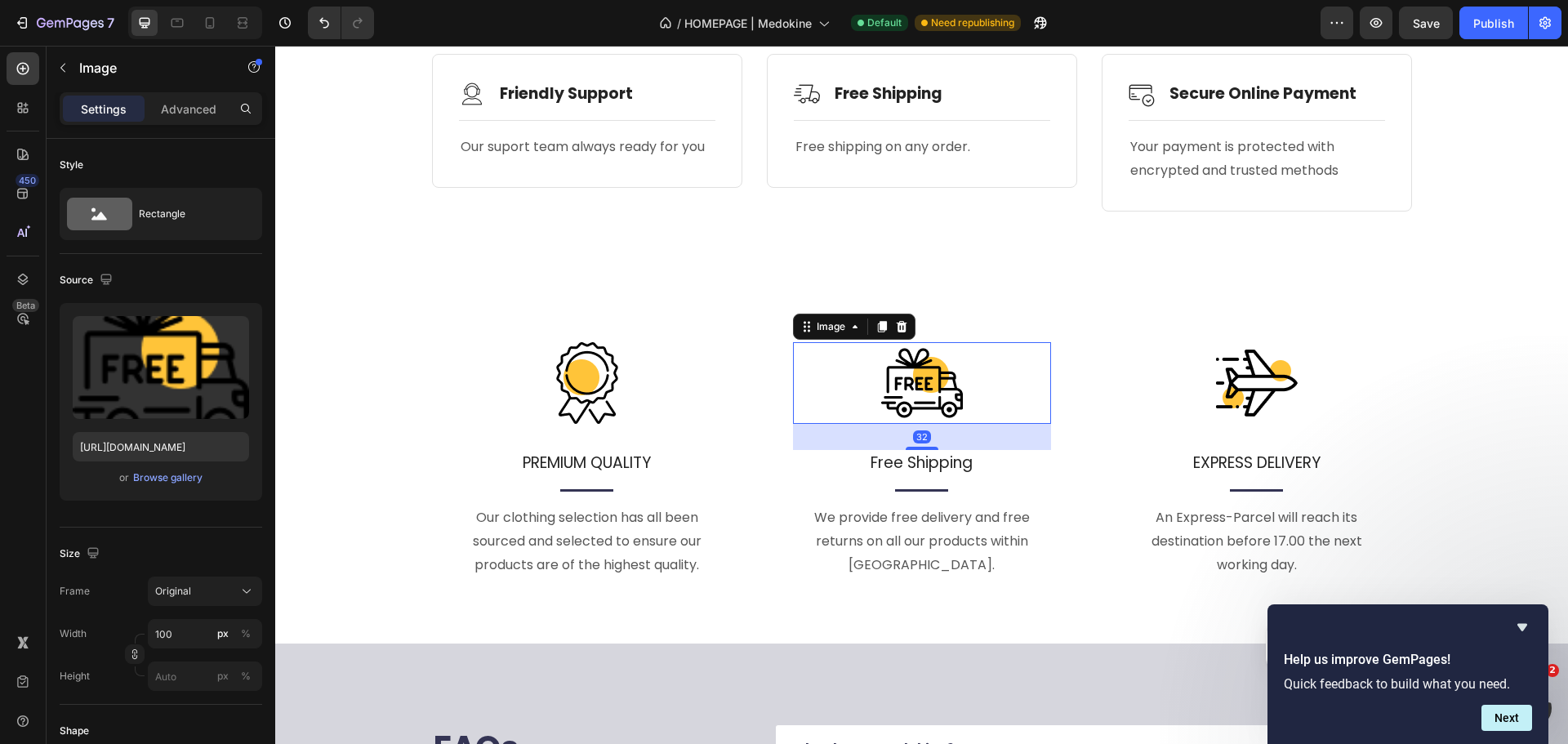
click at [995, 423] on div "Image 32" at bounding box center [922, 382] width 258 height 81
click at [1024, 316] on div "Image PREMIUM QUALITY Text block Title Line Our clothing selection has all been…" at bounding box center [922, 461] width 1293 height 368
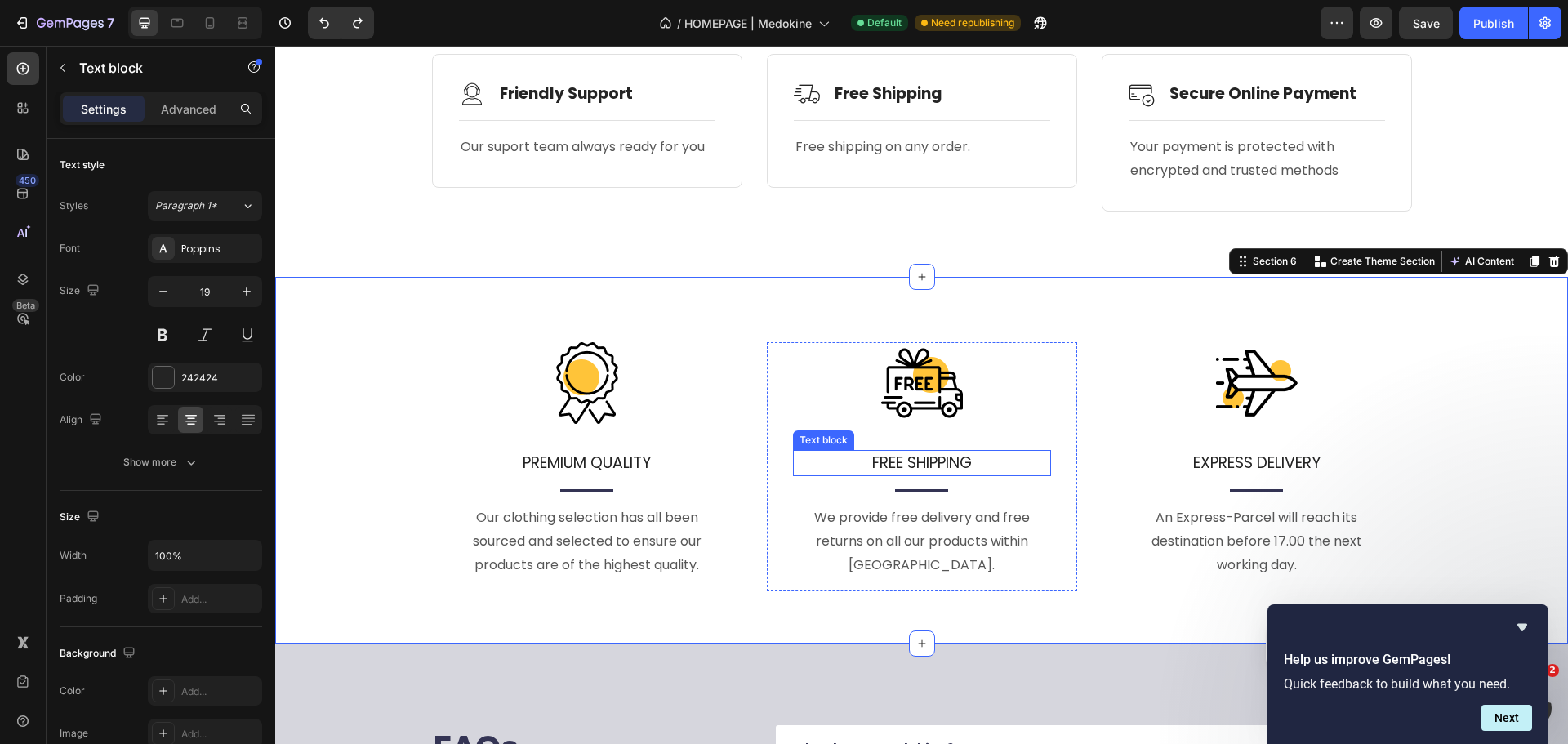
click at [935, 461] on p "FREE SHIPPING" at bounding box center [922, 463] width 255 height 23
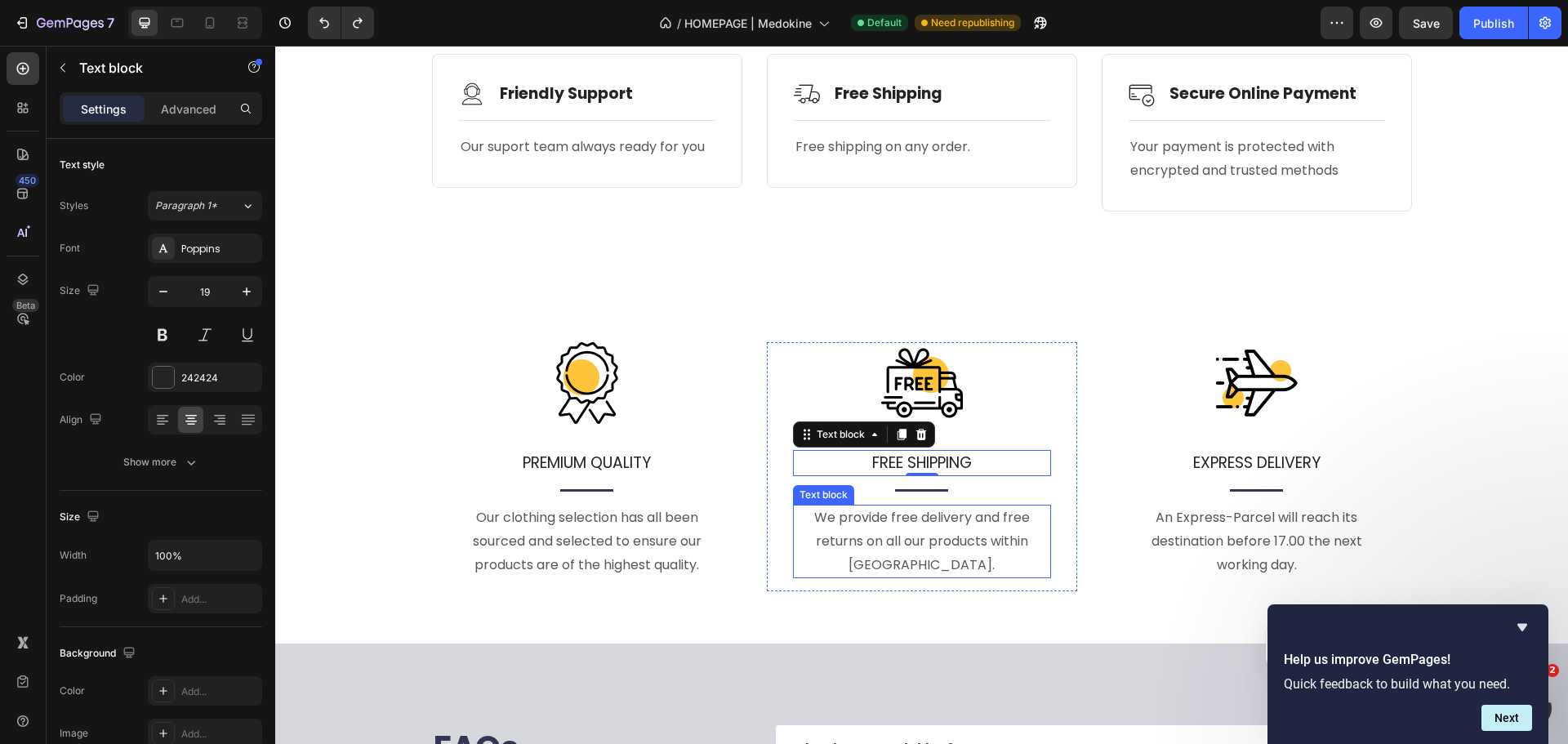
click at [949, 544] on p "We provide free delivery and free returns on all our products within [GEOGRAPHI…" at bounding box center [922, 540] width 255 height 70
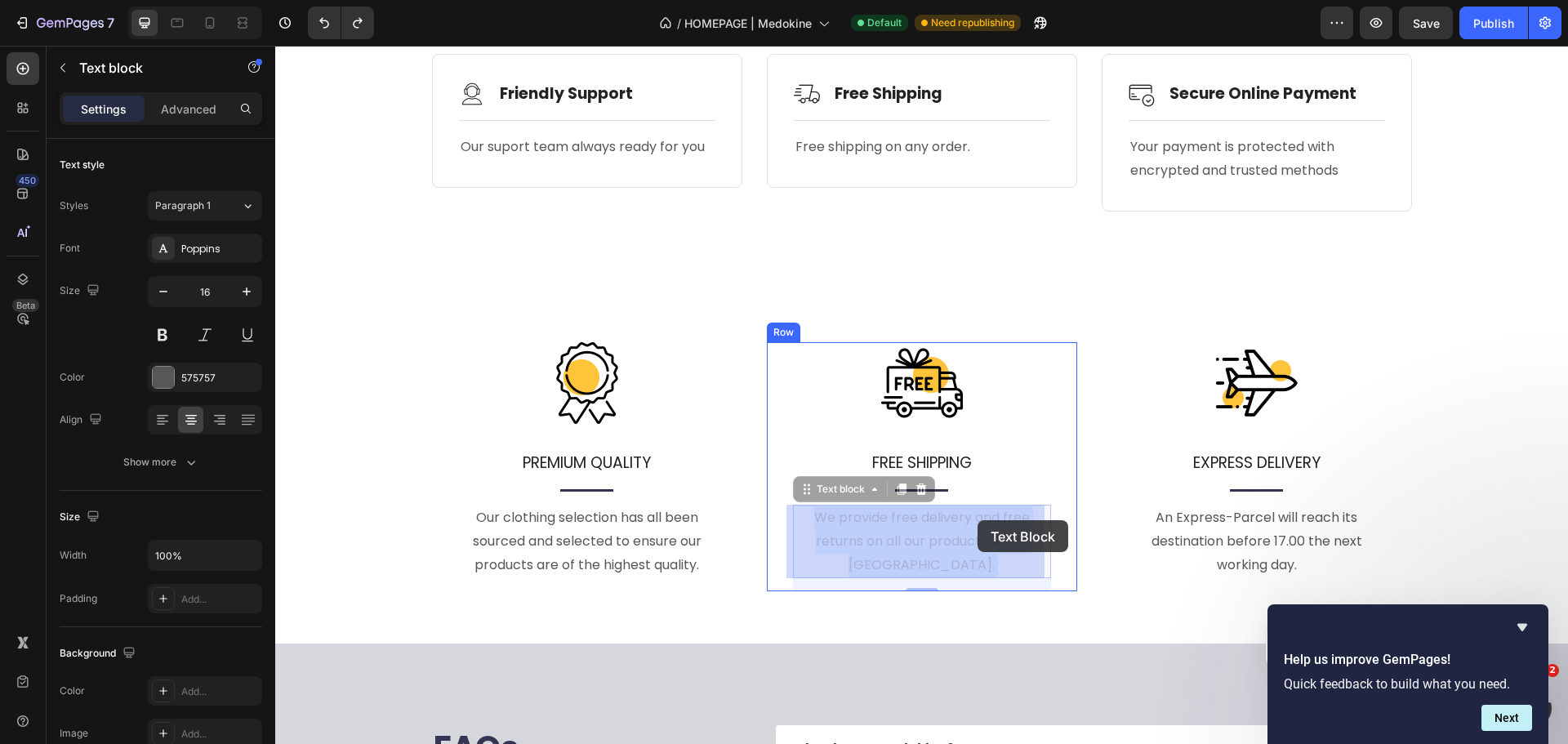
drag, startPoint x: 852, startPoint y: 543, endPoint x: 977, endPoint y: 520, distance: 127.1
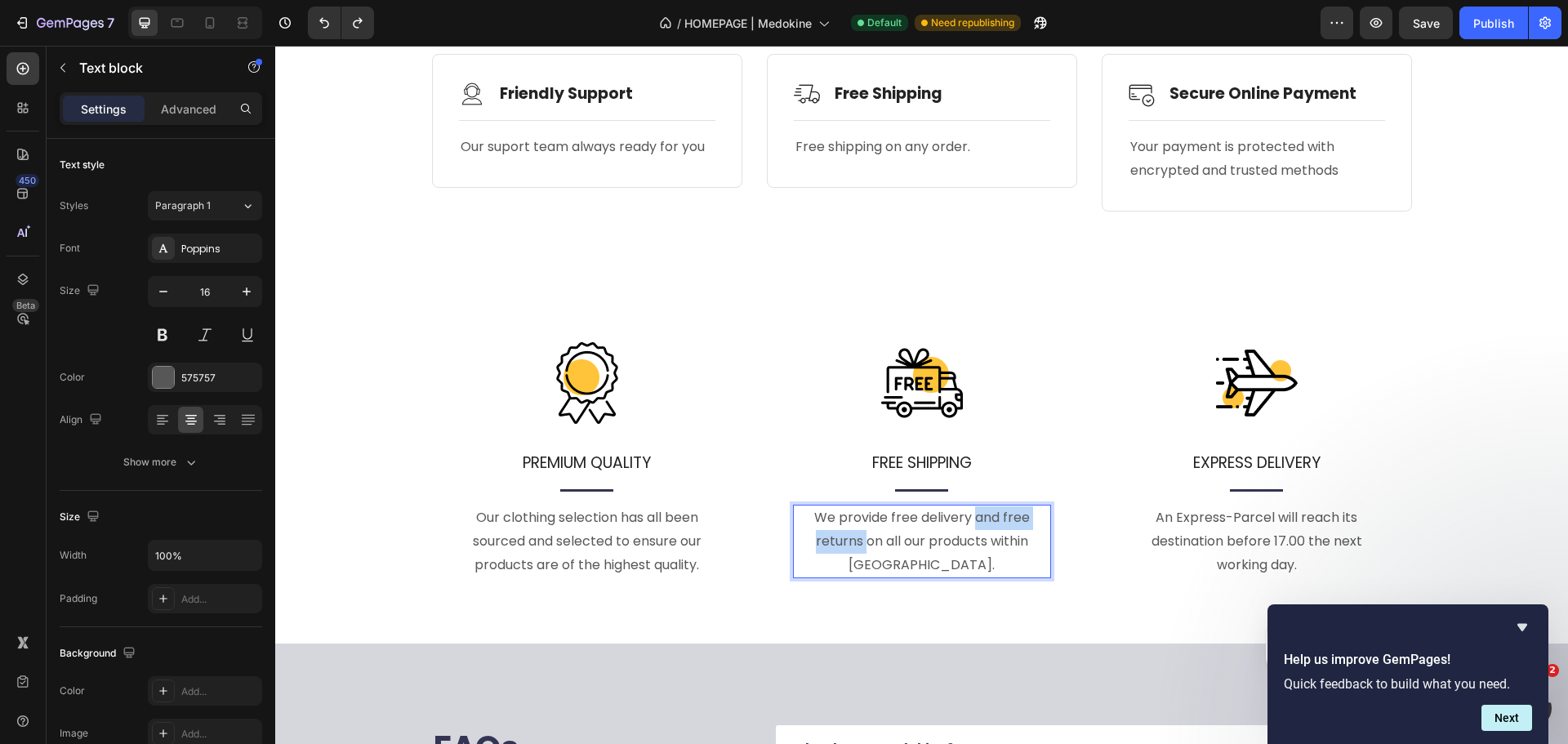
drag, startPoint x: 859, startPoint y: 541, endPoint x: 969, endPoint y: 518, distance: 112.4
click at [969, 518] on p "We provide free delivery and free returns on all our products within [GEOGRAPHI…" at bounding box center [922, 540] width 255 height 70
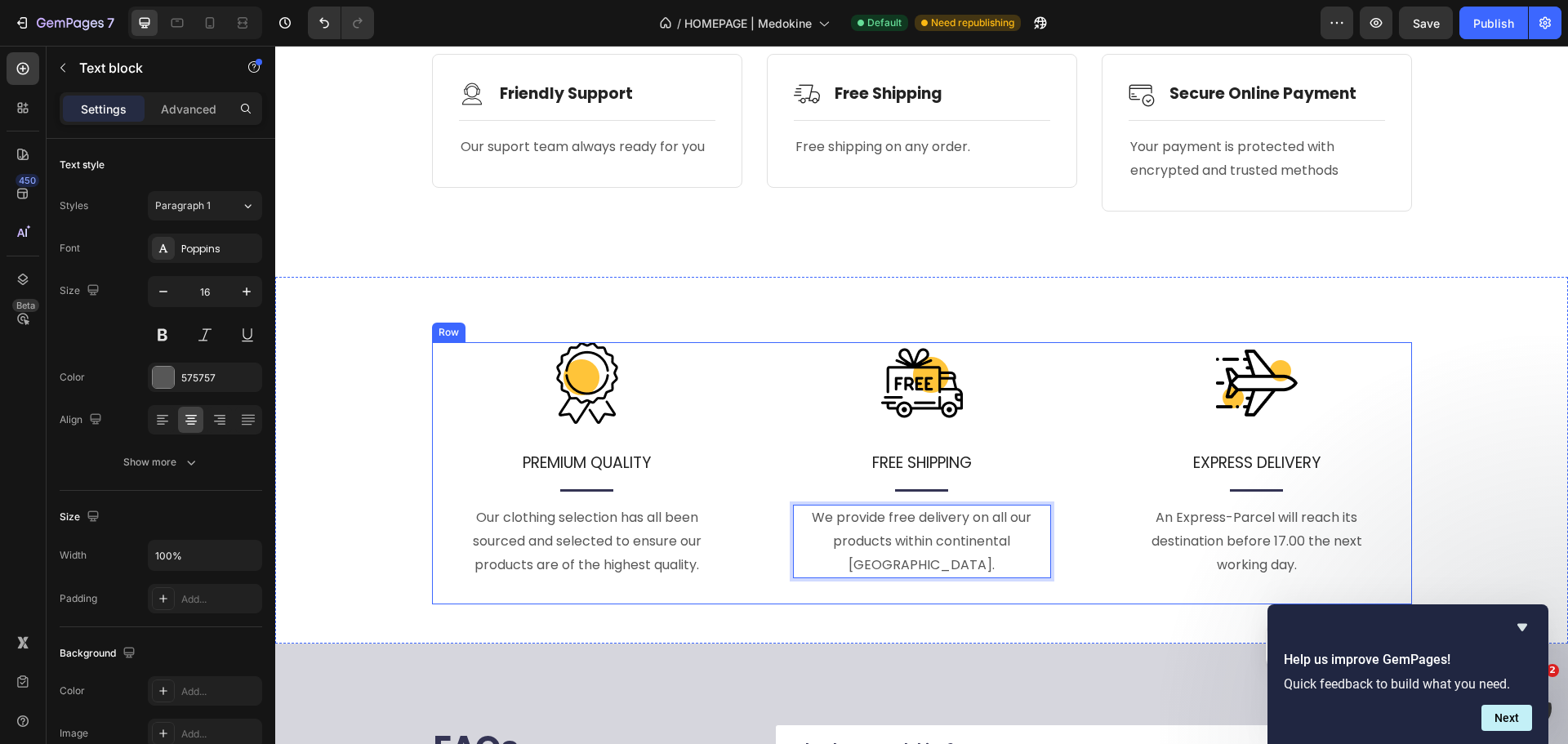
click at [1075, 560] on div "Image PREMIUM QUALITY Text block Title Line Our clothing selection has all been…" at bounding box center [923, 473] width 981 height 263
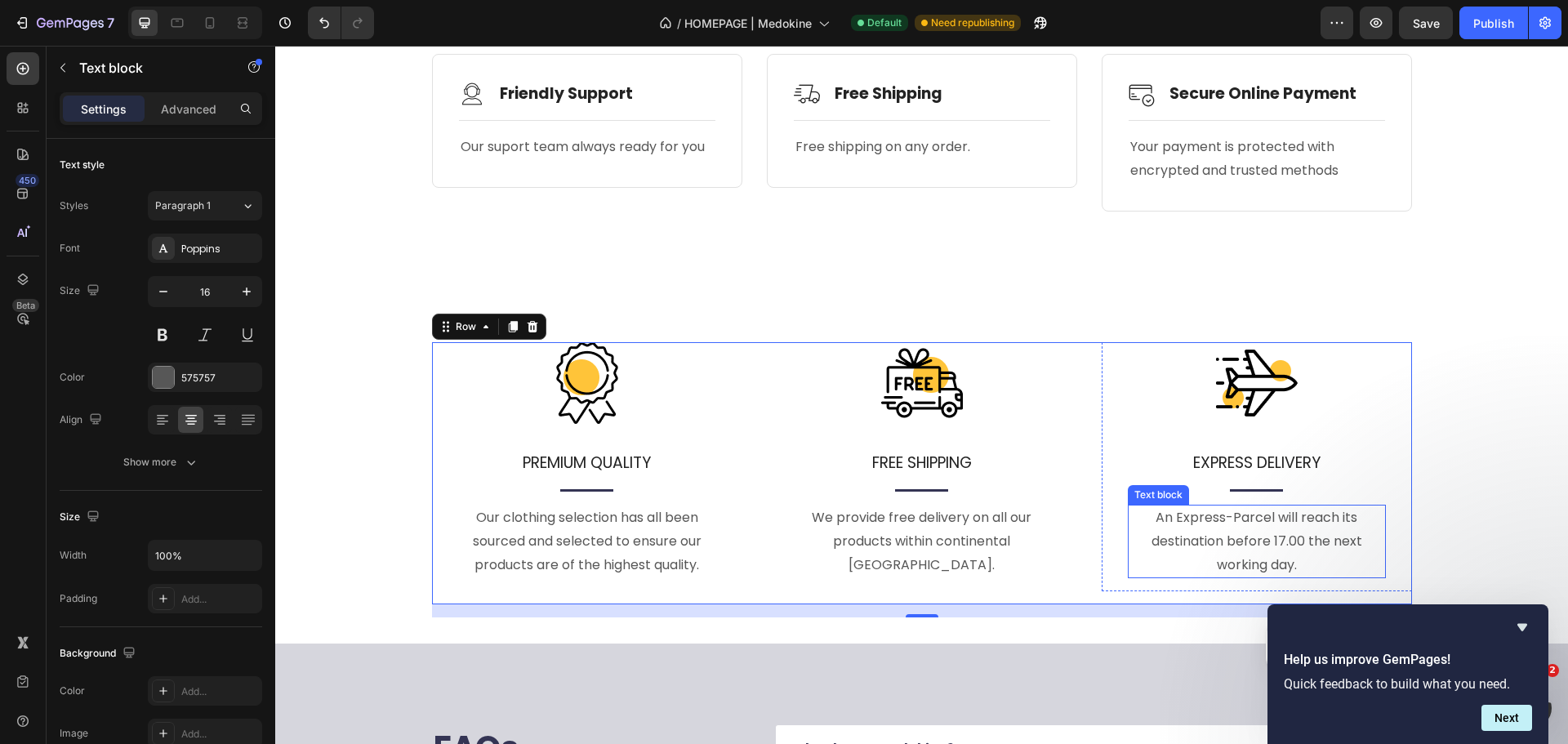
click at [1254, 558] on p "An Express-Parcel will reach its destination before 17.00 the next working day." at bounding box center [1257, 540] width 255 height 70
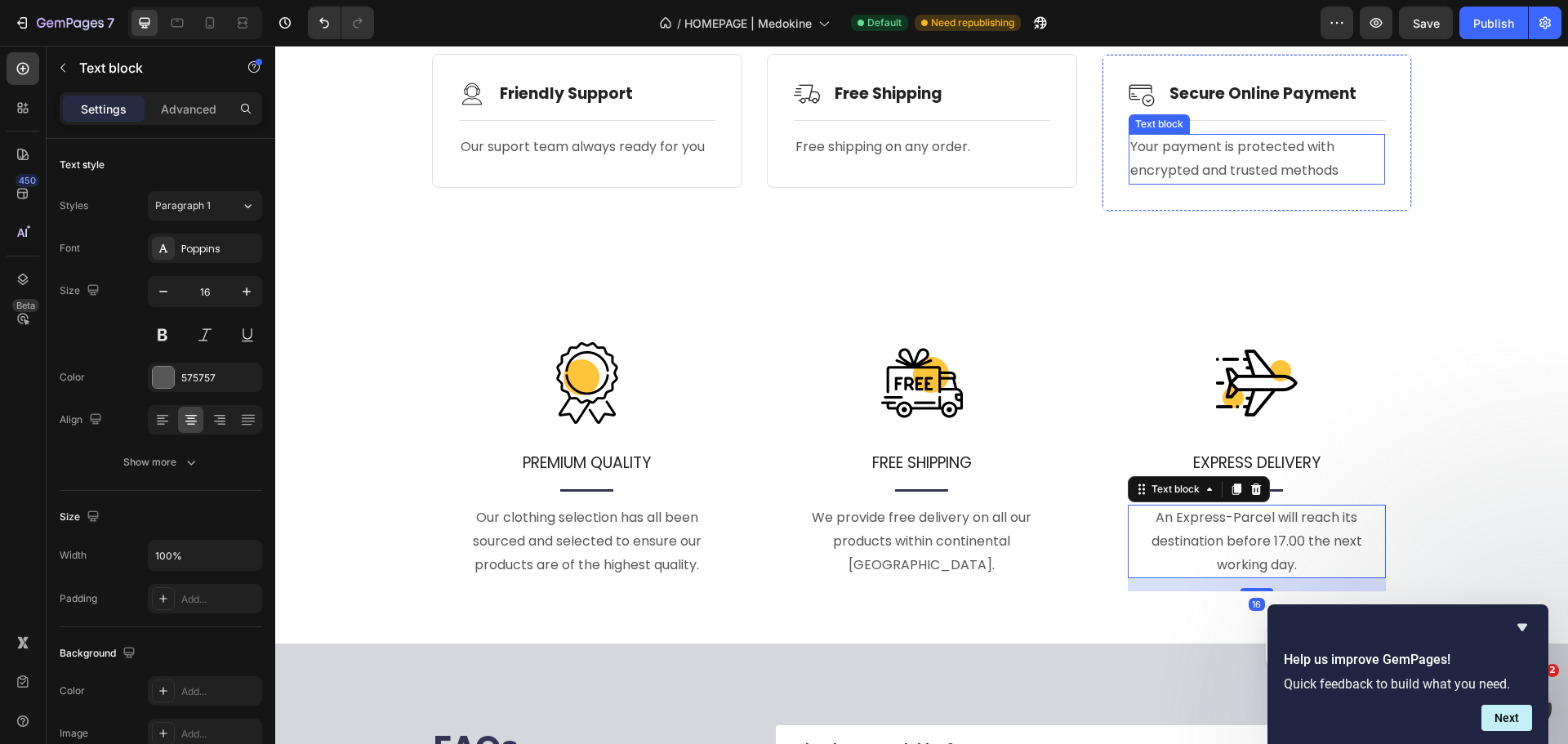
click at [1185, 148] on p "Your payment is protected with encrypted and trusted methods" at bounding box center [1257, 159] width 253 height 48
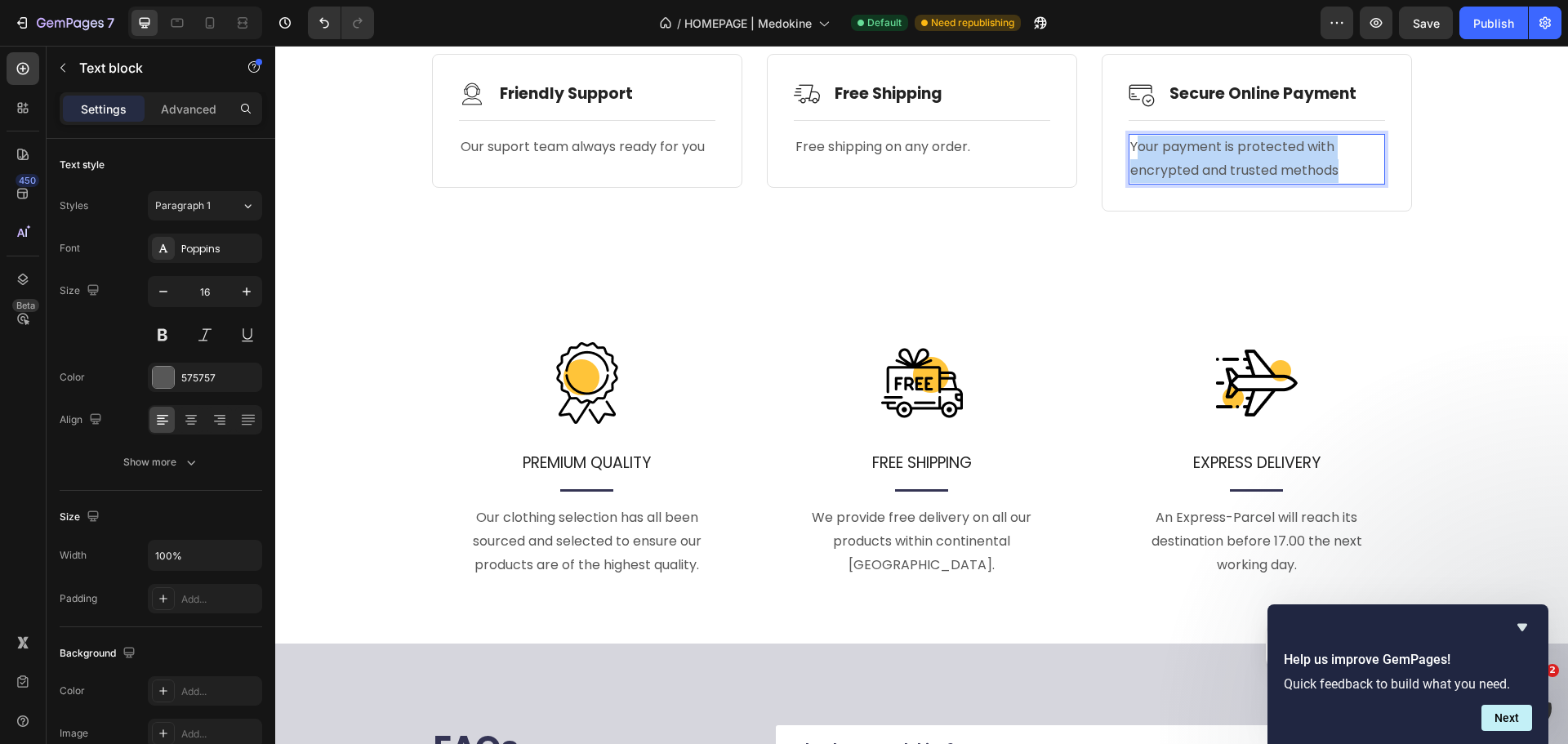
drag, startPoint x: 1129, startPoint y: 149, endPoint x: 1330, endPoint y: 175, distance: 202.7
click at [1330, 175] on p "Your payment is protected with encrypted and trusted methods" at bounding box center [1257, 159] width 253 height 48
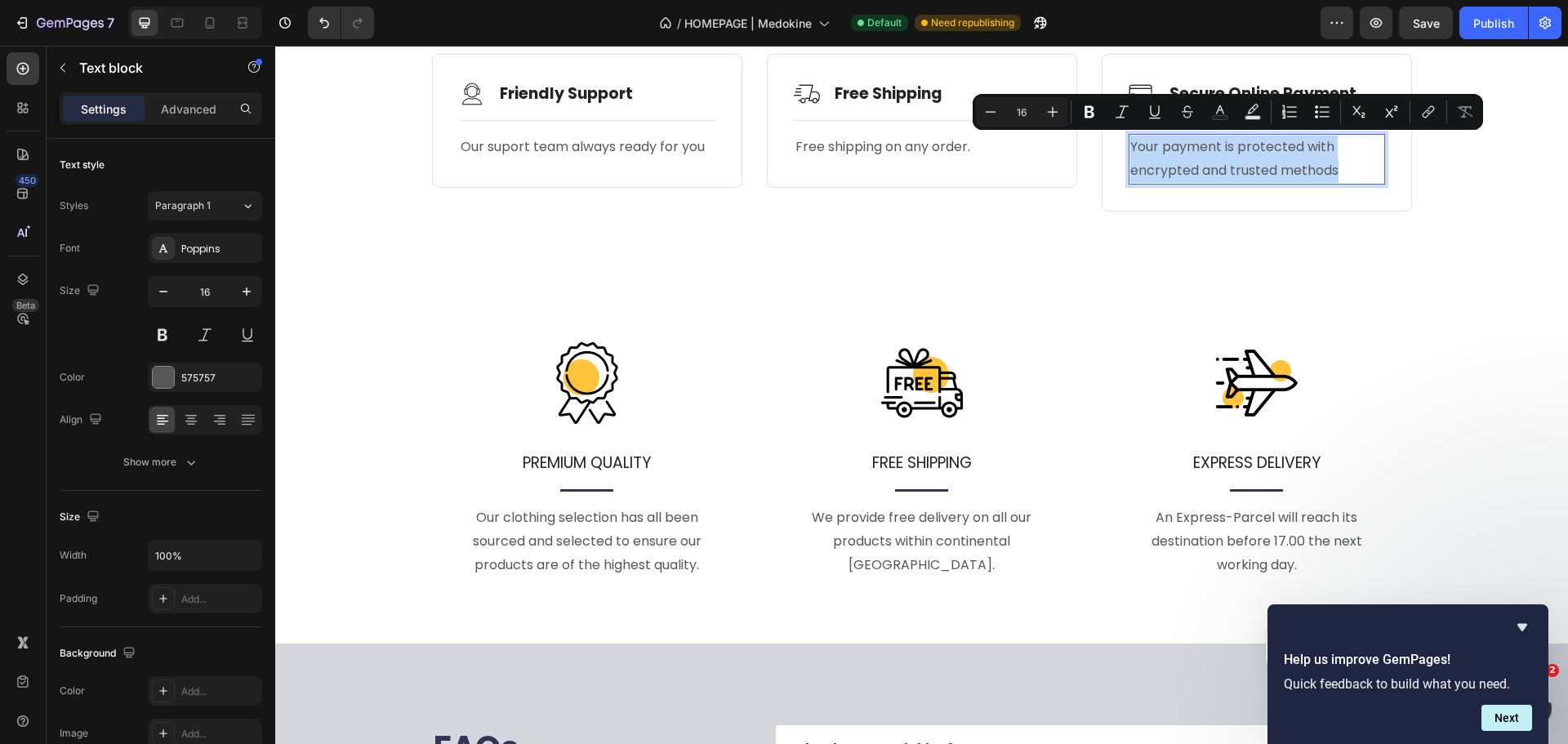
drag, startPoint x: 1123, startPoint y: 147, endPoint x: 1338, endPoint y: 177, distance: 217.1
click at [1338, 177] on div "Your payment is protected with encrypted and trusted methods" at bounding box center [1257, 159] width 257 height 50
copy p "Your payment is protected with encrypted and trusted methods"
click at [1220, 531] on p "An Express-Parcel will reach its destination before 17.00 the next working day." at bounding box center [1257, 540] width 255 height 70
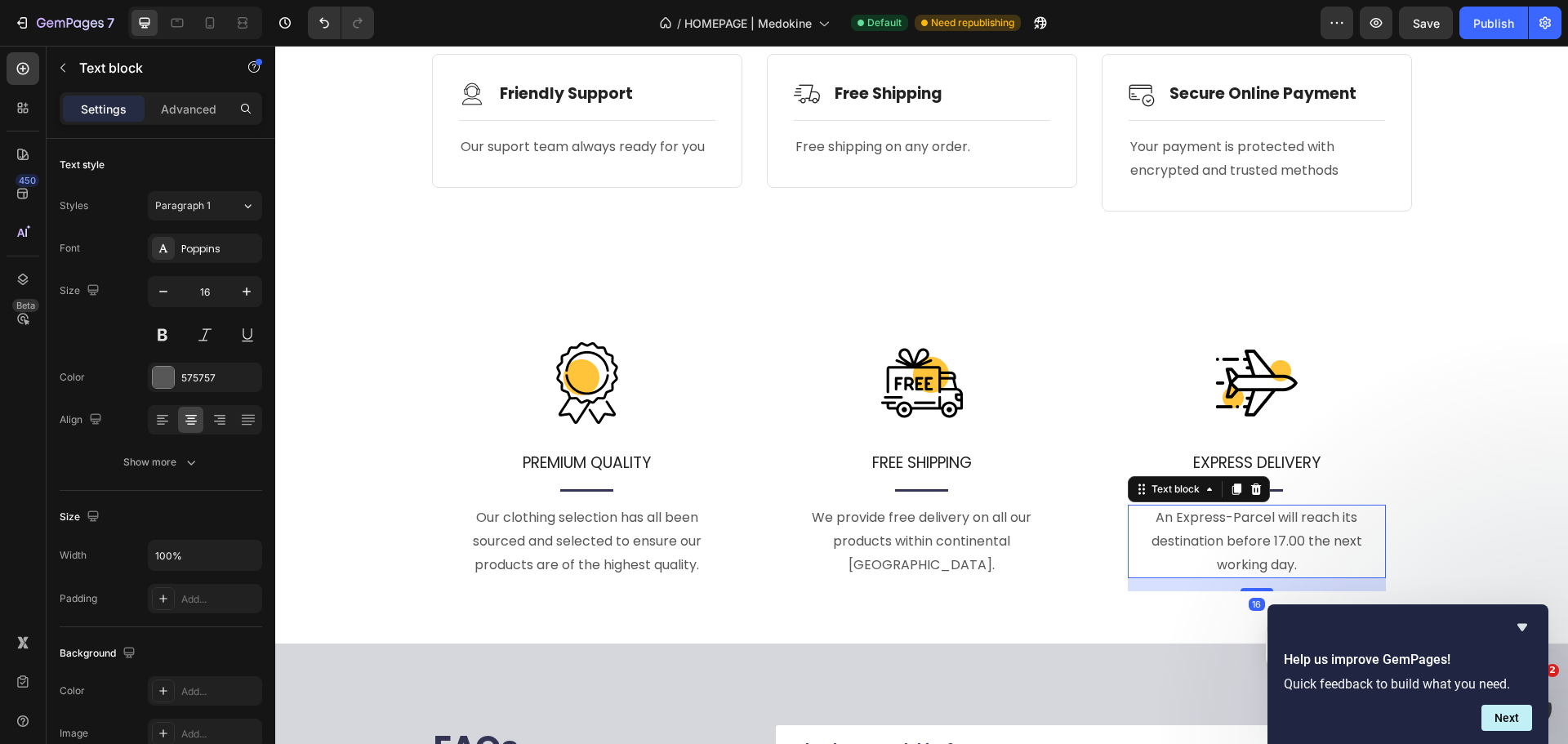
click at [1220, 531] on p "An Express-Parcel will reach its destination before 17.00 the next working day." at bounding box center [1257, 540] width 255 height 70
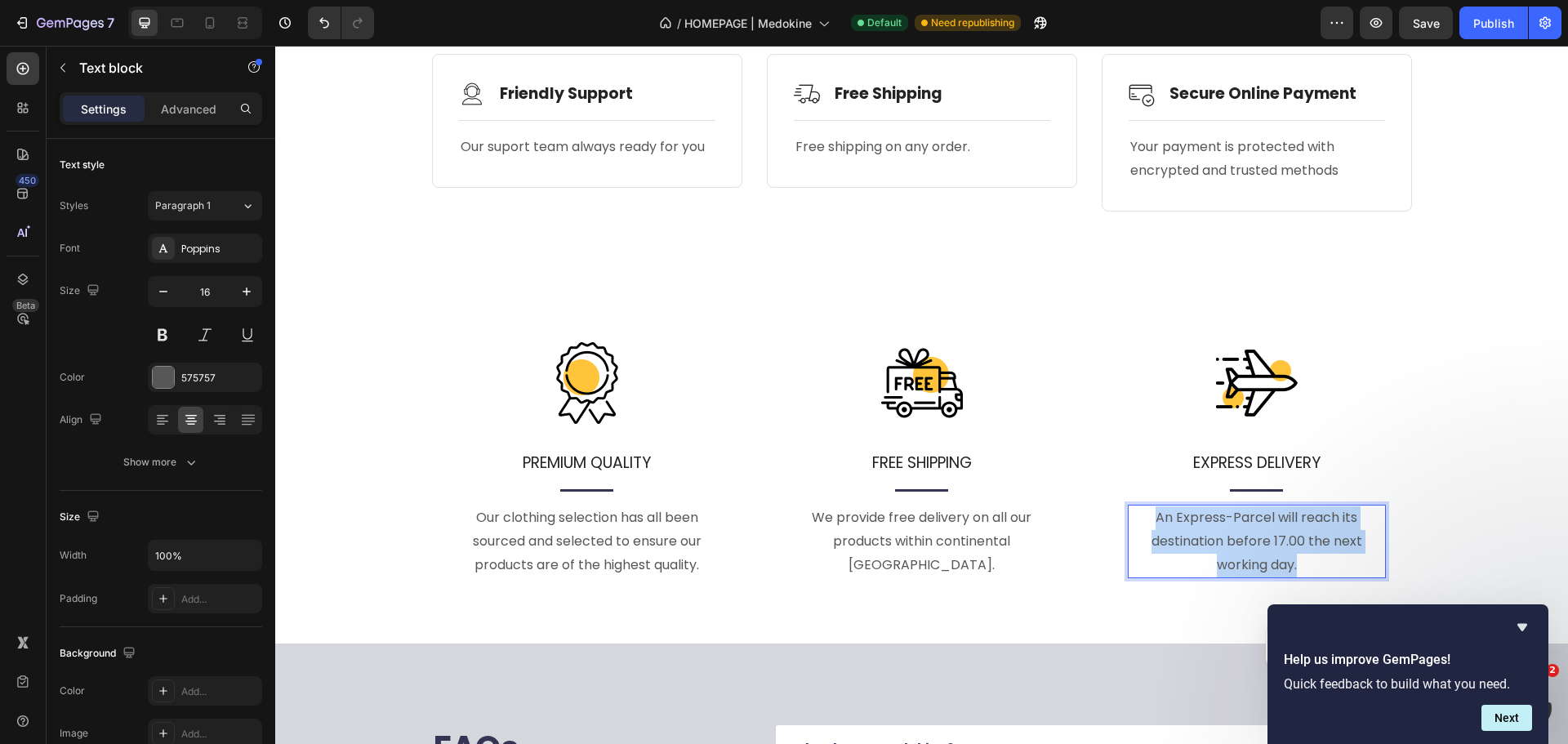
click at [1220, 531] on p "An Express-Parcel will reach its destination before 17.00 the next working day." at bounding box center [1257, 540] width 255 height 70
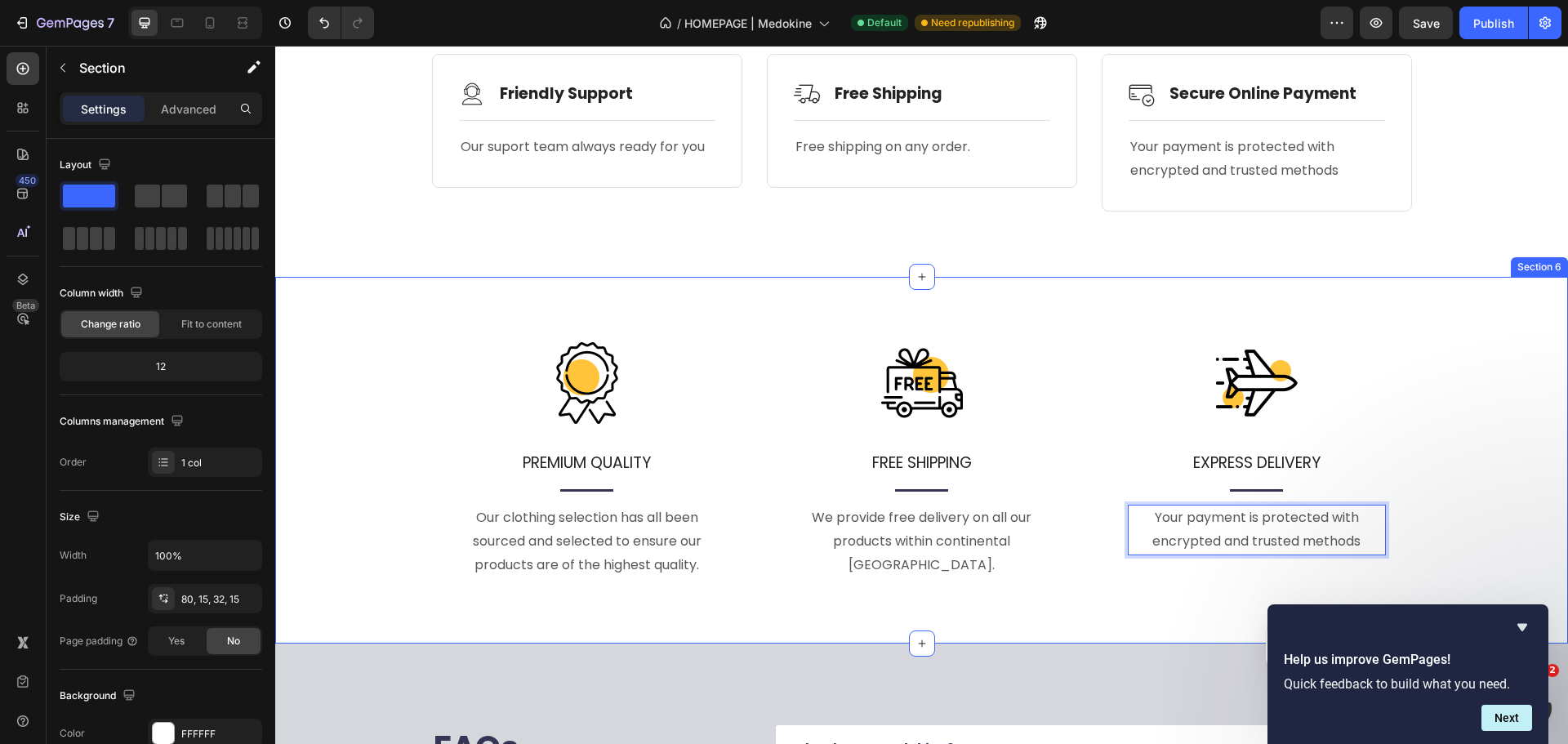
click at [1410, 367] on div "Image PREMIUM QUALITY Text block Title Line Our clothing selection has all been…" at bounding box center [922, 480] width 1268 height 276
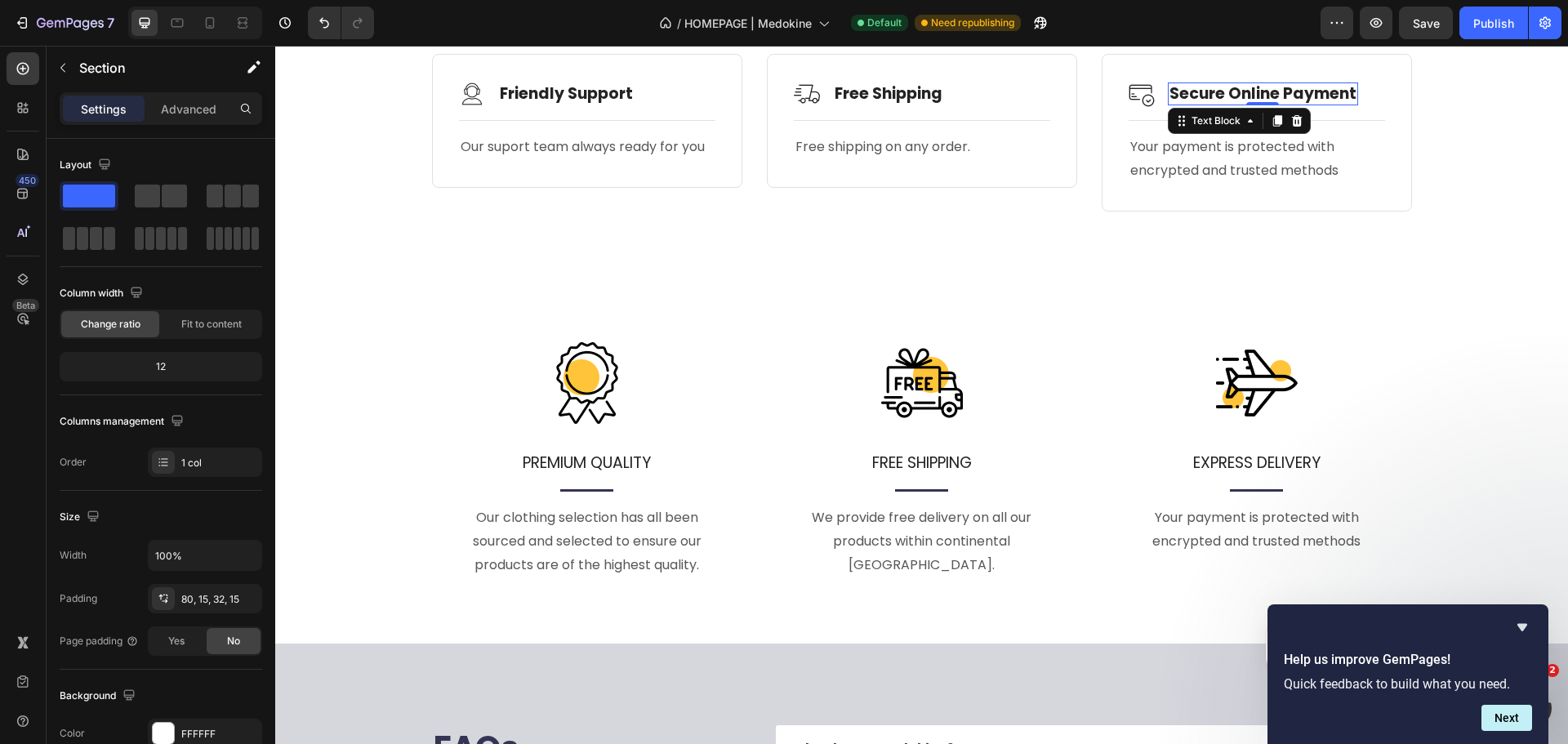
click at [1255, 94] on p "Secure Online Payment" at bounding box center [1264, 94] width 187 height 21
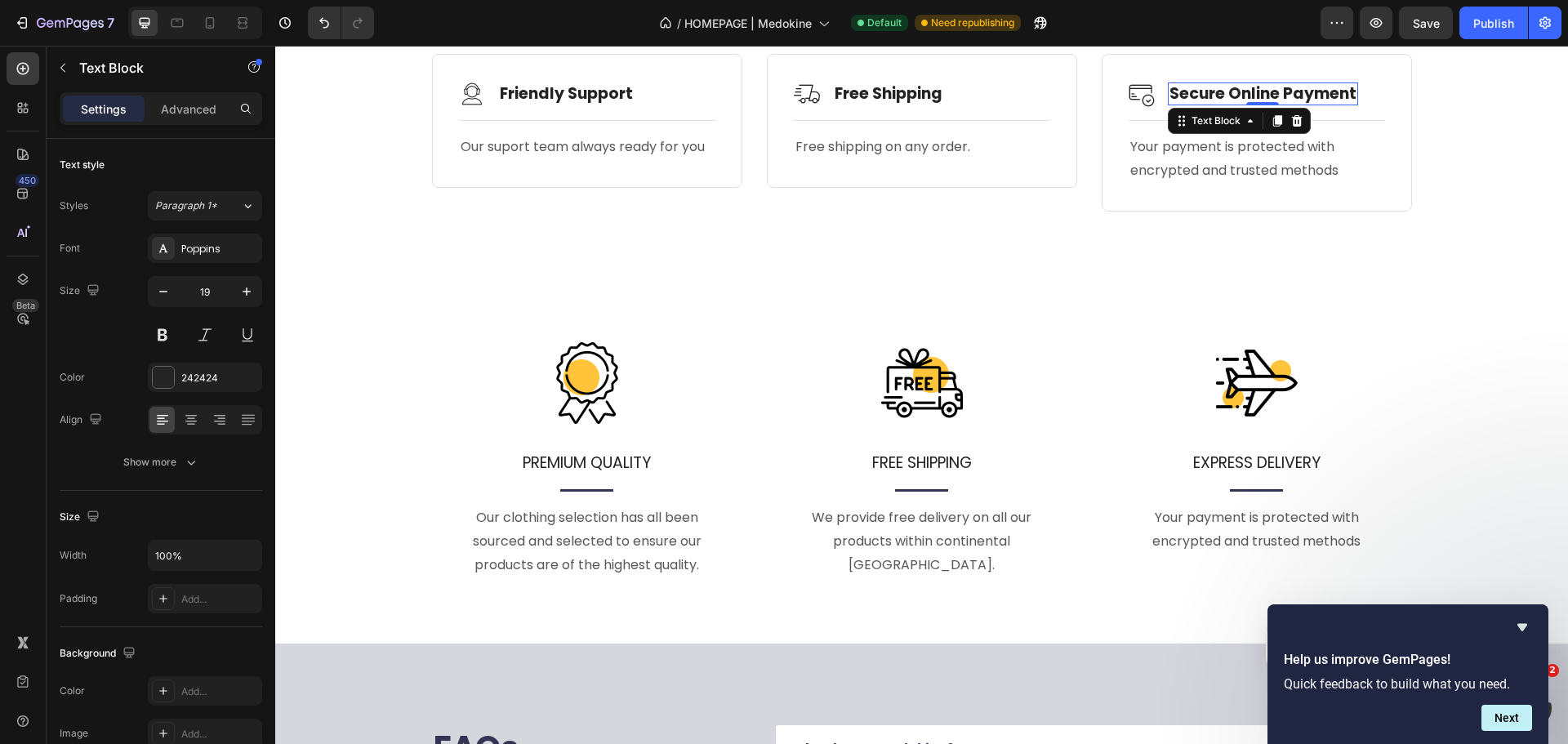
click at [1255, 94] on p "Secure Online Payment" at bounding box center [1264, 94] width 187 height 21
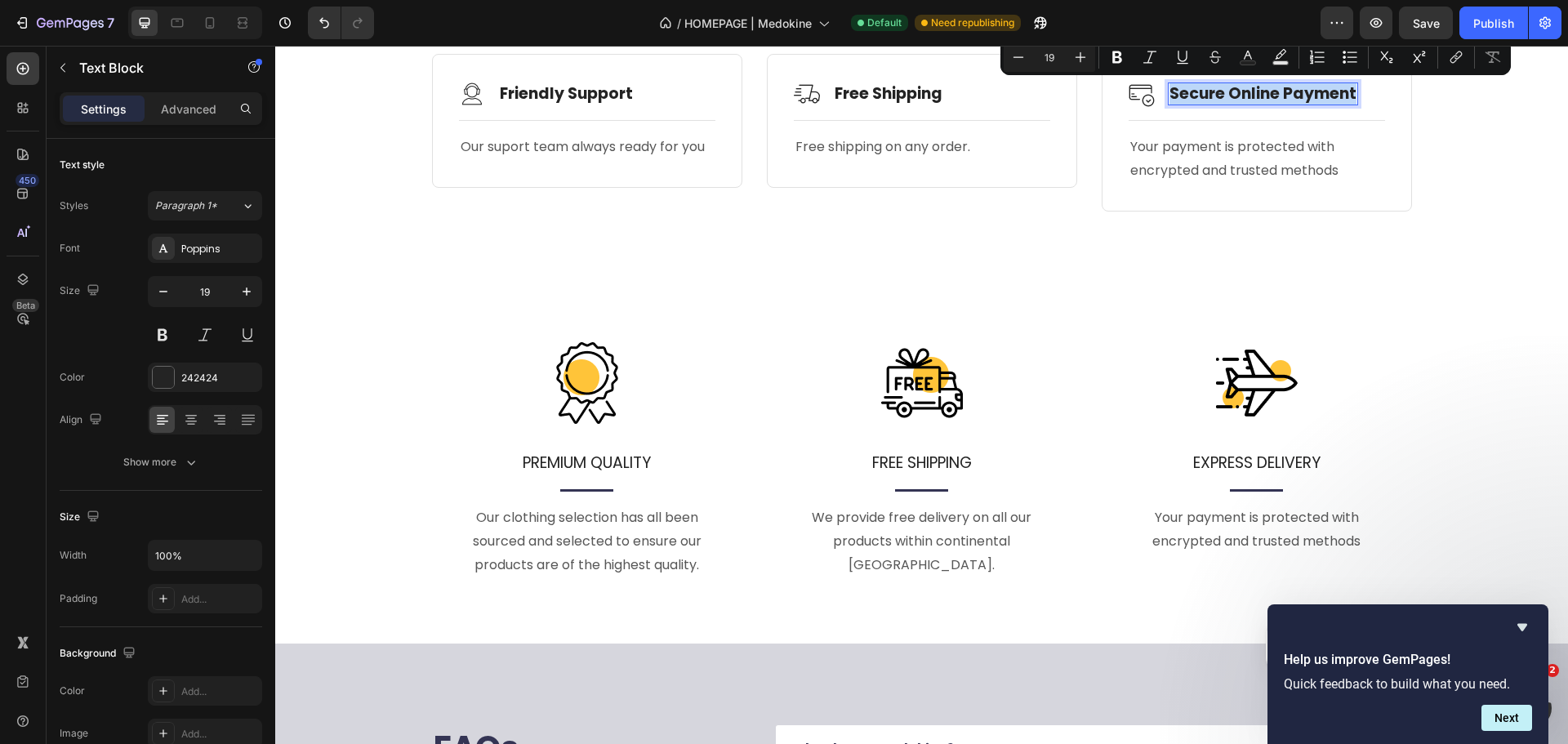
copy p "Secure Online Payment"
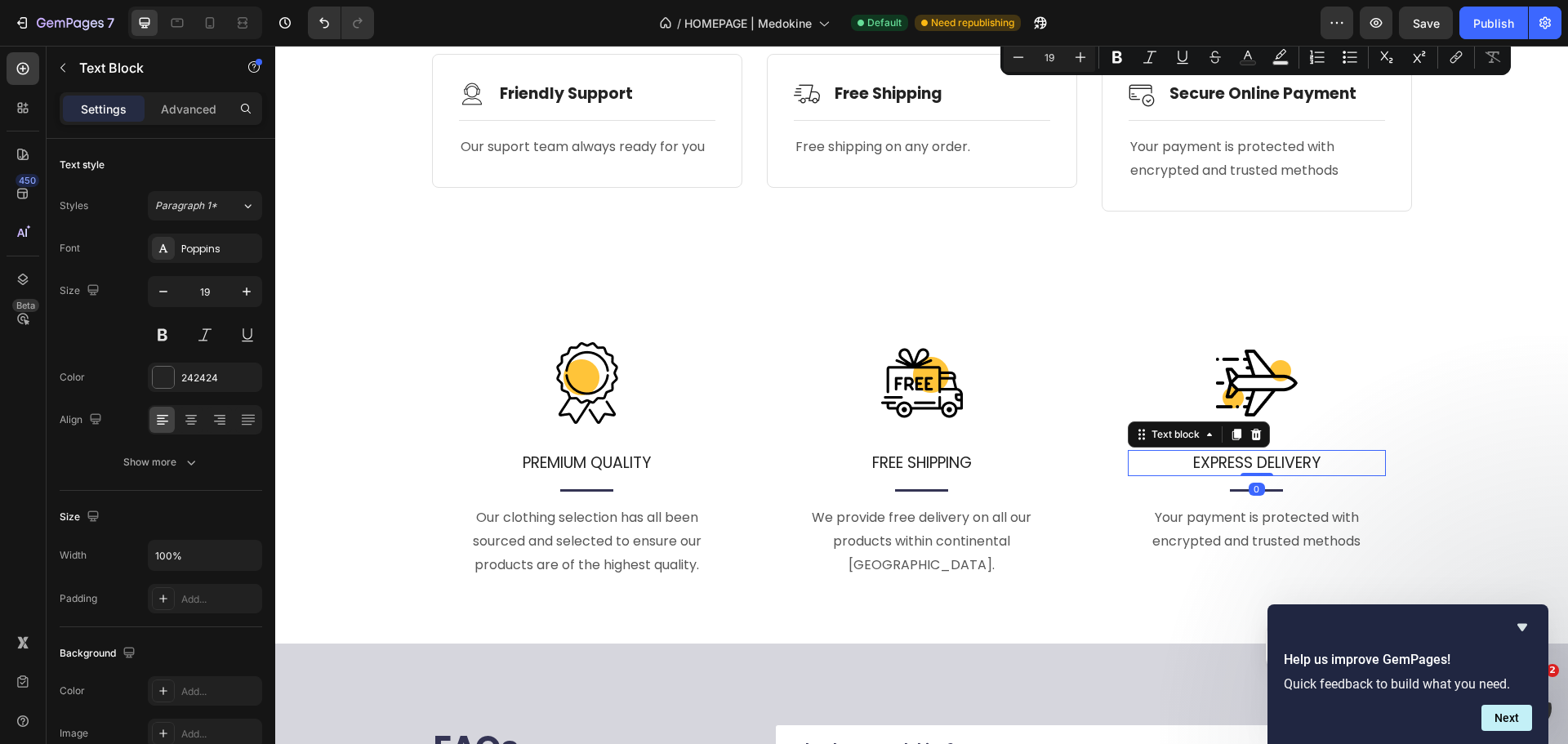
click at [1246, 470] on p "EXPRESS DELIVERY" at bounding box center [1257, 463] width 255 height 23
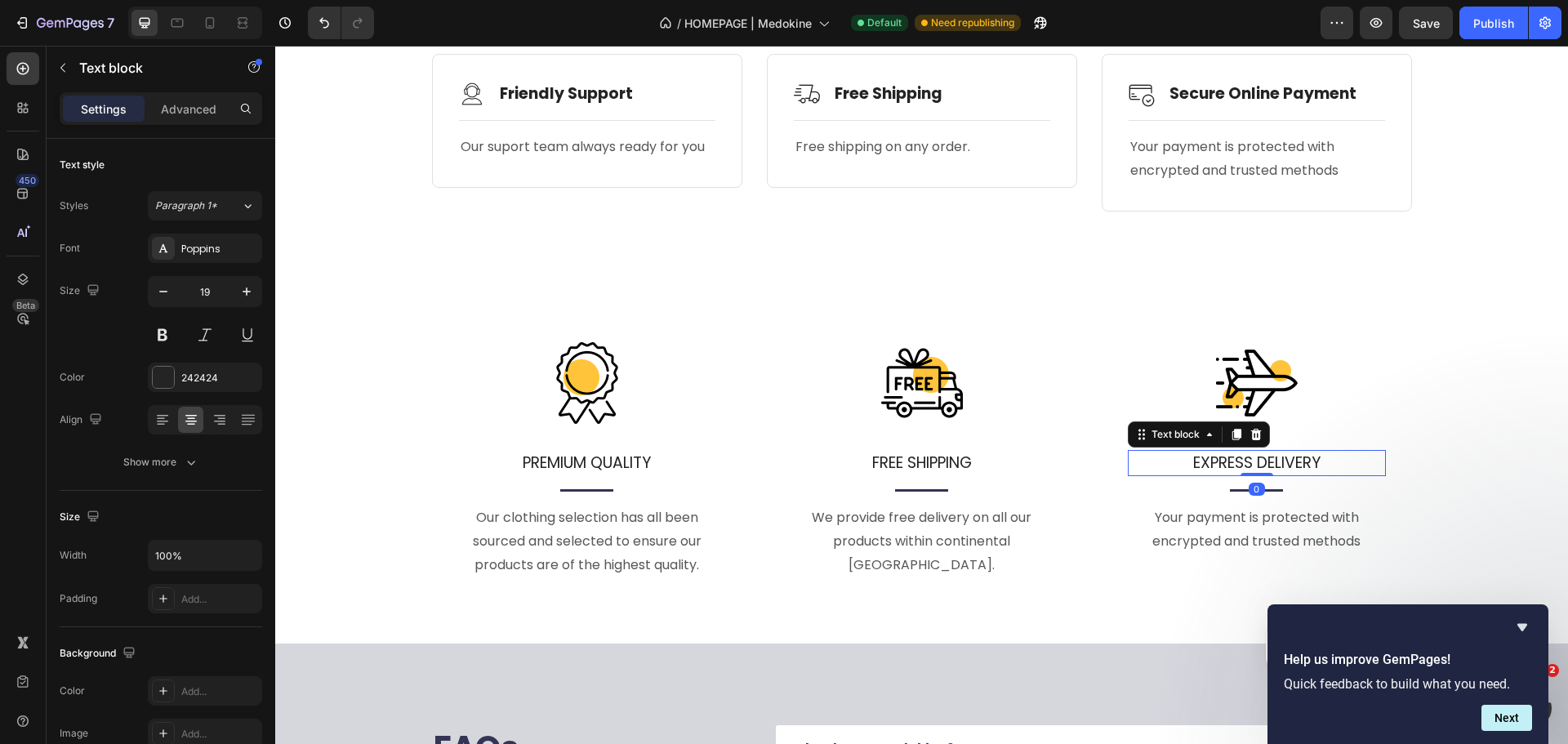
click at [1246, 470] on p "EXPRESS DELIVERY" at bounding box center [1257, 463] width 255 height 23
click at [1247, 469] on p "EXPRESS DELIVERY" at bounding box center [1257, 463] width 255 height 23
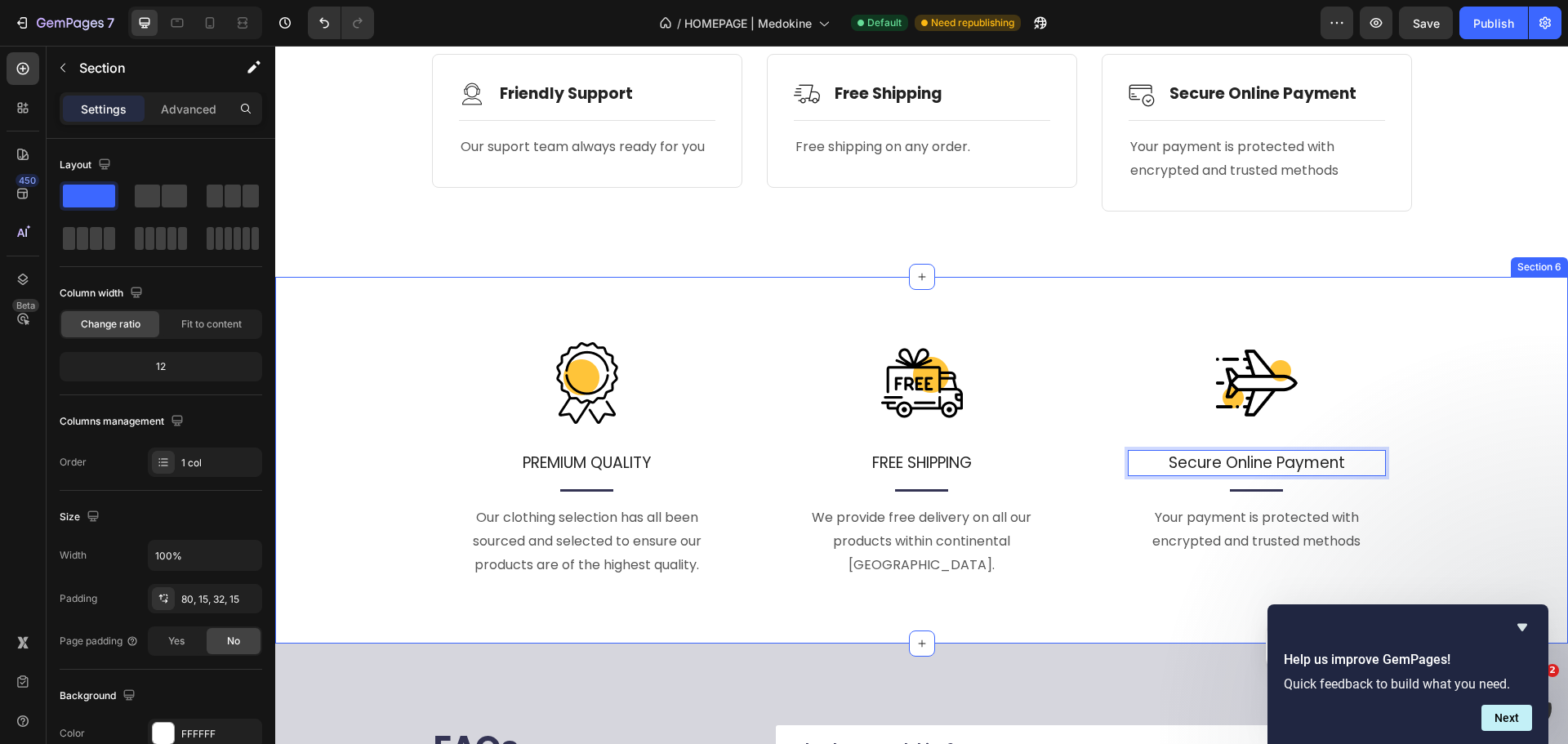
click at [1444, 341] on div "Image PREMIUM QUALITY Text block Title Line Our clothing selection has all been…" at bounding box center [922, 461] width 1293 height 368
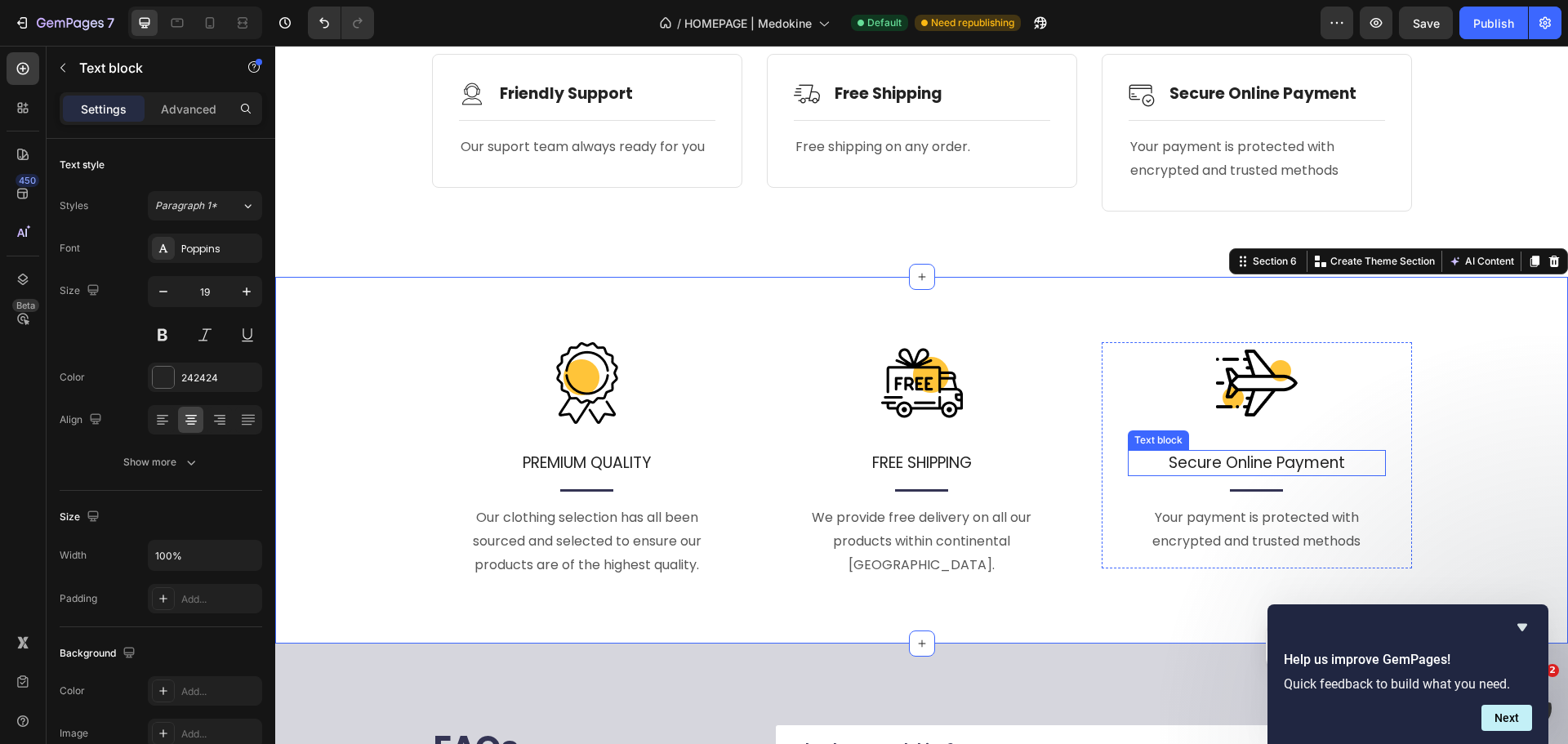
click at [1259, 462] on p "Secure Online Payment" at bounding box center [1257, 463] width 255 height 23
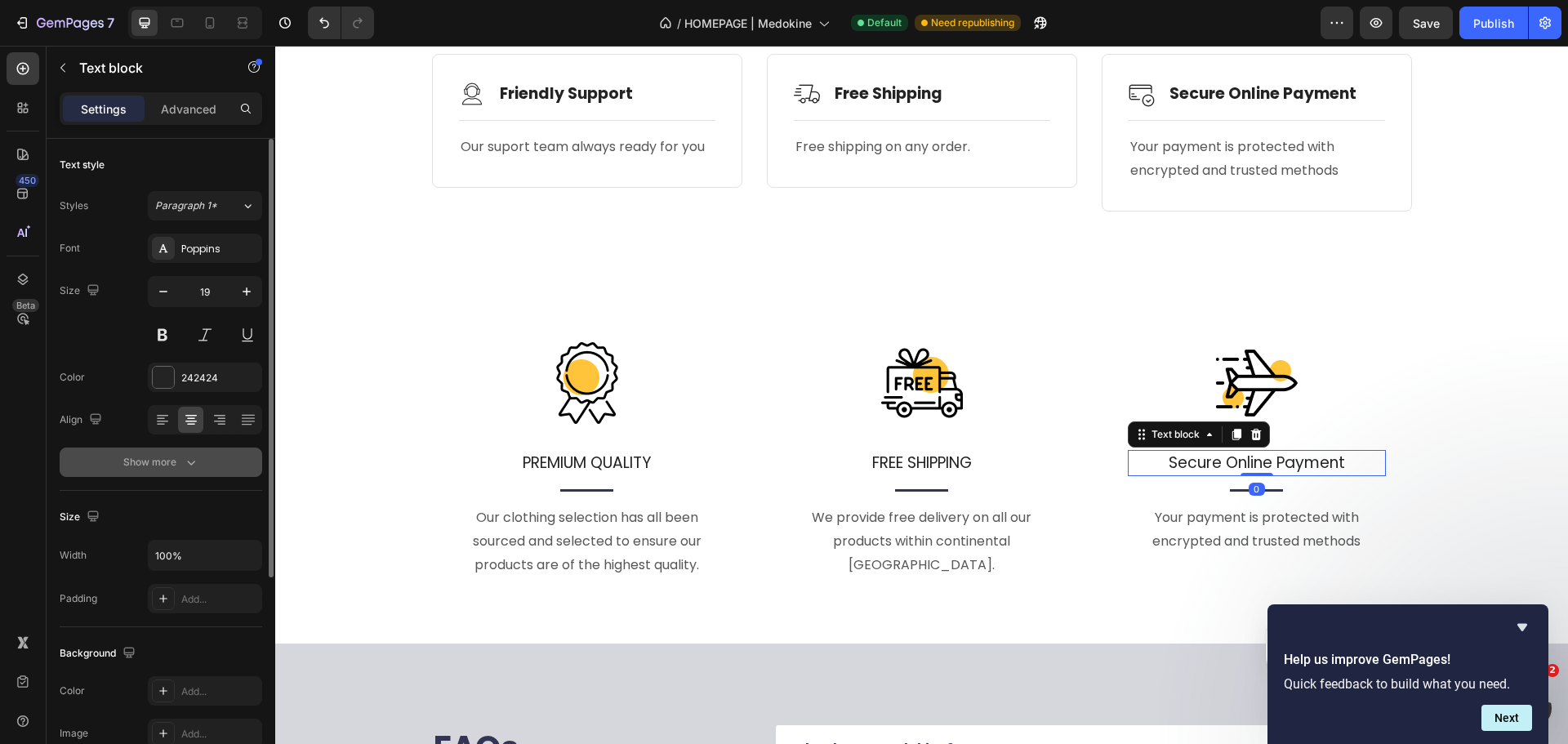
click at [181, 467] on div "Show more" at bounding box center [161, 461] width 76 height 16
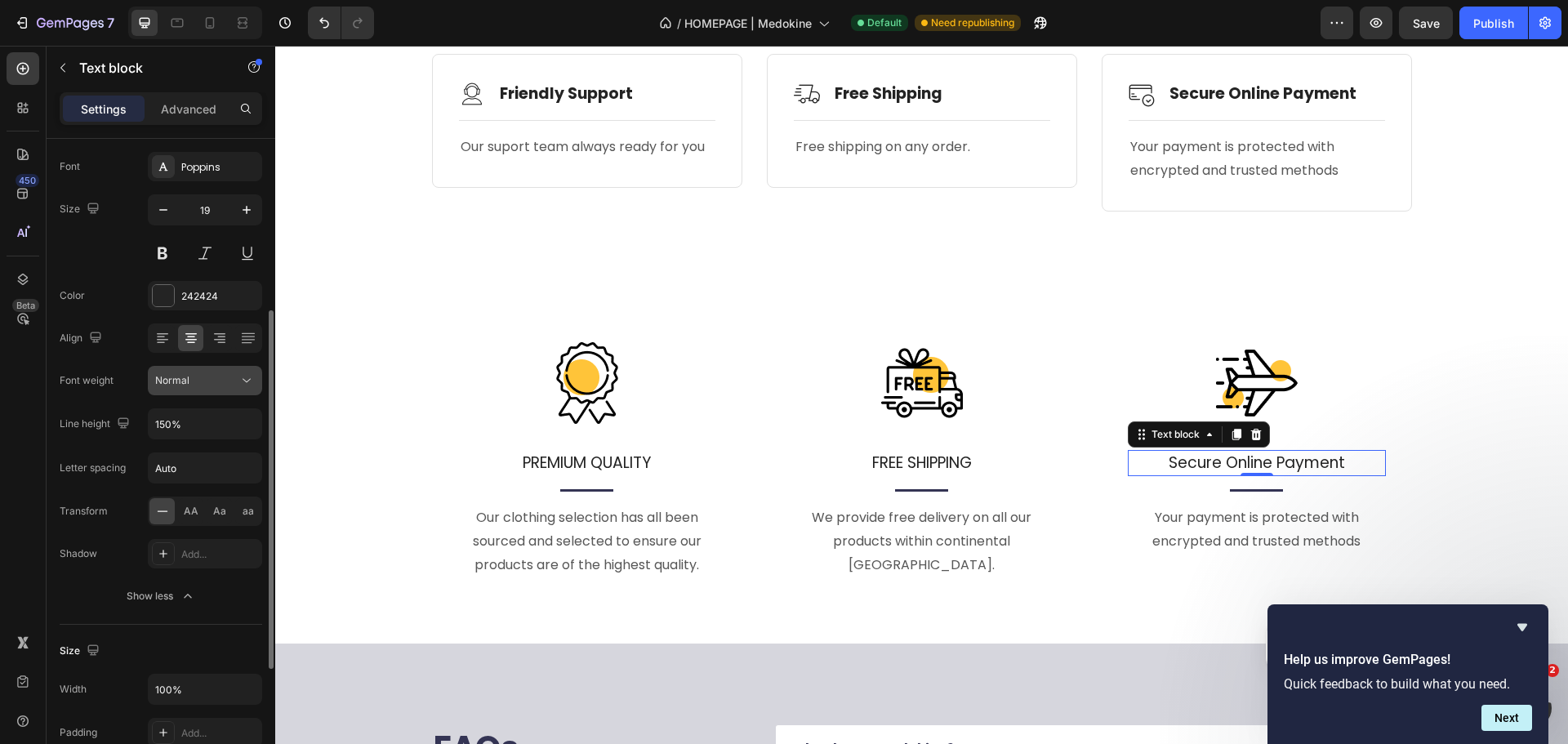
scroll to position [163, 0]
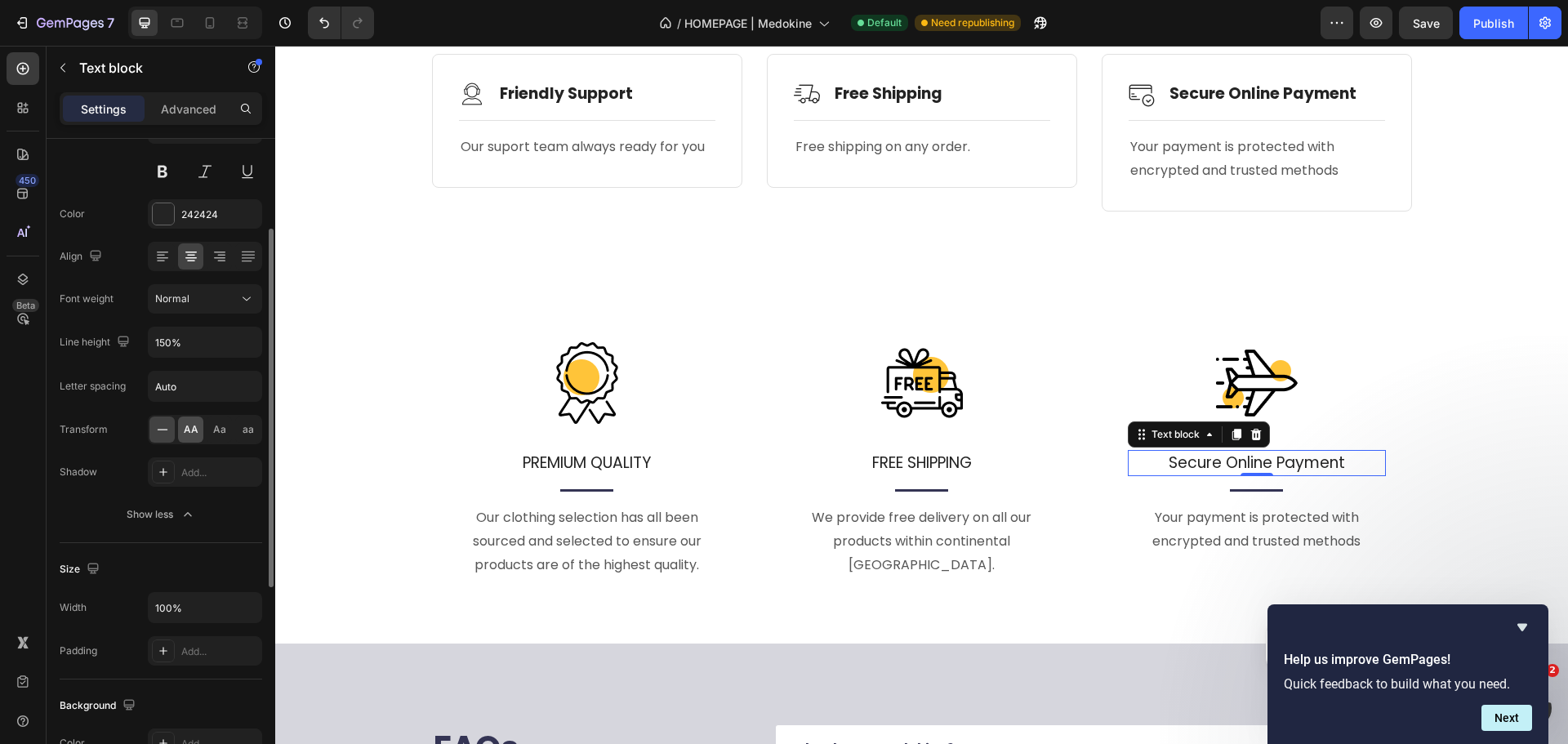
click at [193, 435] on span "AA" at bounding box center [191, 429] width 15 height 15
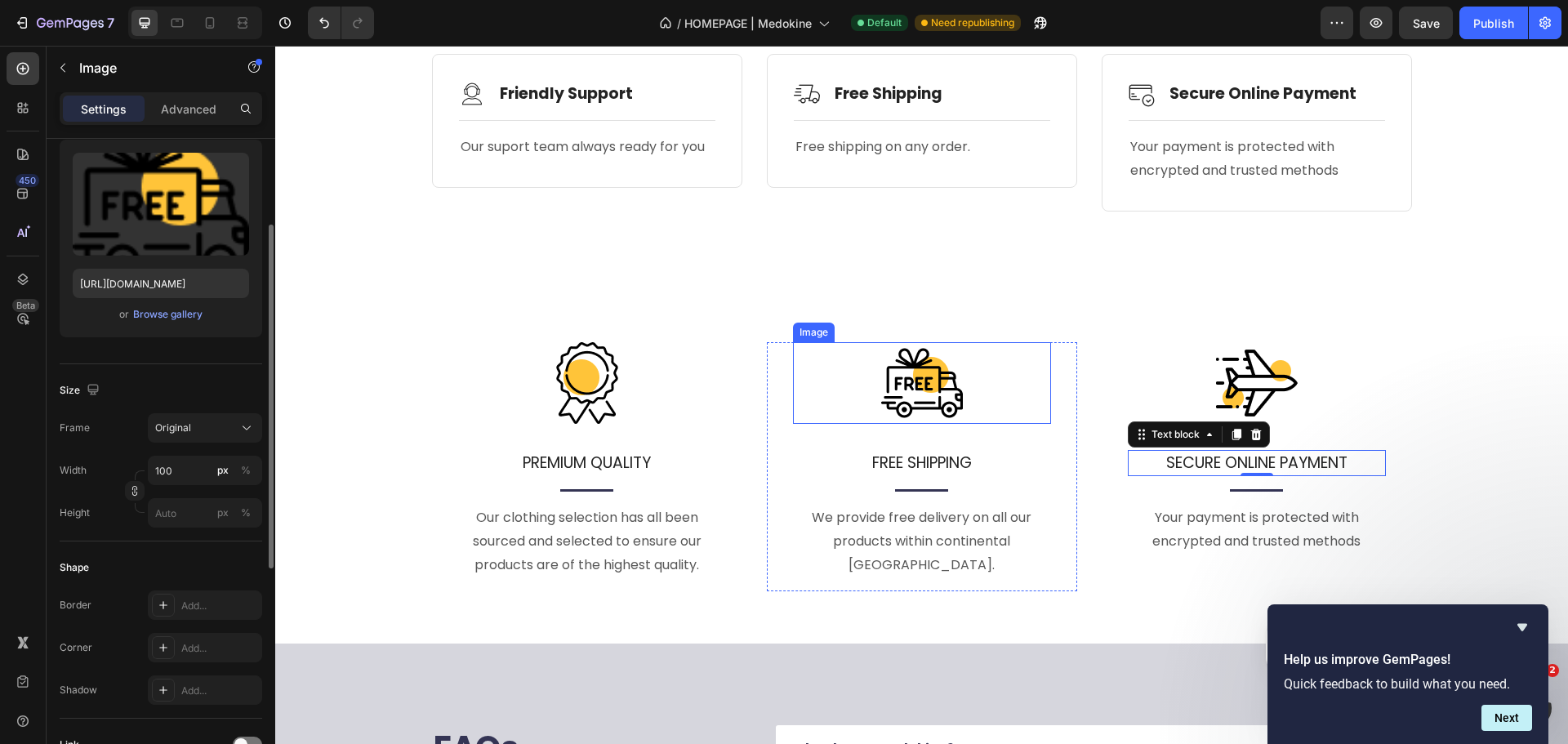
click at [994, 394] on div at bounding box center [922, 382] width 258 height 81
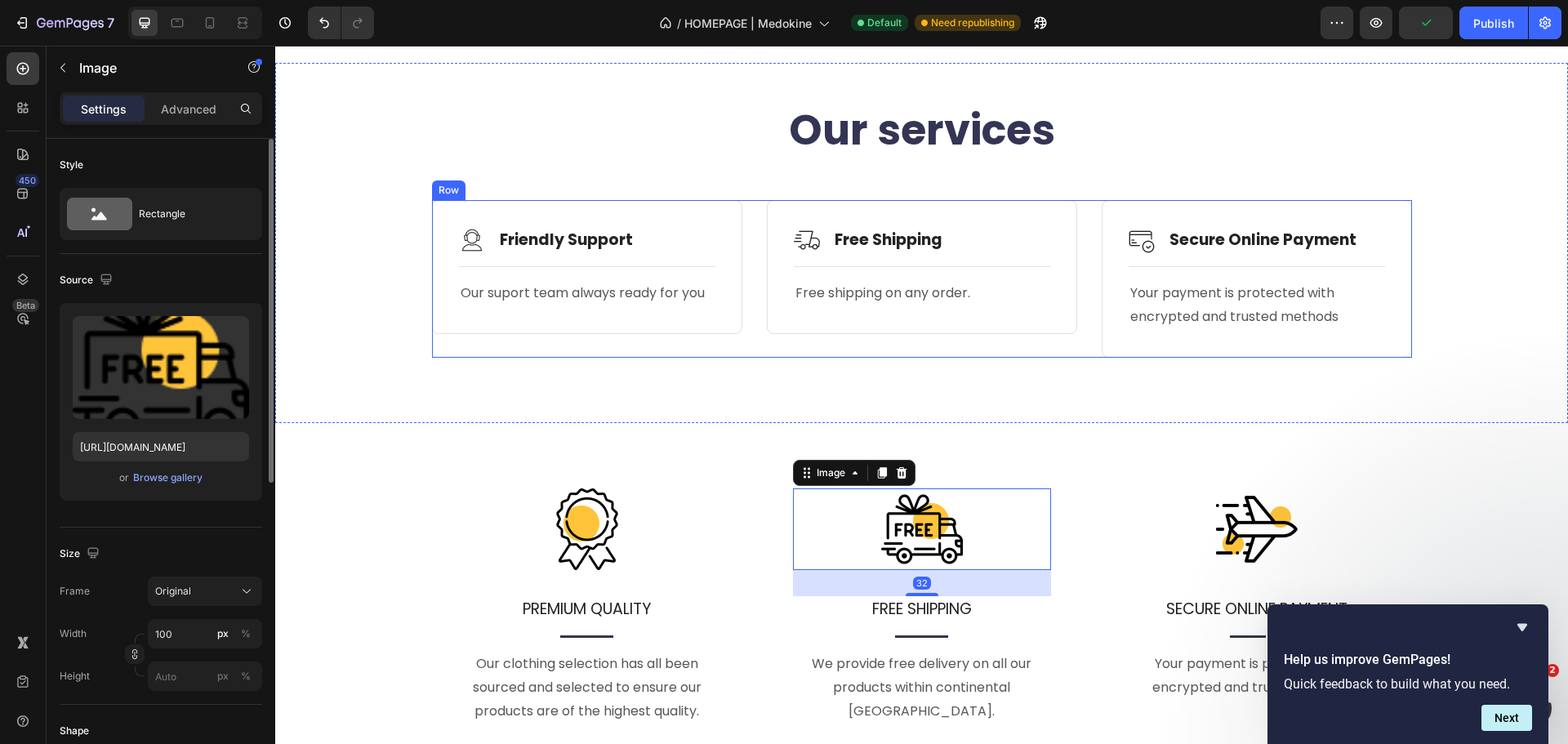
scroll to position [1588, 0]
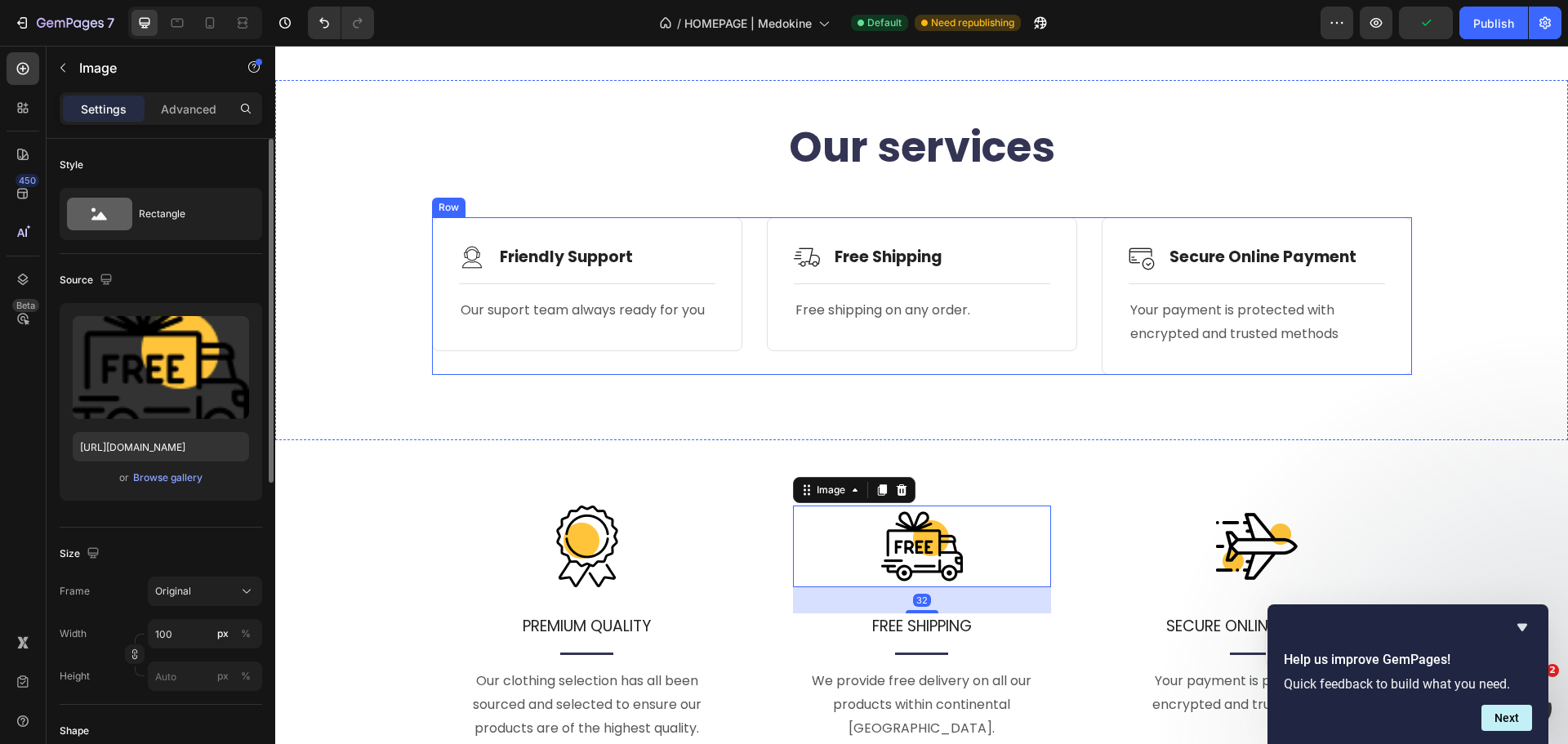
click at [649, 352] on div "Image Friendly Support Text Block Row Title Line Our suport team always ready f…" at bounding box center [587, 296] width 310 height 158
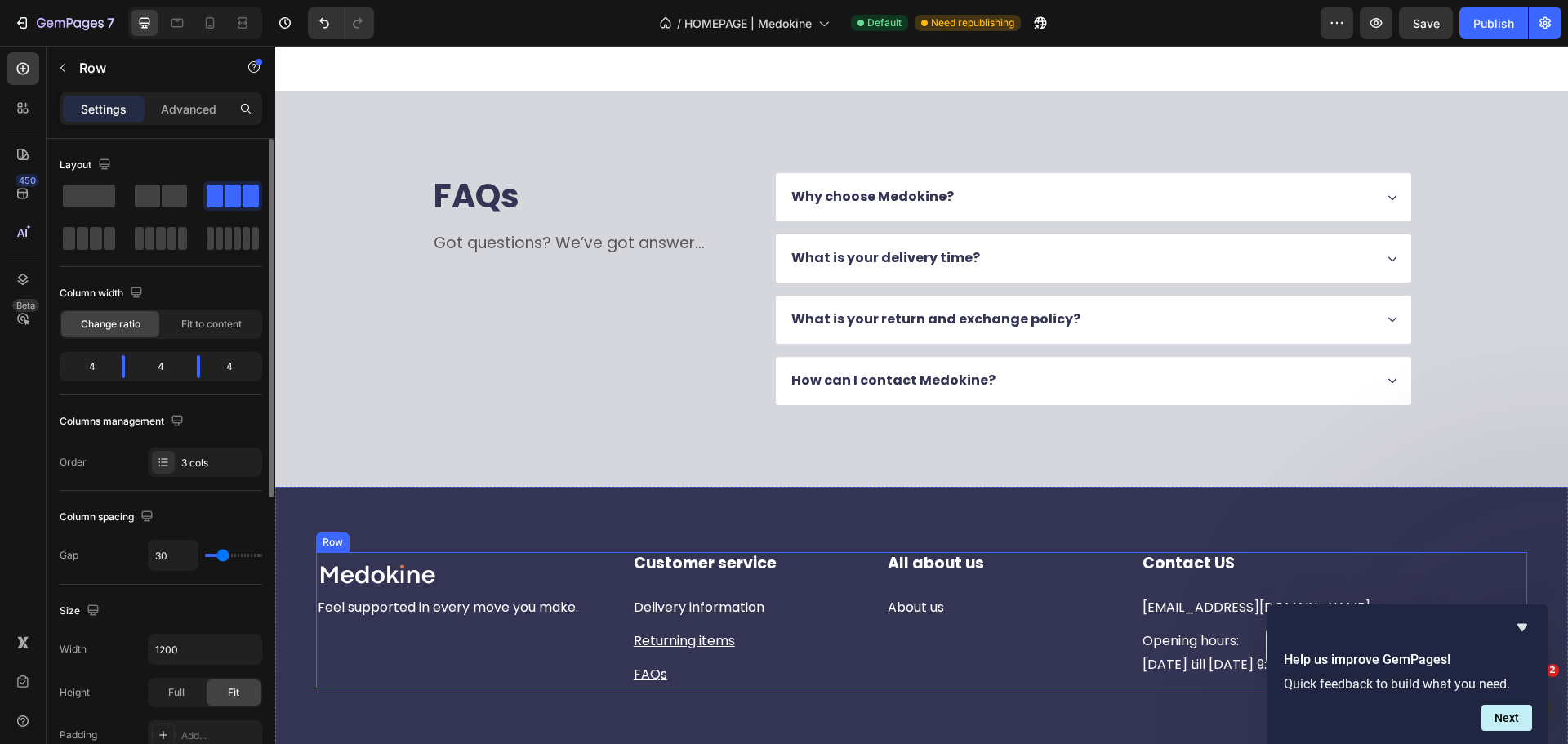
scroll to position [2486, 0]
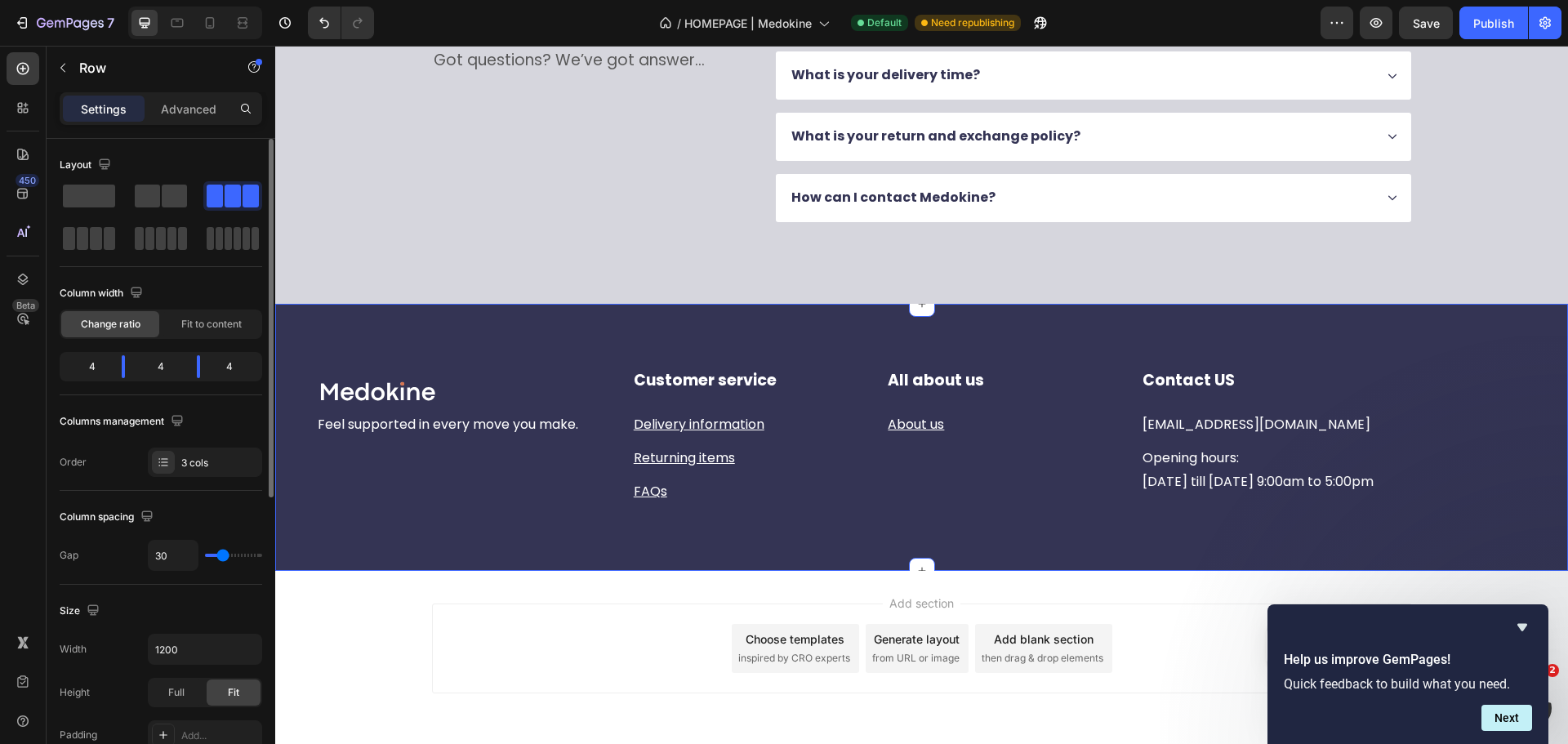
click at [552, 357] on div "Image Row Feel supported in every move you make. Text block Customer service He…" at bounding box center [922, 437] width 1293 height 267
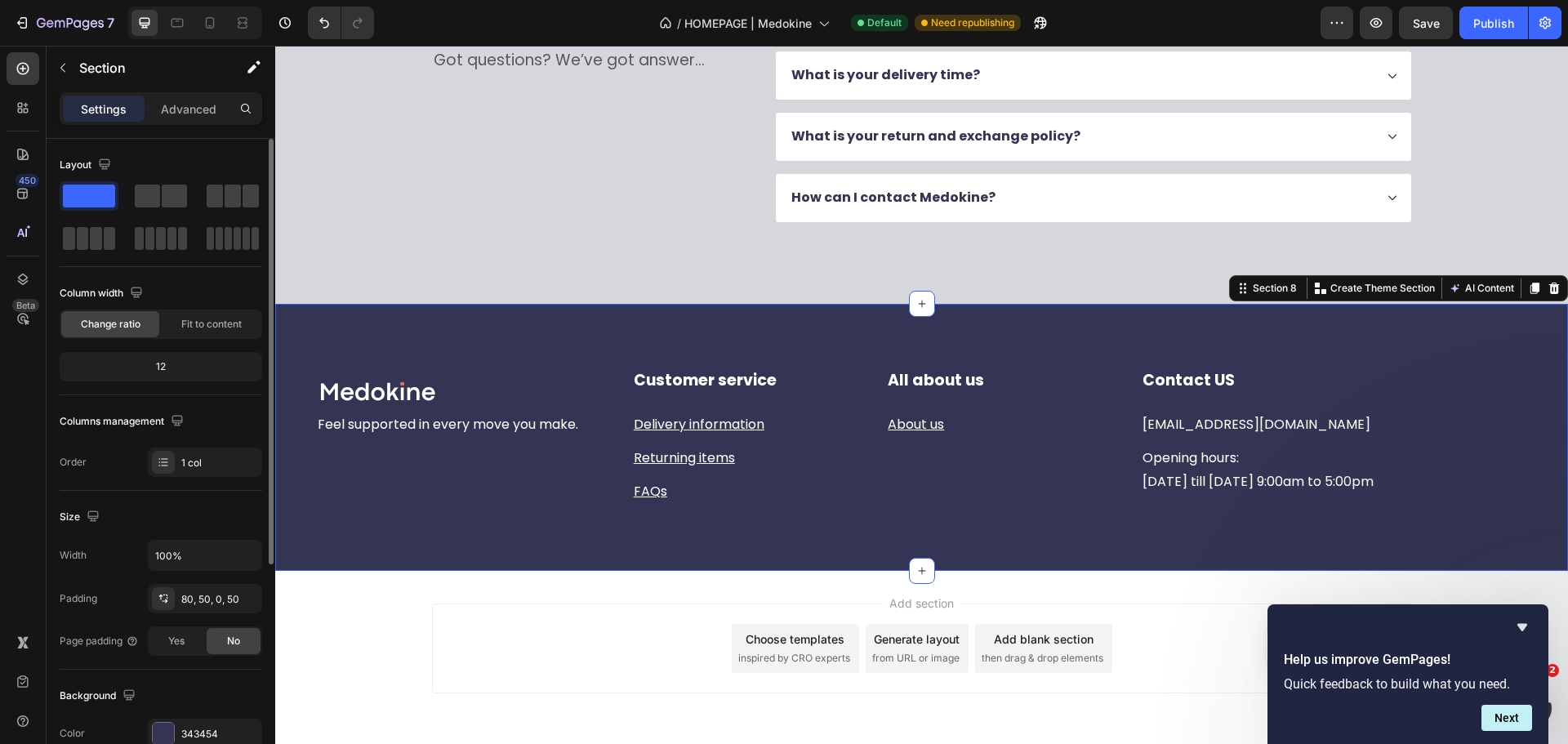
scroll to position [327, 0]
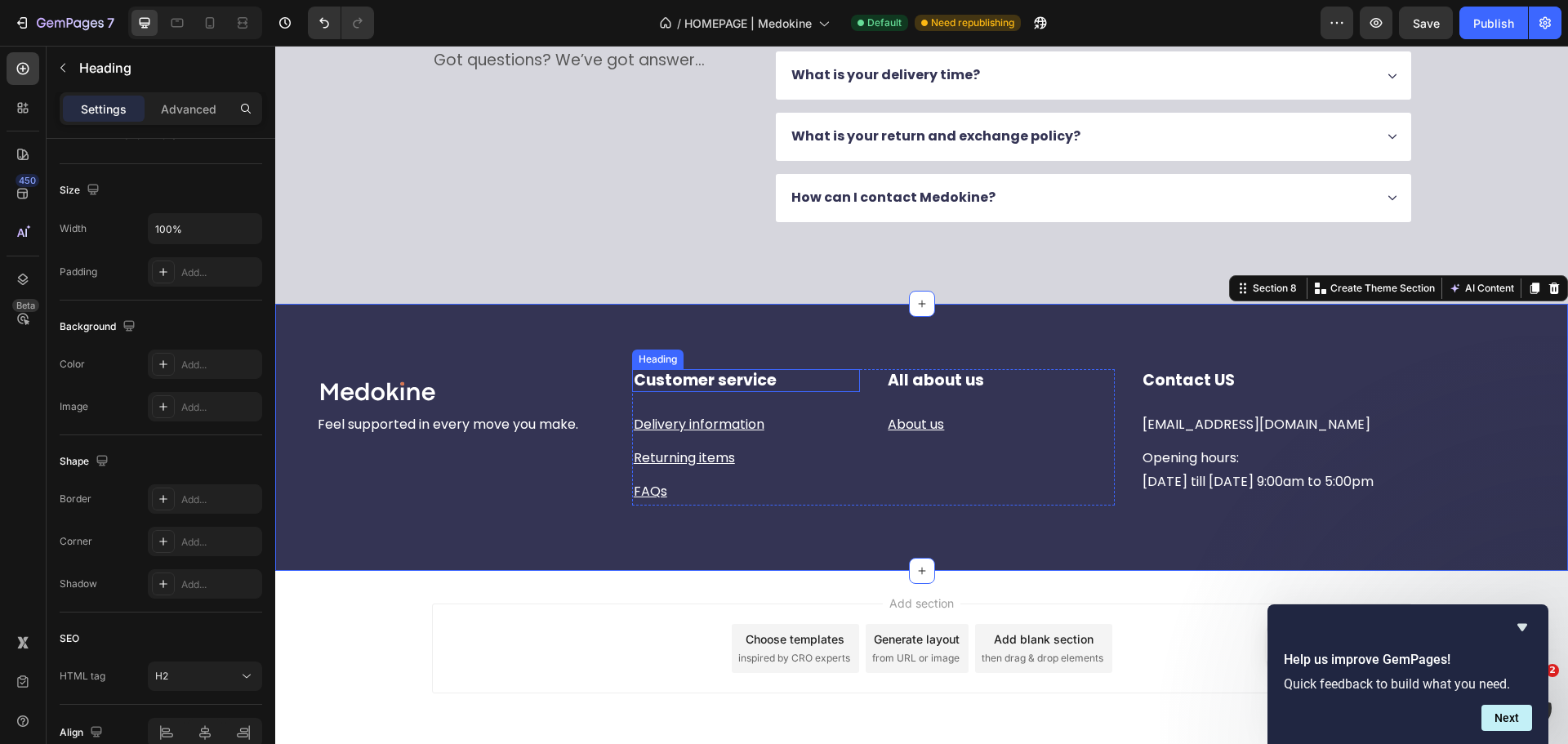
click at [717, 375] on h2 "Customer service" at bounding box center [746, 380] width 229 height 23
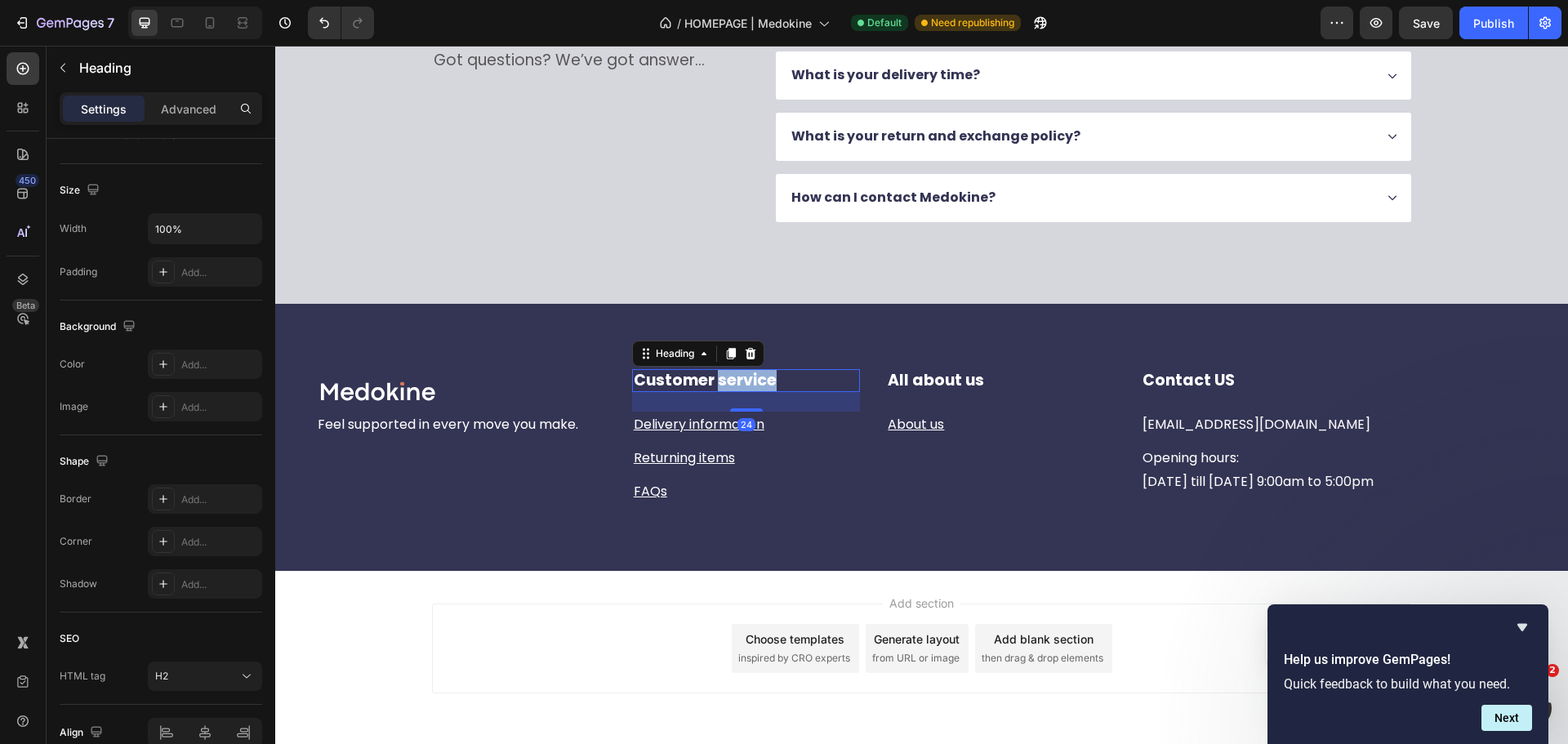
click at [717, 375] on h2 "Customer service" at bounding box center [746, 380] width 229 height 23
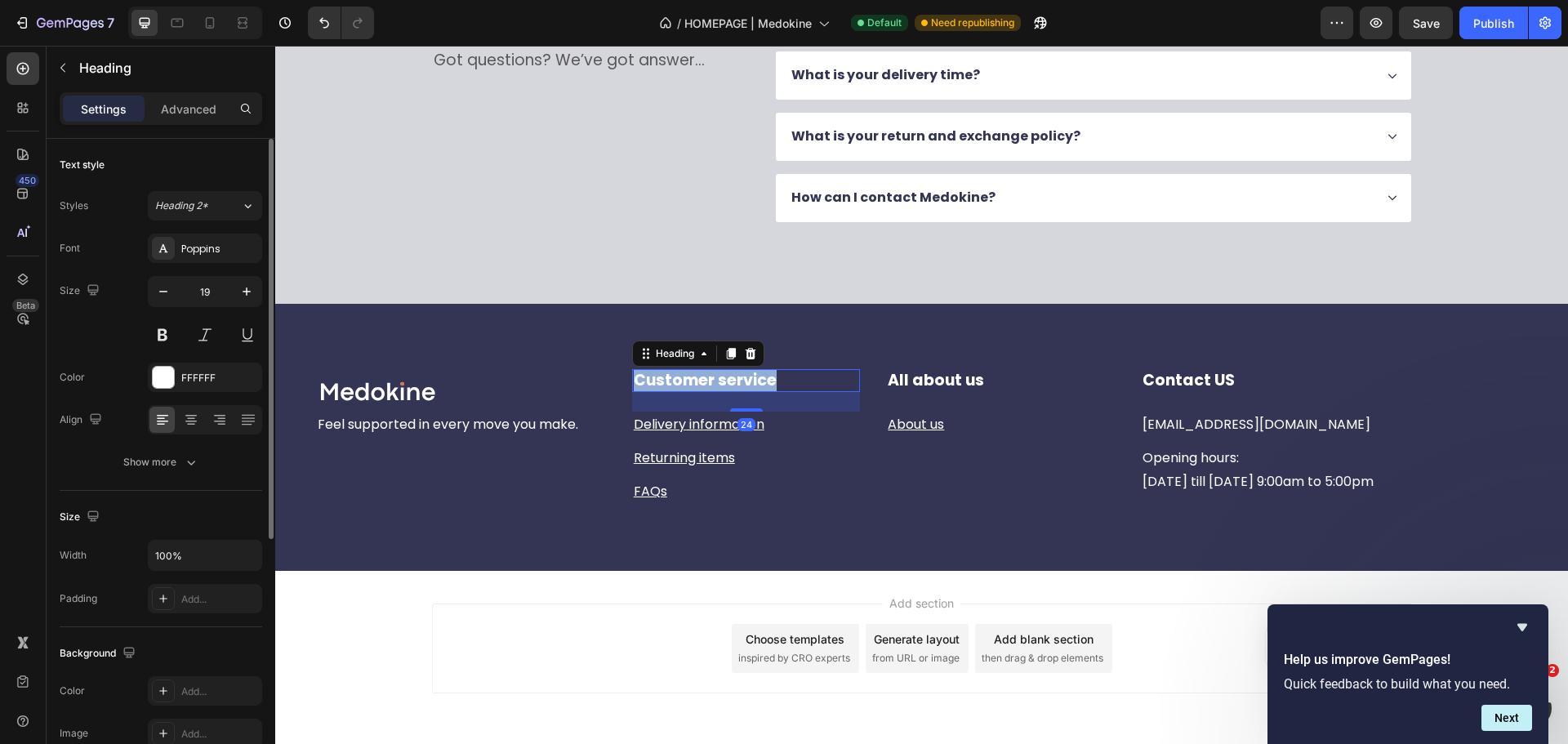
click at [717, 375] on p "Customer service" at bounding box center [746, 381] width 225 height 21
